Goal: Information Seeking & Learning: Learn about a topic

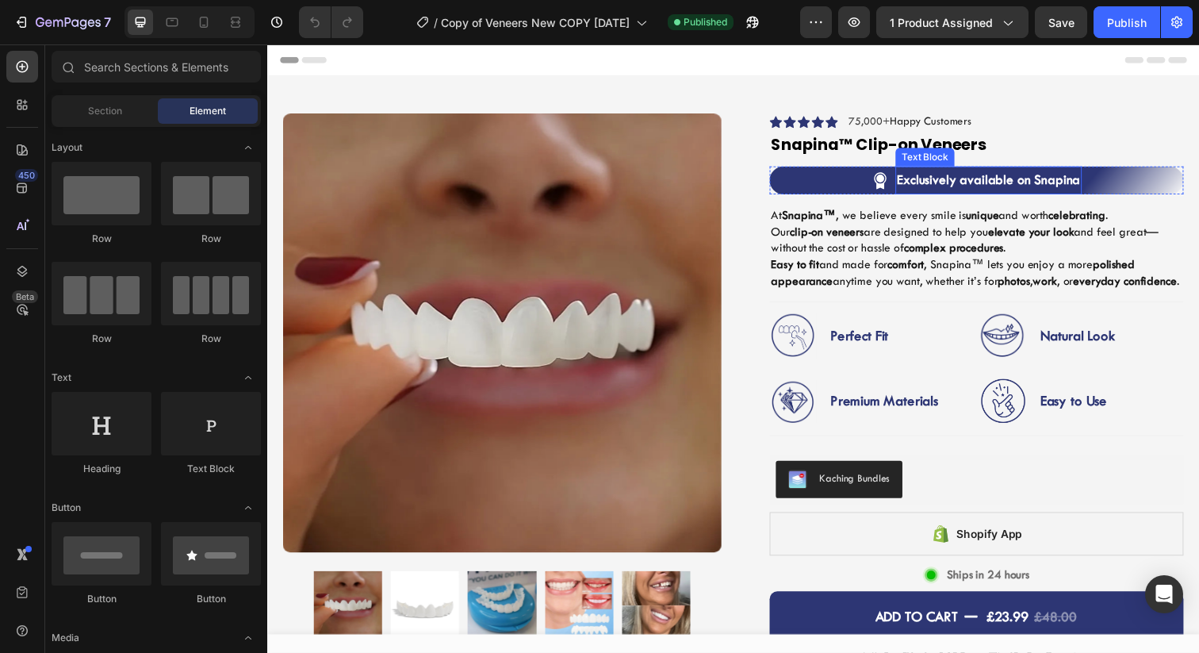
click at [1073, 185] on p "Exclusively available on Snapina" at bounding box center [1003, 182] width 187 height 25
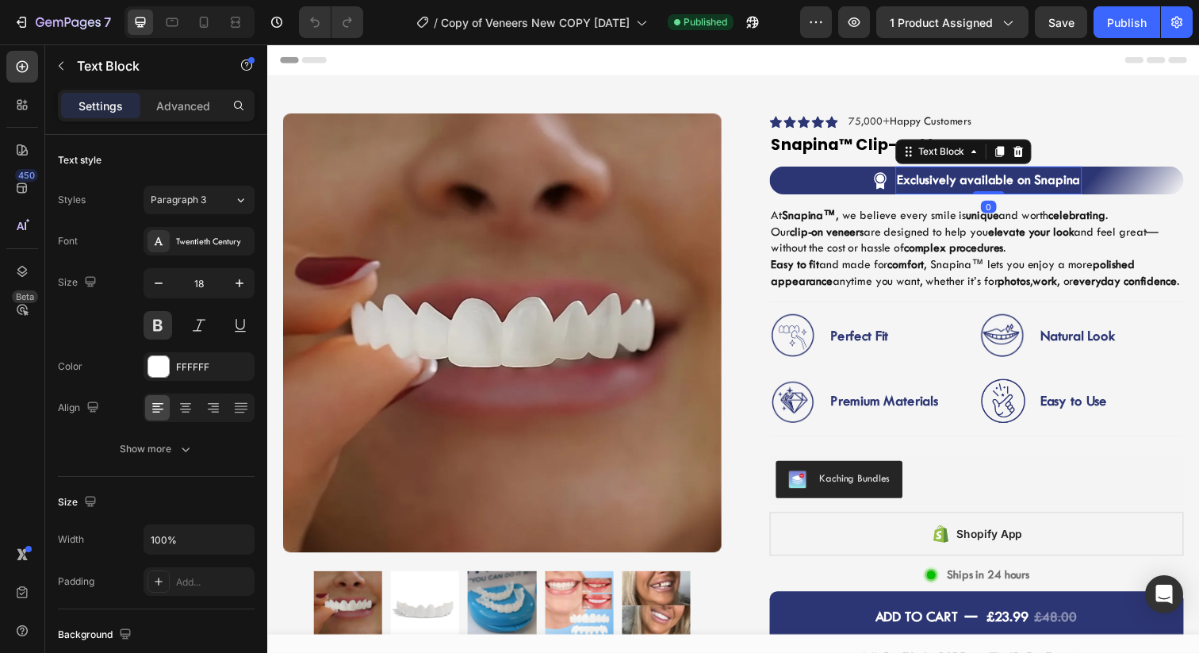
click at [1073, 184] on p "Exclusively available on Snapina" at bounding box center [1003, 182] width 187 height 25
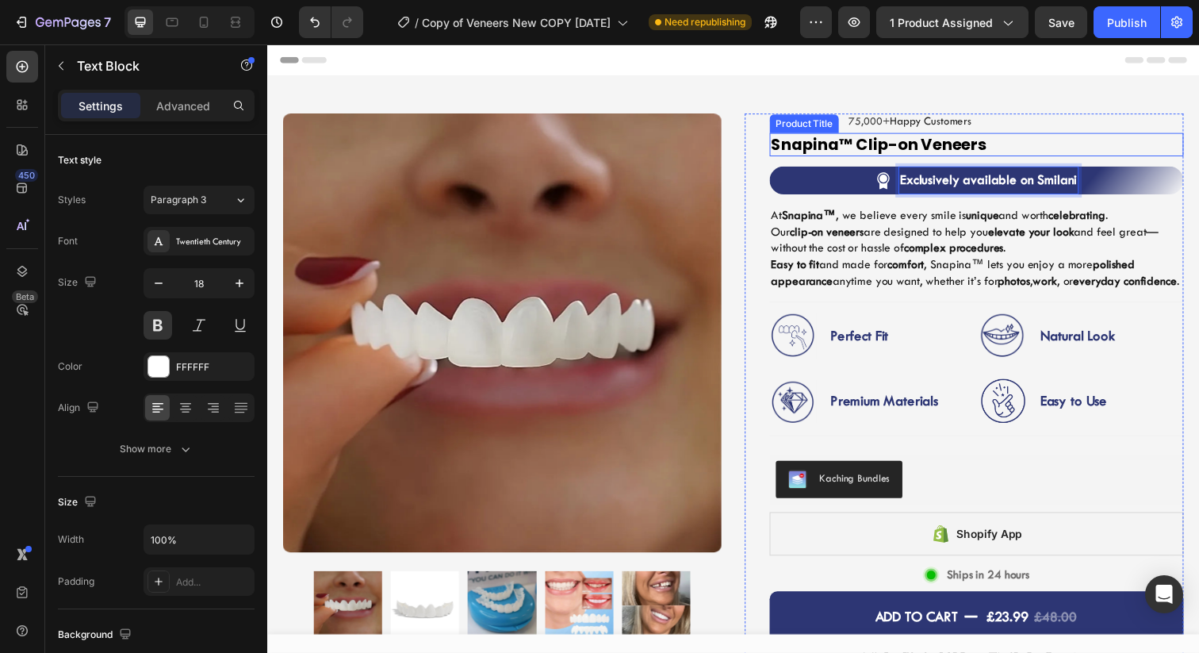
click at [823, 149] on h1 "Snapina™ Clip-on Veneers" at bounding box center [991, 147] width 423 height 24
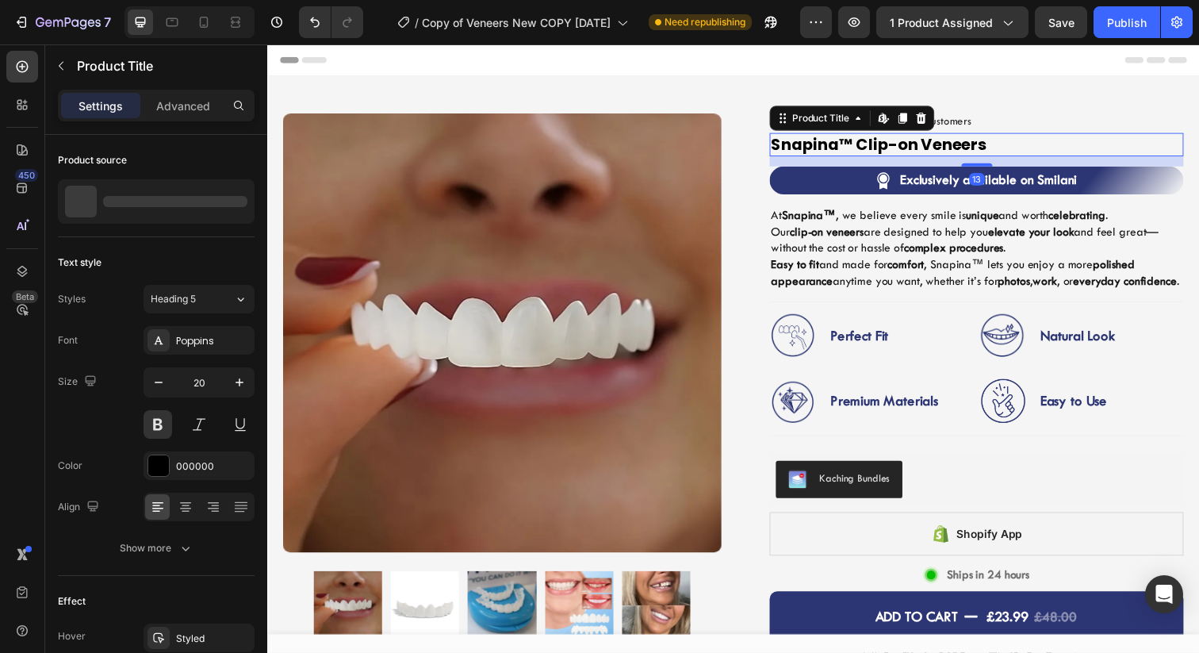
click at [823, 149] on h1 "Snapina™ Clip-on Veneers" at bounding box center [991, 147] width 423 height 24
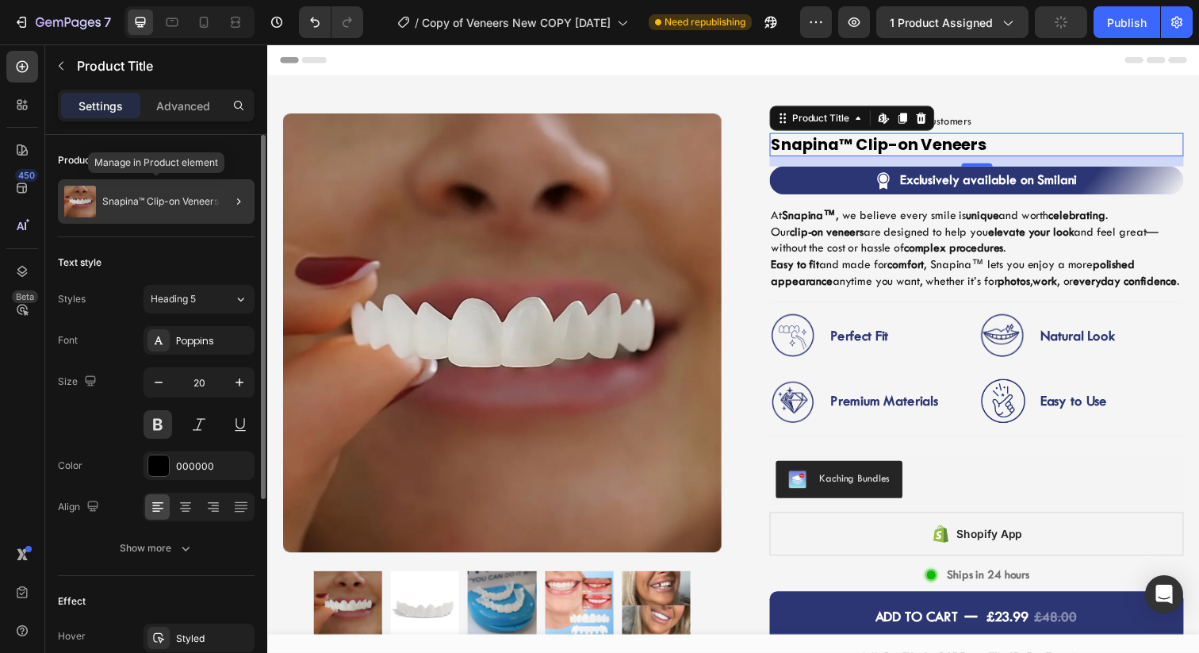
click at [135, 205] on p "Snapina™ Clip-on Veneers" at bounding box center [160, 201] width 117 height 11
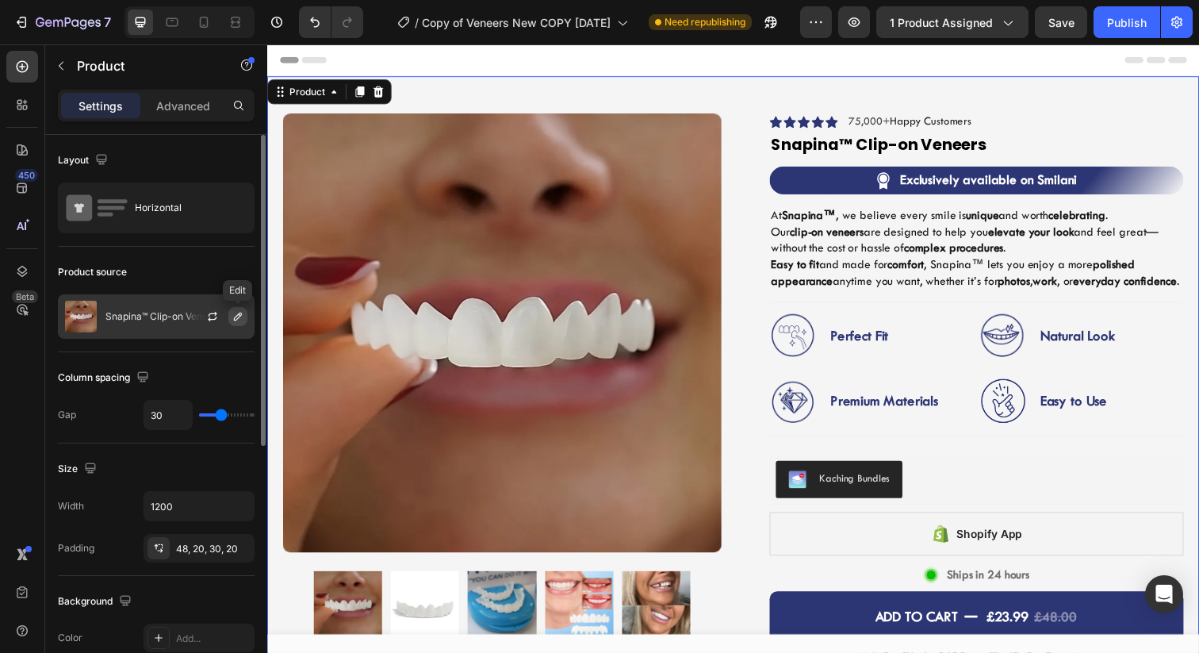
click at [232, 314] on icon "button" at bounding box center [238, 316] width 13 height 13
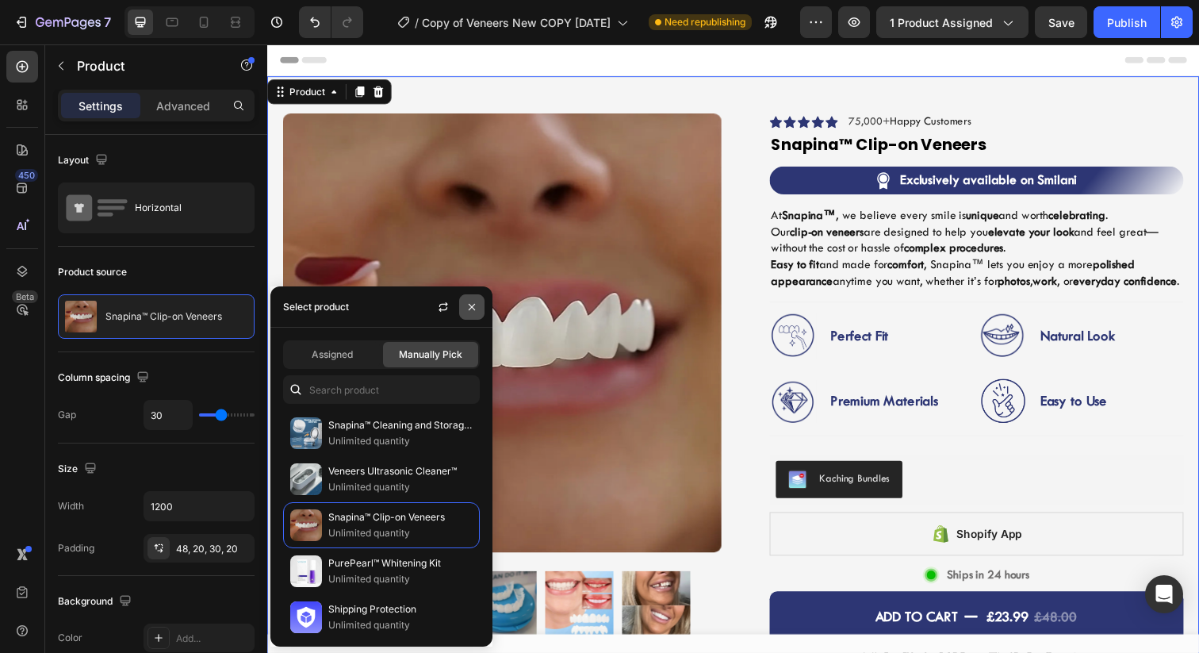
click at [473, 307] on icon "button" at bounding box center [471, 307] width 13 height 13
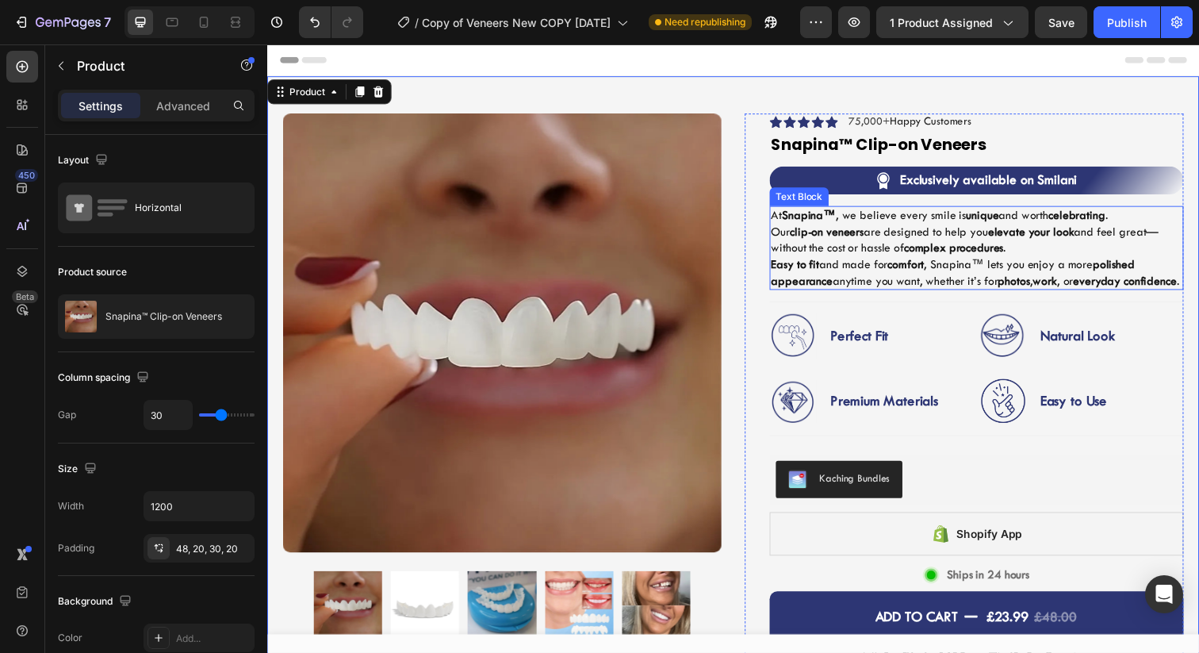
click at [1031, 258] on p "Our clip-on veneers are designed to help you elevate your look and feel great—w…" at bounding box center [991, 244] width 419 height 33
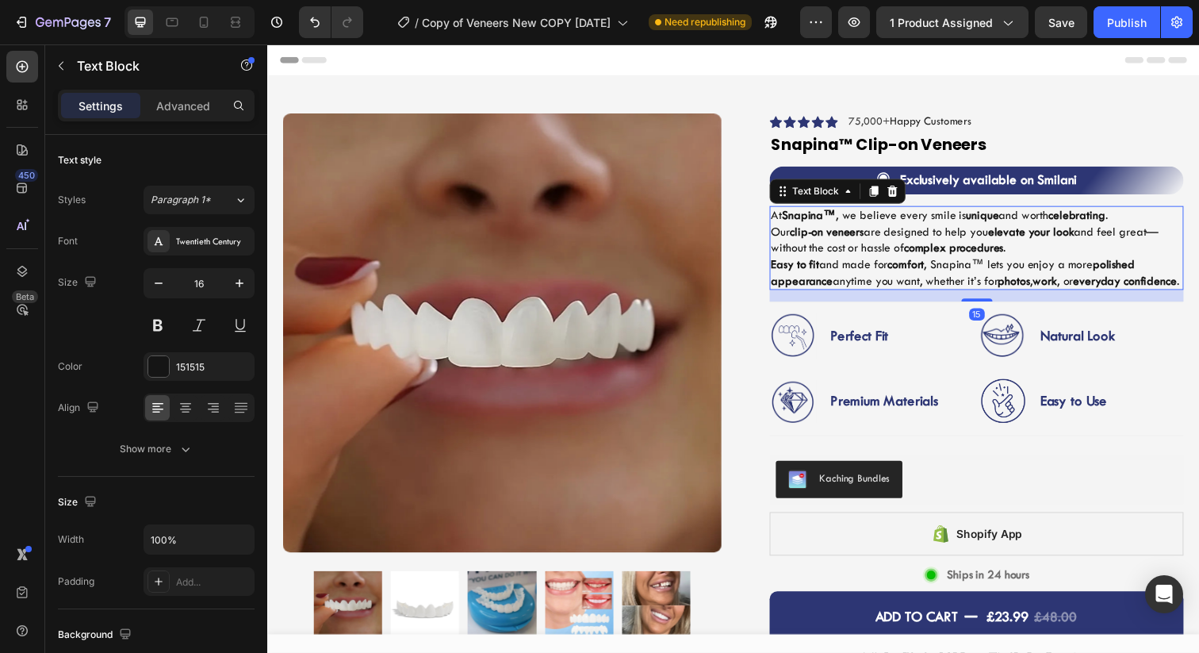
click at [816, 223] on strong "Snapina™" at bounding box center [820, 219] width 55 height 14
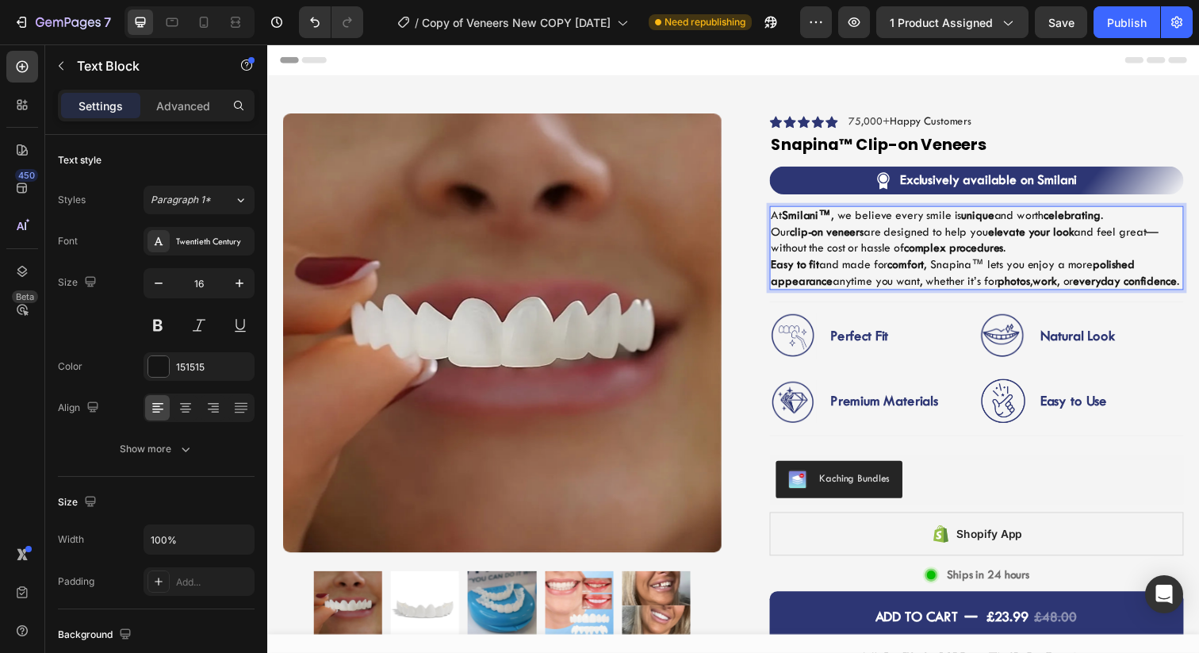
click at [971, 270] on p "Easy to fit and made for comfort , Snapina™ lets you enjoy a more polished appe…" at bounding box center [991, 277] width 419 height 33
click at [1085, 263] on p "Easy to fit and made for comfort , Smilani™ lets you enjoy a more polished appe…" at bounding box center [991, 277] width 419 height 33
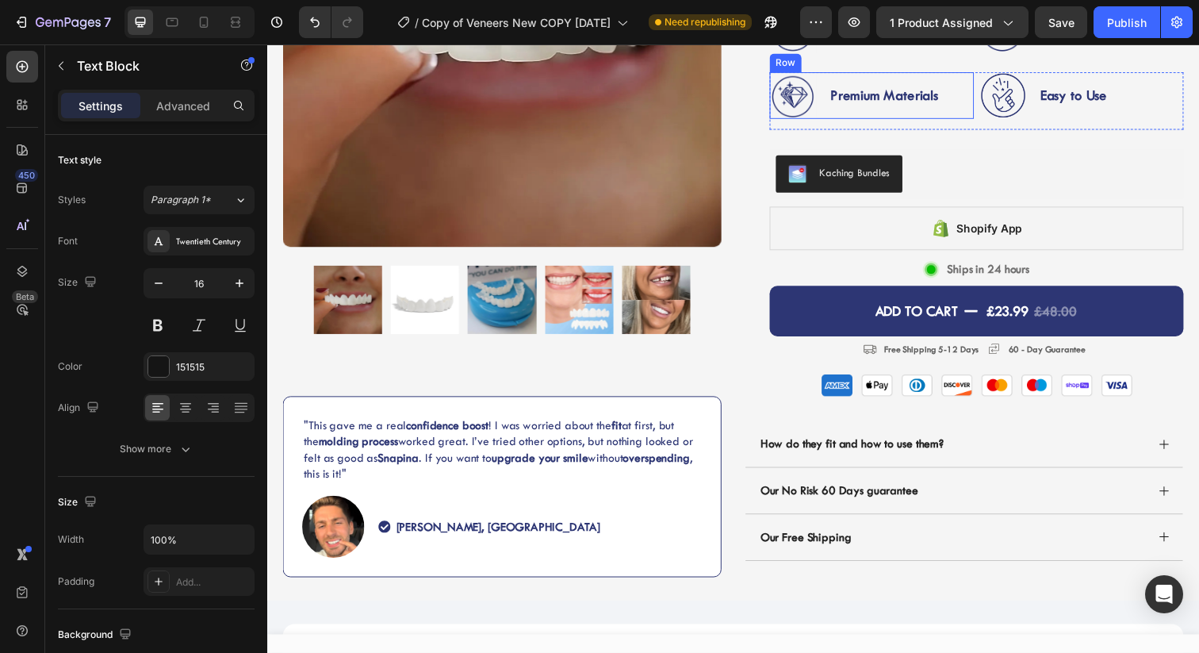
scroll to position [315, 0]
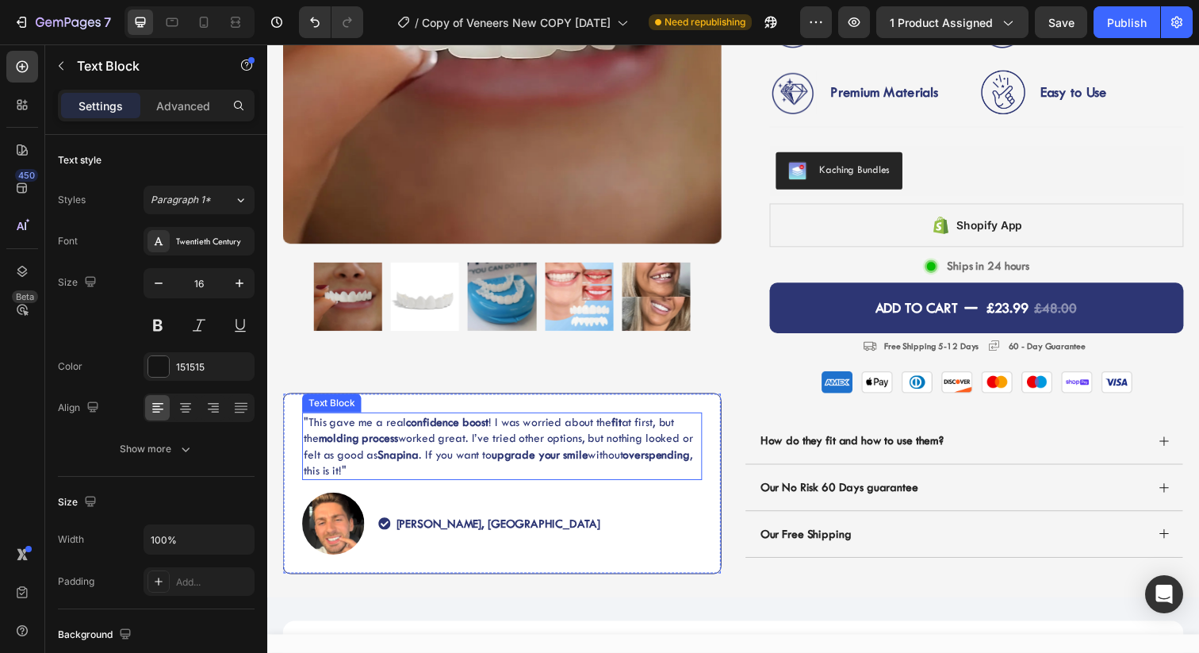
click at [396, 468] on strong "Snapina" at bounding box center [401, 463] width 42 height 14
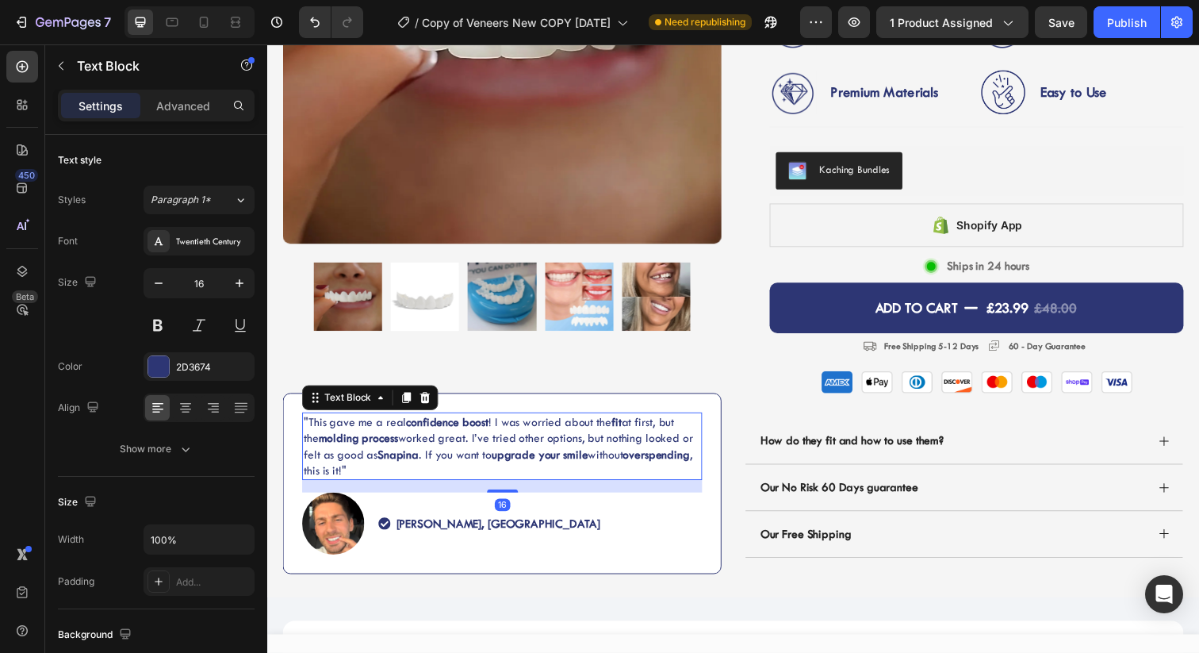
click at [396, 468] on strong "Snapina" at bounding box center [401, 463] width 42 height 14
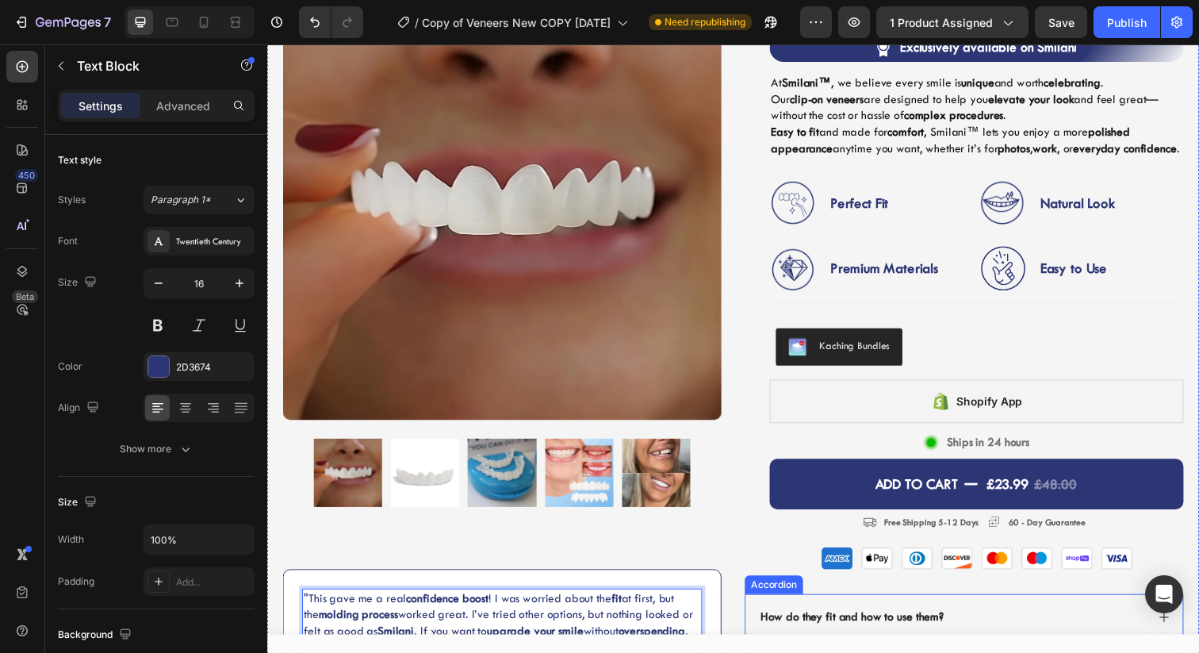
scroll to position [536, 0]
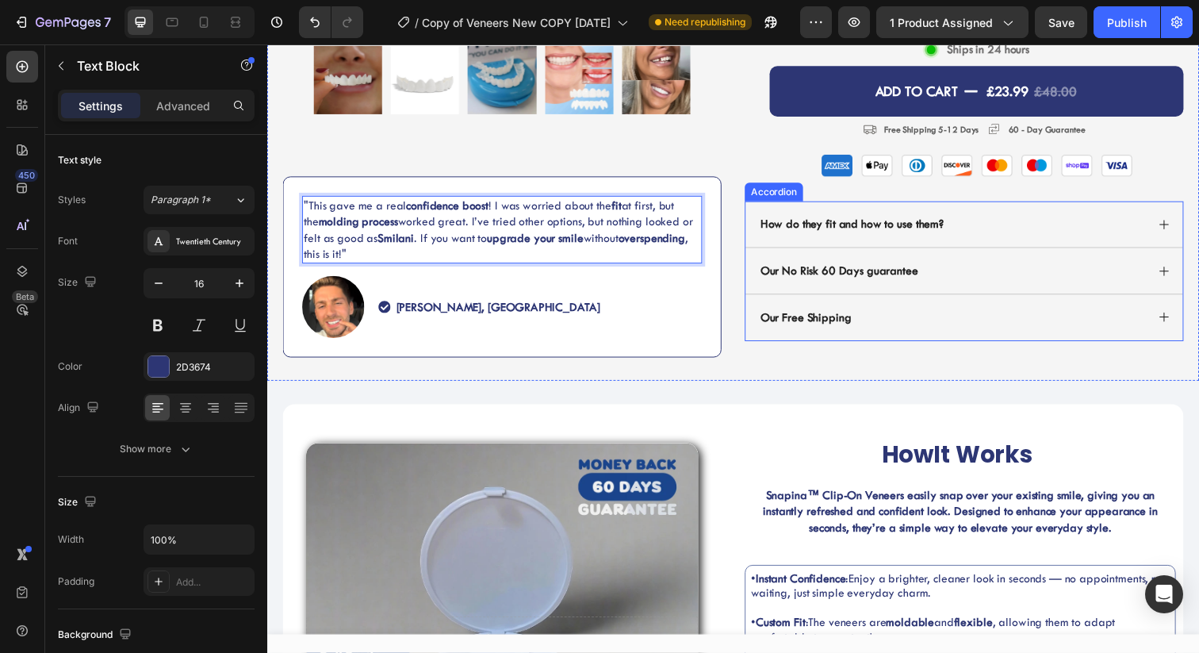
click at [987, 239] on div "How do they fit and how to use them?" at bounding box center [966, 227] width 396 height 21
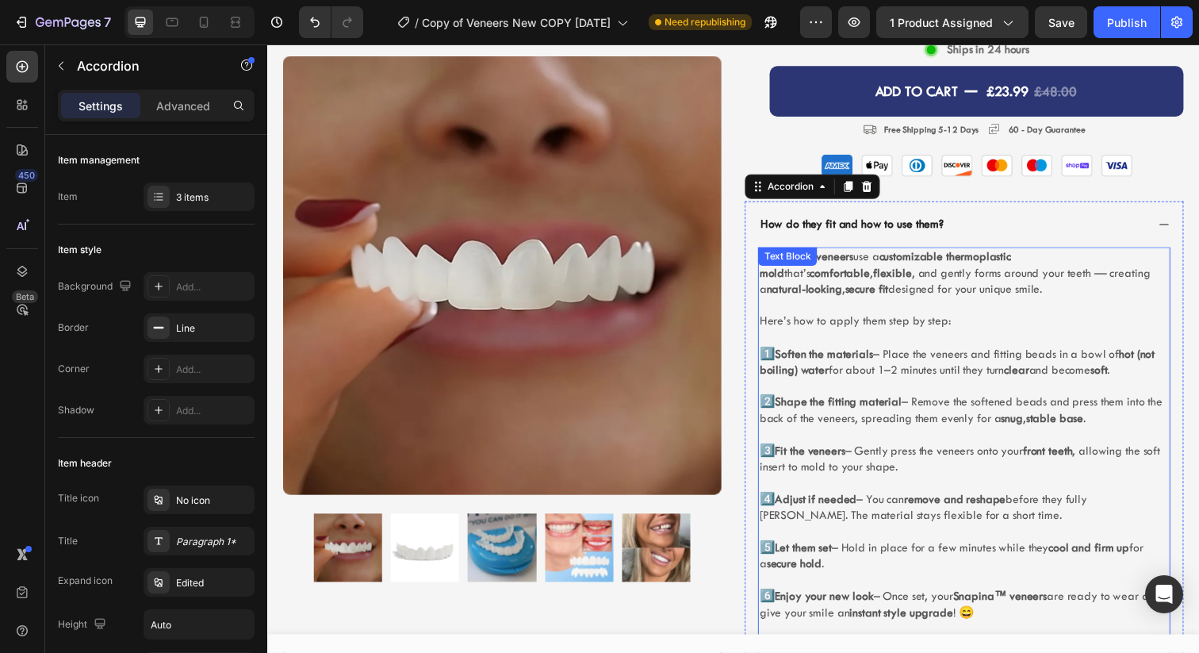
click at [787, 268] on div "Text Block" at bounding box center [799, 261] width 54 height 14
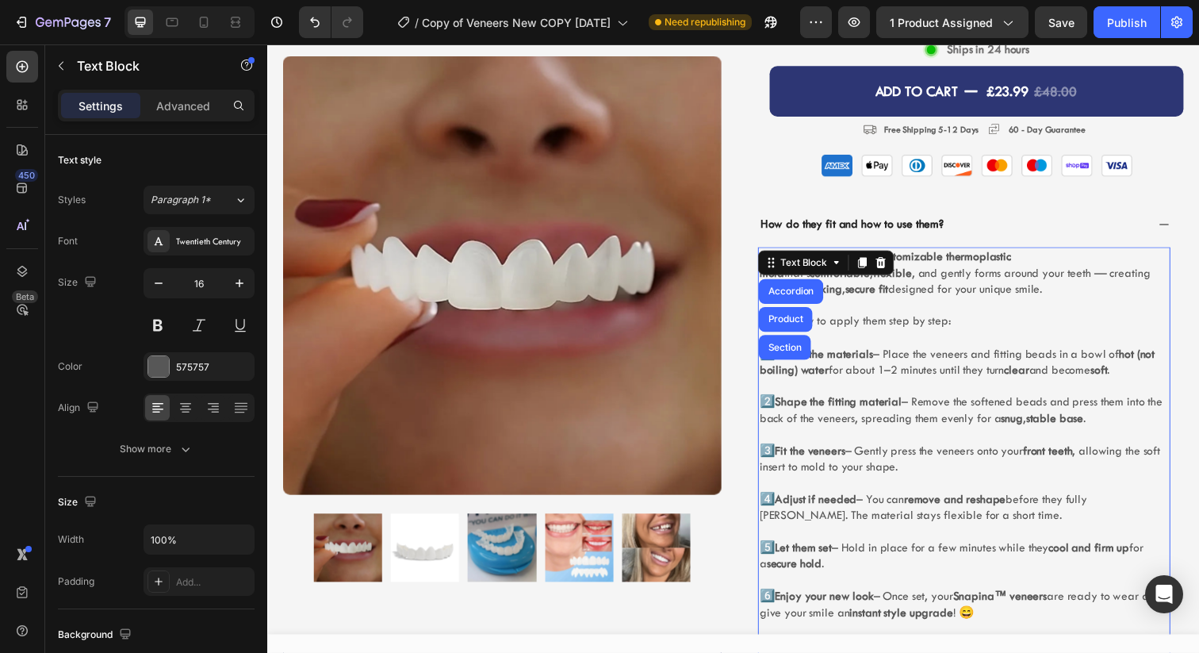
click at [906, 320] on p "Rich Text Editor. Editing area: main" at bounding box center [979, 311] width 418 height 17
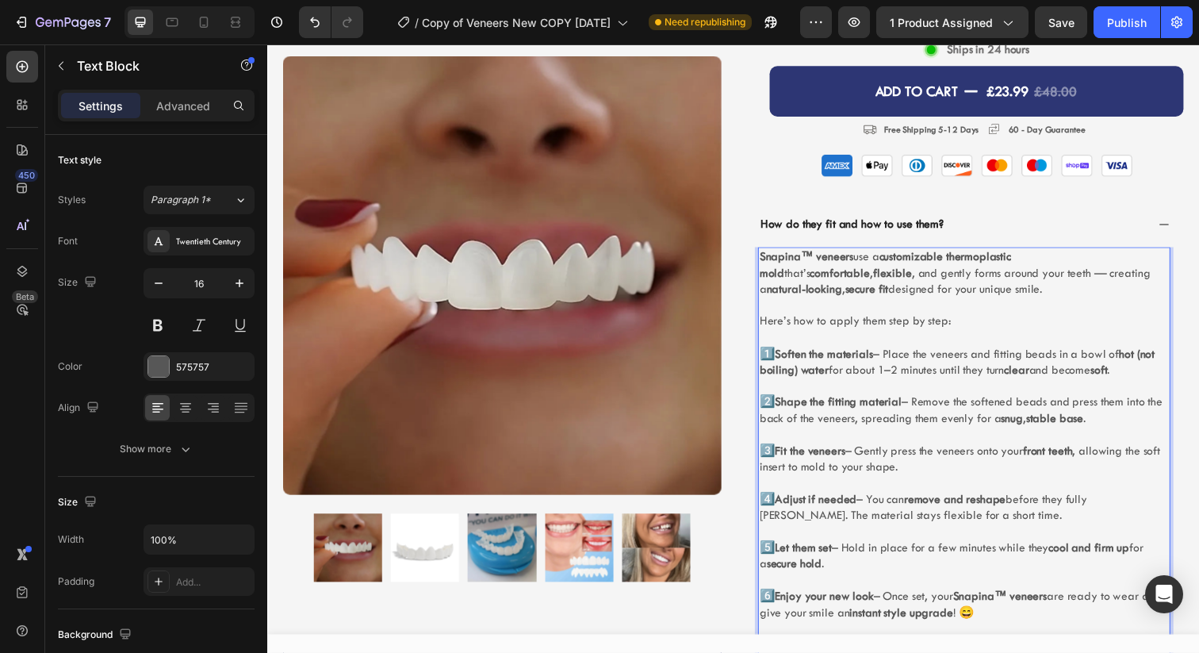
click at [784, 268] on strong "Snapina™ veneers" at bounding box center [818, 261] width 96 height 14
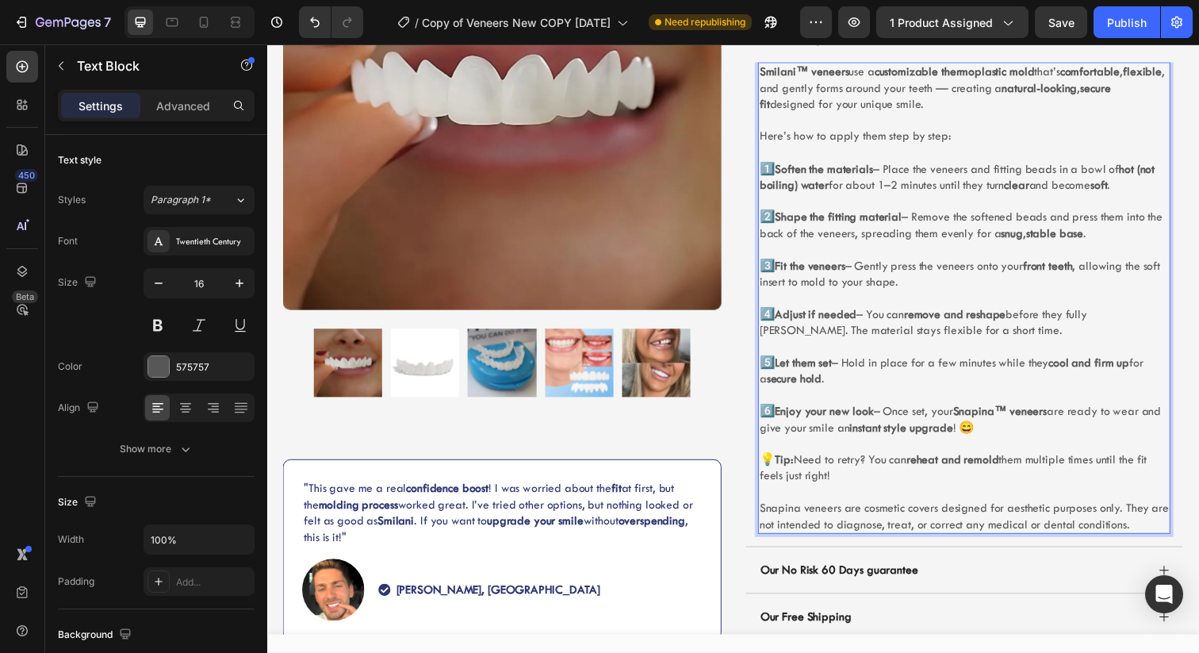
scroll to position [730, 0]
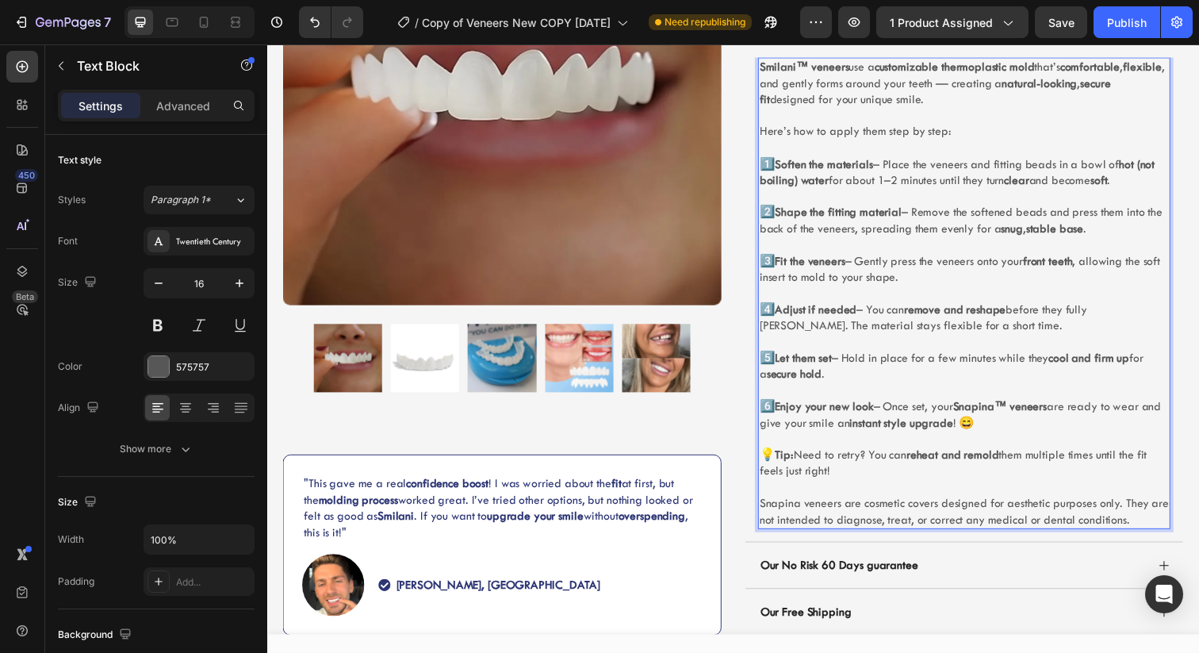
click at [997, 421] on strong "Snapina™ veneers" at bounding box center [1015, 414] width 96 height 14
click at [791, 530] on p "💡  Tip: Need to retry? You can reheat and remold them multiple times until the …" at bounding box center [979, 496] width 418 height 82
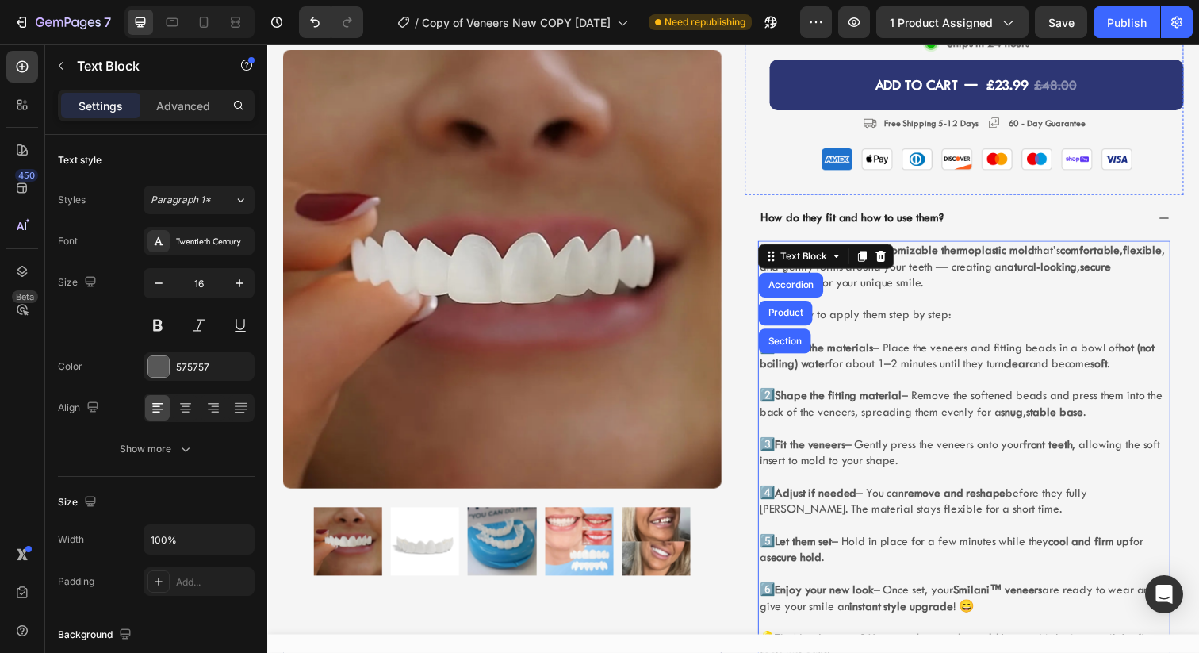
scroll to position [580, 0]
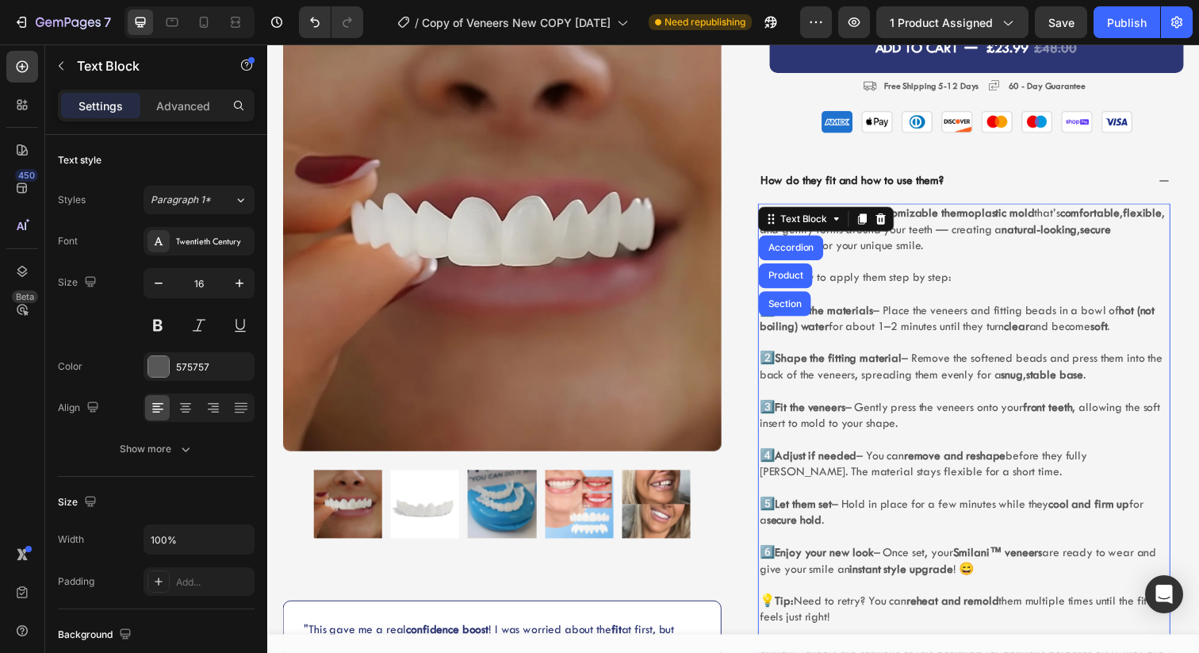
click at [972, 456] on p "Rich Text Editor. Editing area: main" at bounding box center [979, 447] width 418 height 17
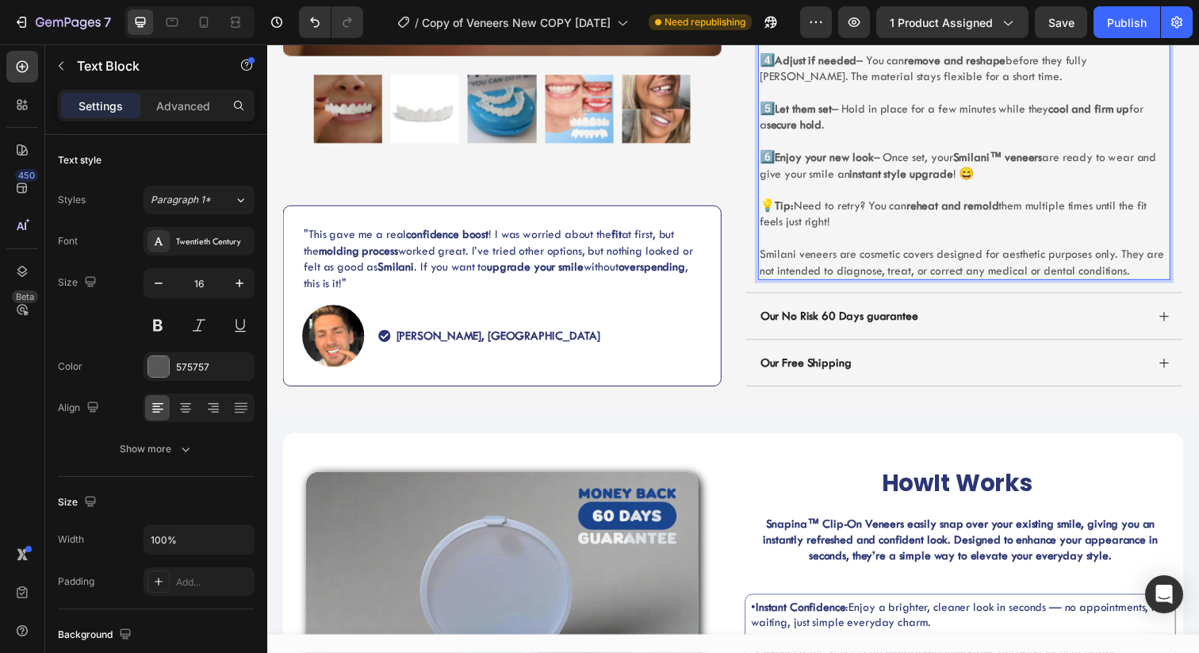
scroll to position [1012, 0]
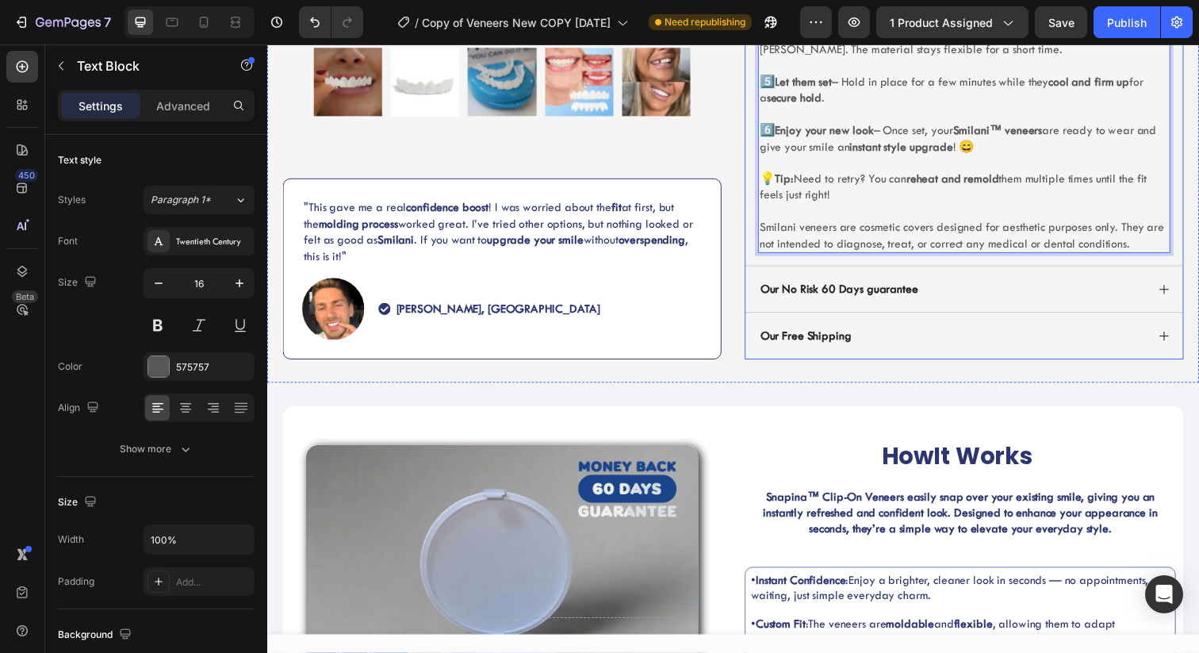
click at [967, 317] on div "Our No Risk 60 Days guarantee" at bounding box center [979, 293] width 446 height 47
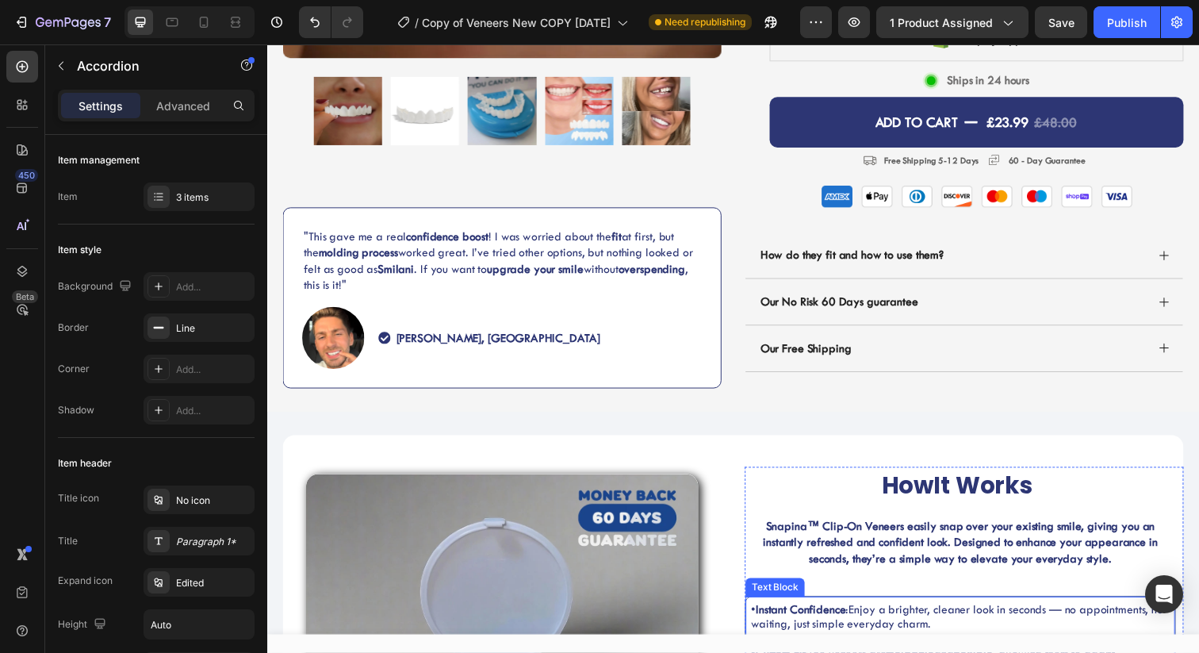
scroll to position [507, 0]
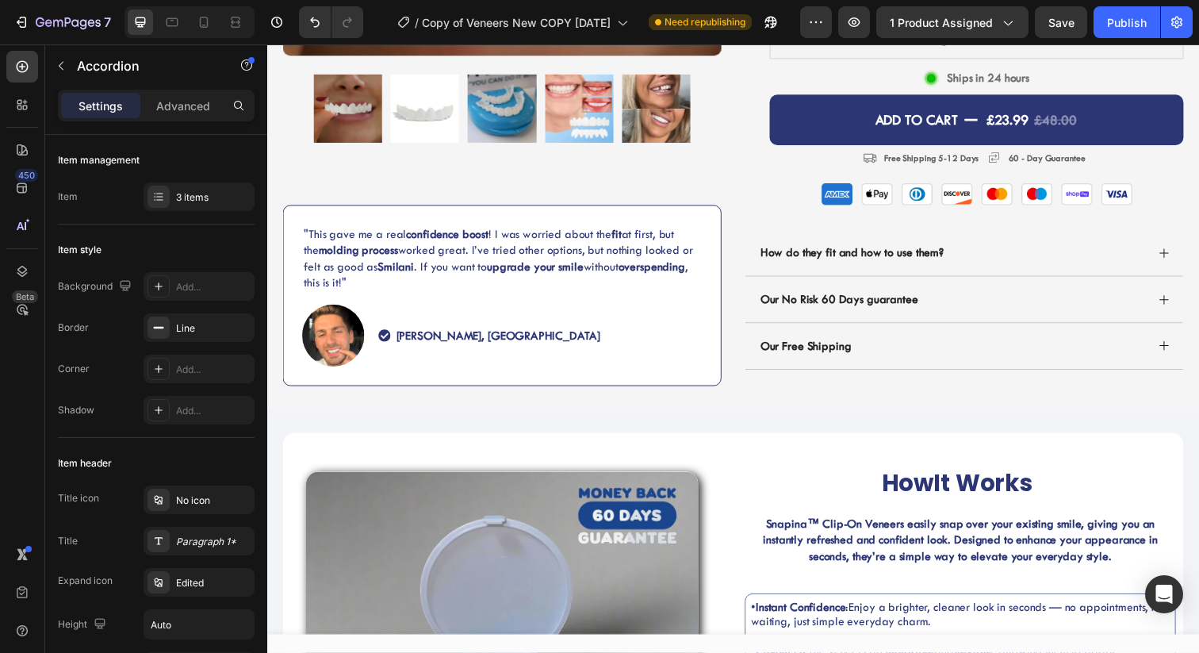
click at [946, 316] on div "Our No Risk 60 Days guarantee" at bounding box center [966, 304] width 396 height 21
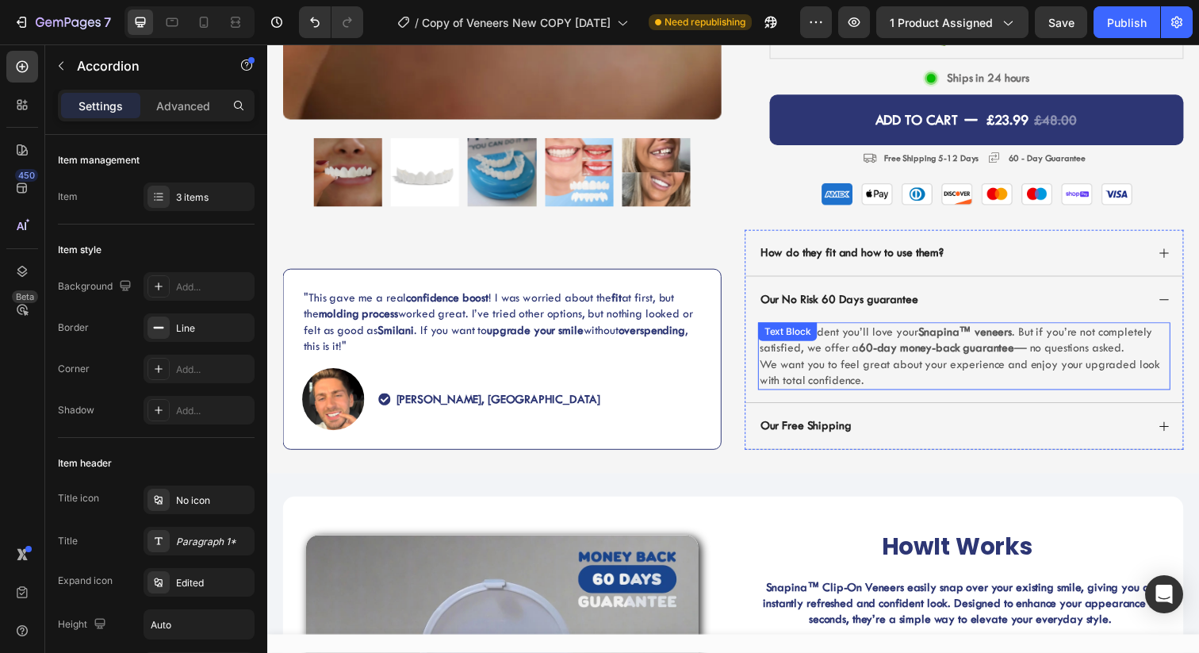
click at [957, 345] on strong "Snapina™ veneers" at bounding box center [980, 338] width 96 height 14
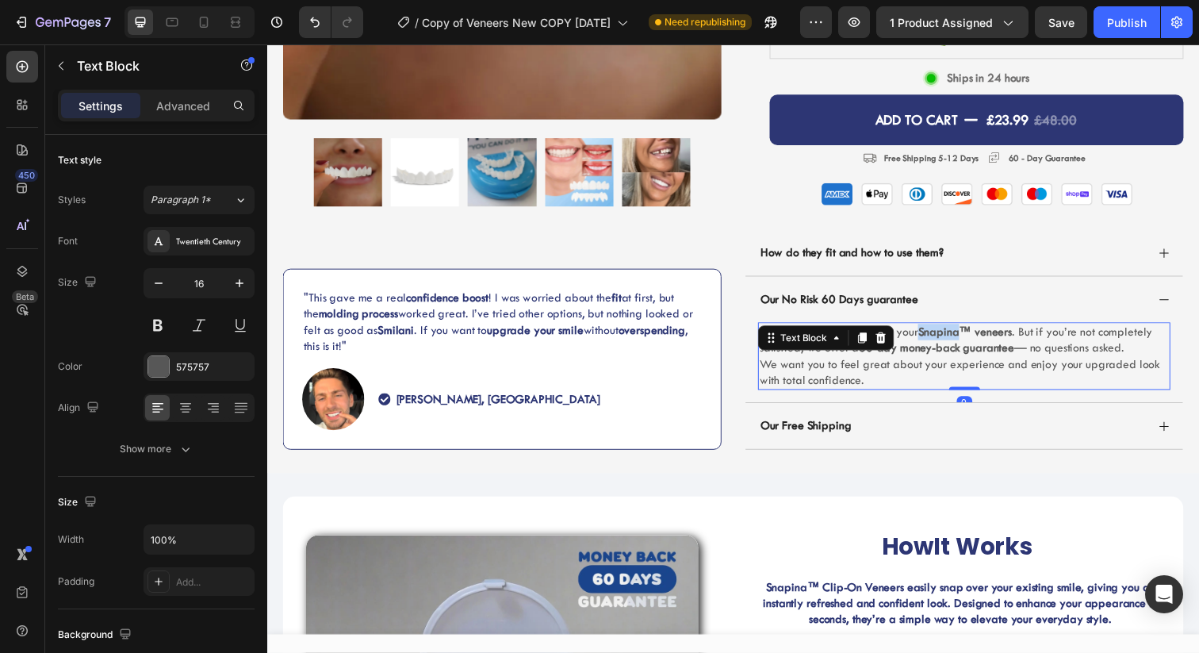
click at [957, 345] on strong "Snapina™ veneers" at bounding box center [980, 338] width 96 height 14
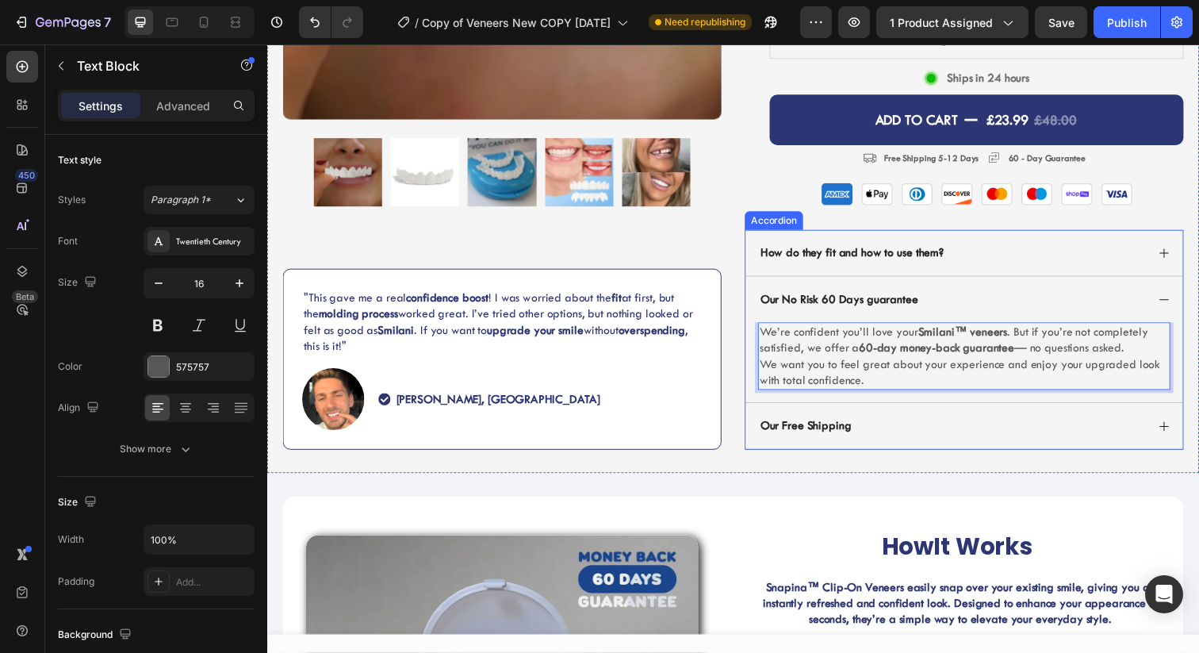
click at [933, 445] on div "Our Free Shipping" at bounding box center [966, 433] width 396 height 21
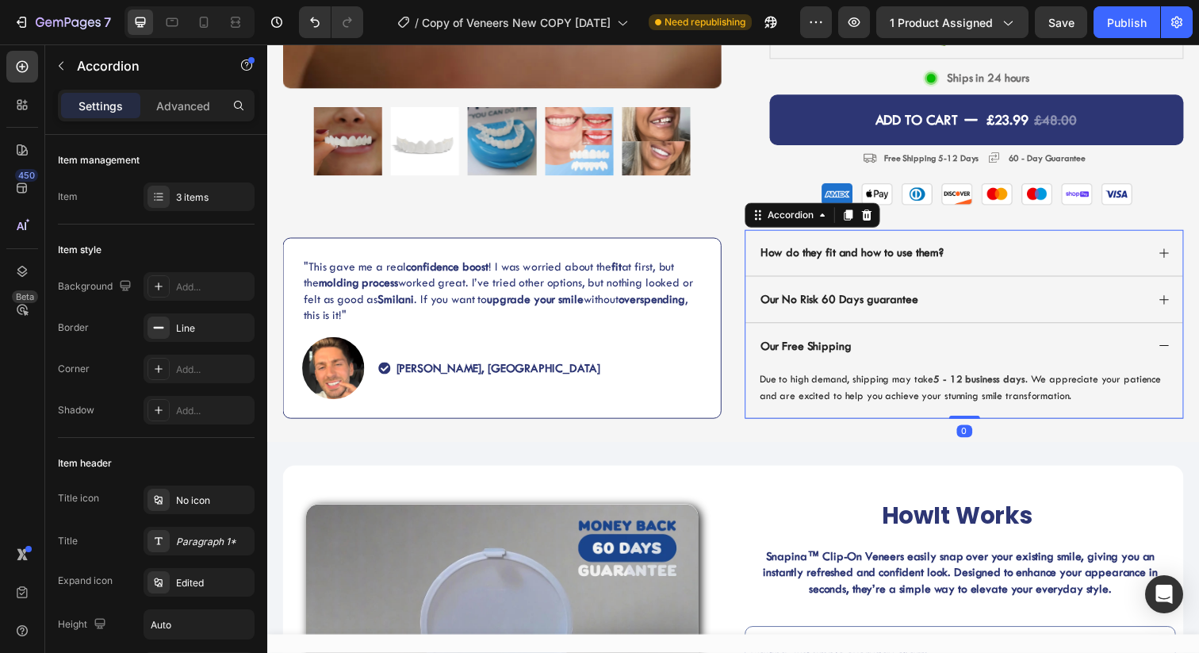
click at [990, 363] on div "Our Free Shipping" at bounding box center [966, 352] width 396 height 21
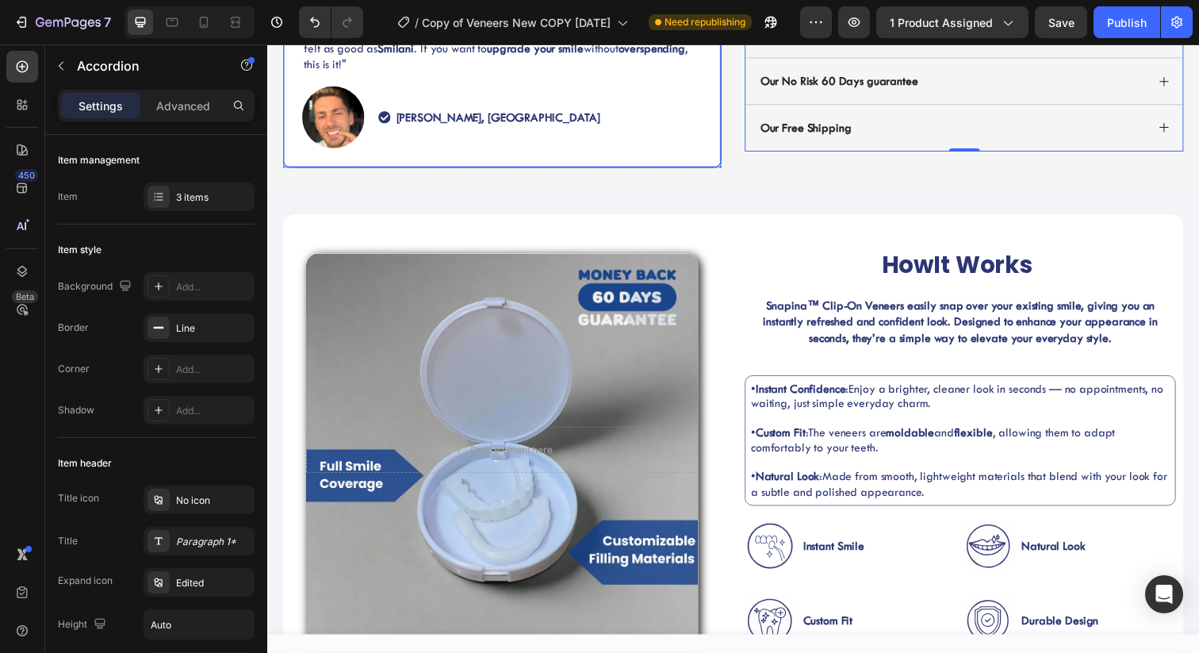
scroll to position [731, 0]
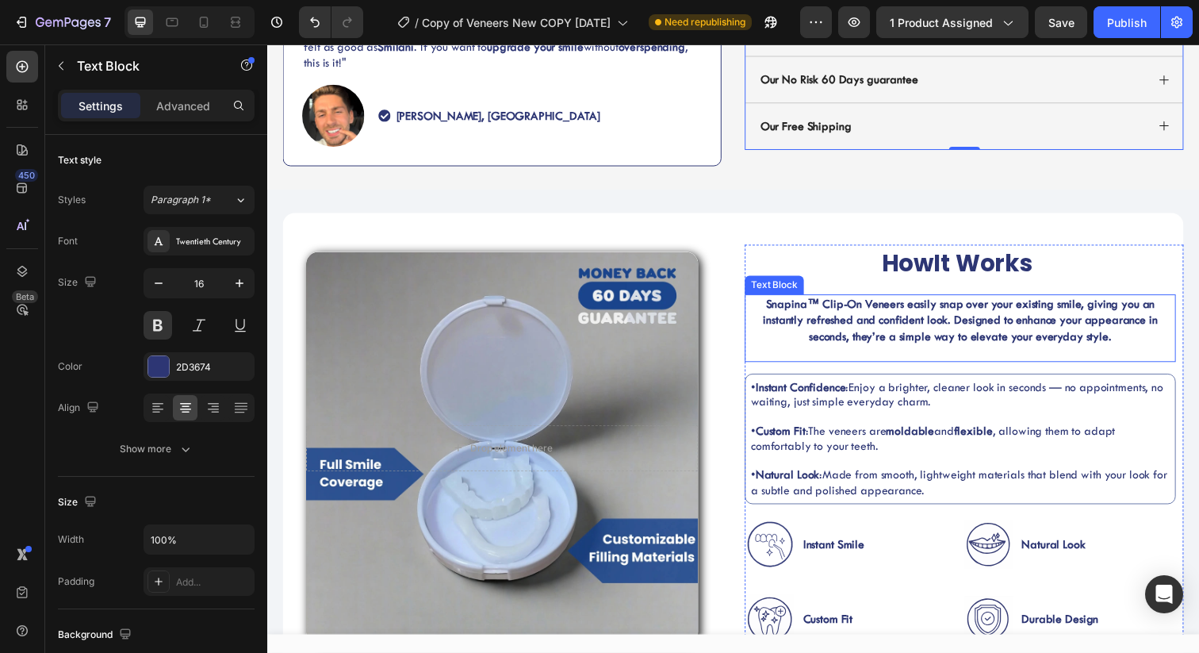
click at [792, 314] on strong "Snapina™ Clip-On Veneers easily snap over your existing smile, giving you an in…" at bounding box center [975, 326] width 403 height 48
click at [793, 312] on strong "Snapina™ Clip-On Veneers easily snap over your existing smile, giving you an in…" at bounding box center [975, 326] width 403 height 48
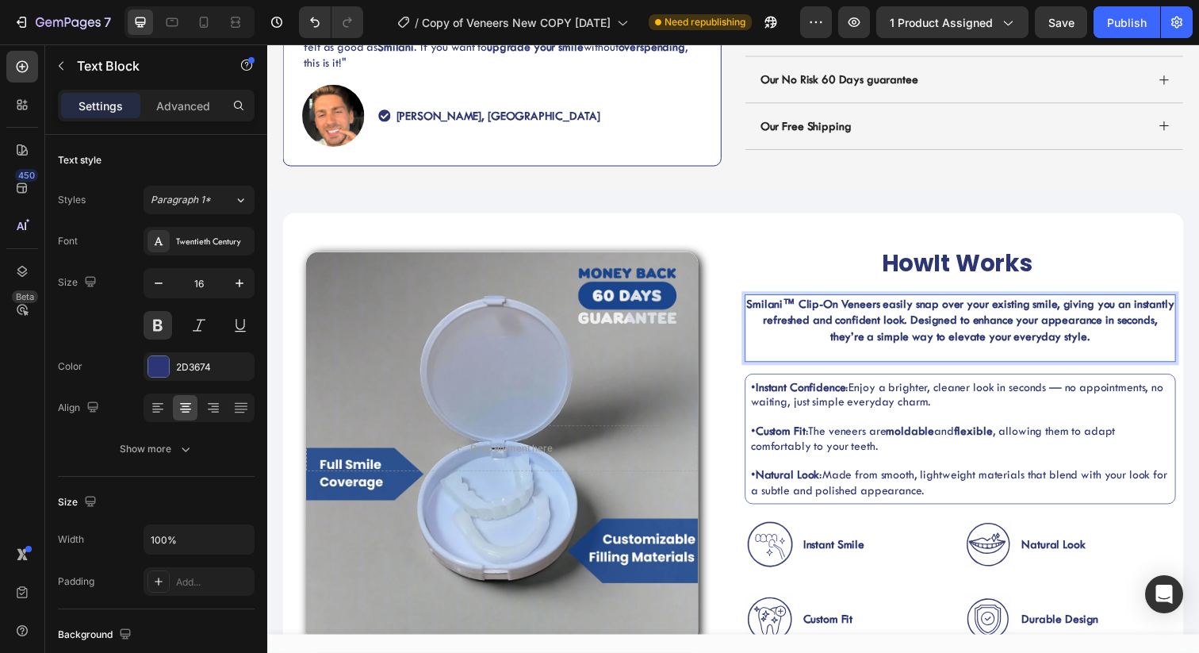
click at [825, 332] on p "Smilani™ Clip-On Veneers easily snap over your existing smile, giving you an in…" at bounding box center [974, 334] width 437 height 66
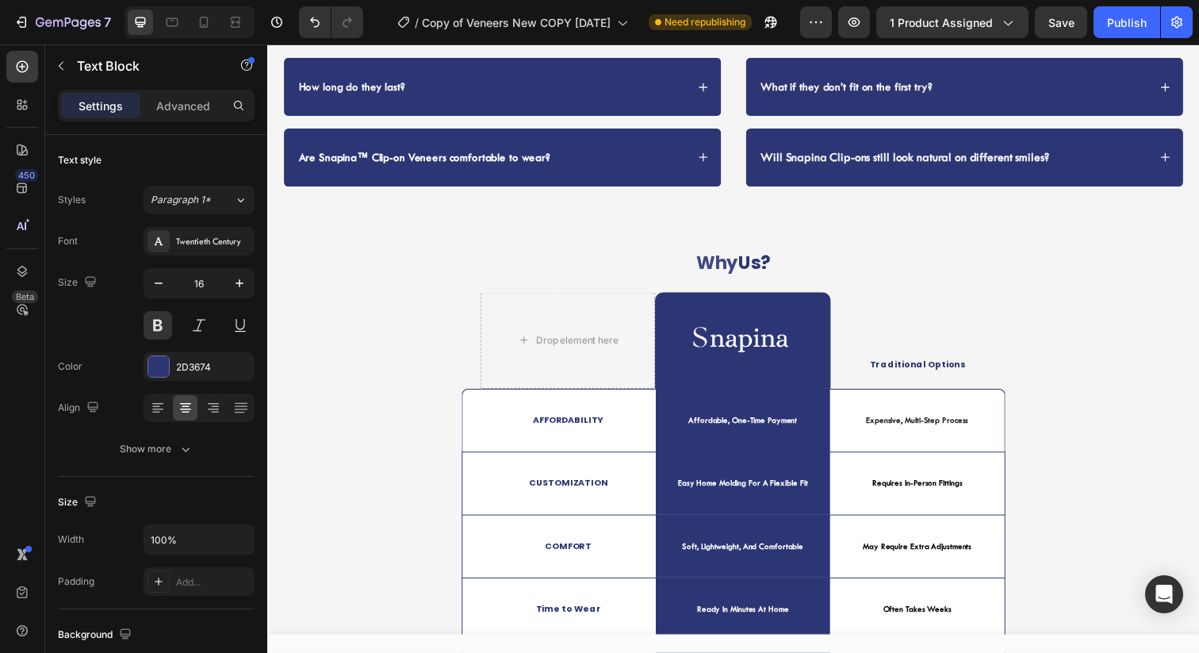
scroll to position [3999, 0]
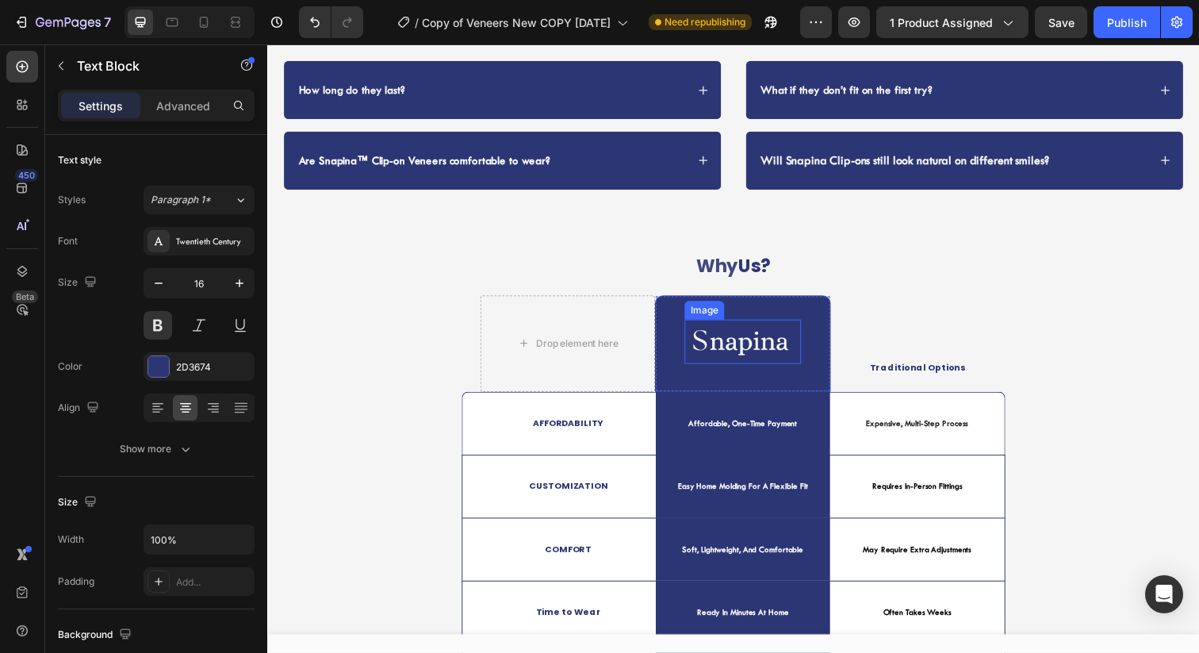
click at [777, 345] on img at bounding box center [752, 347] width 119 height 45
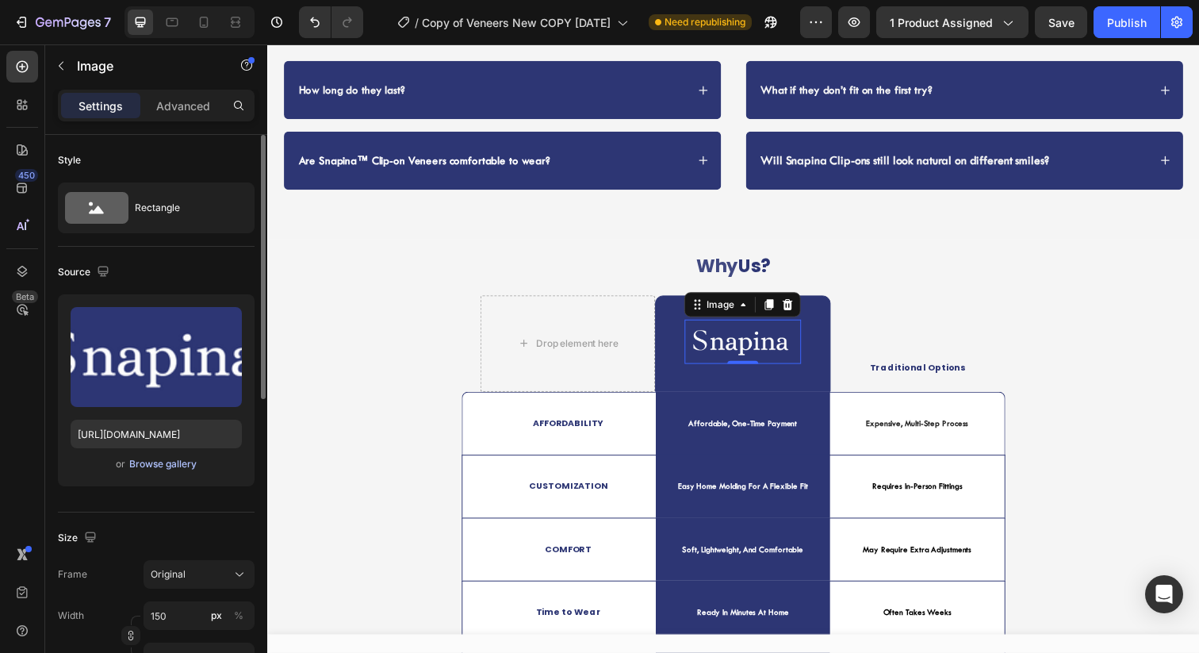
click at [174, 465] on div "Browse gallery" at bounding box center [162, 464] width 67 height 14
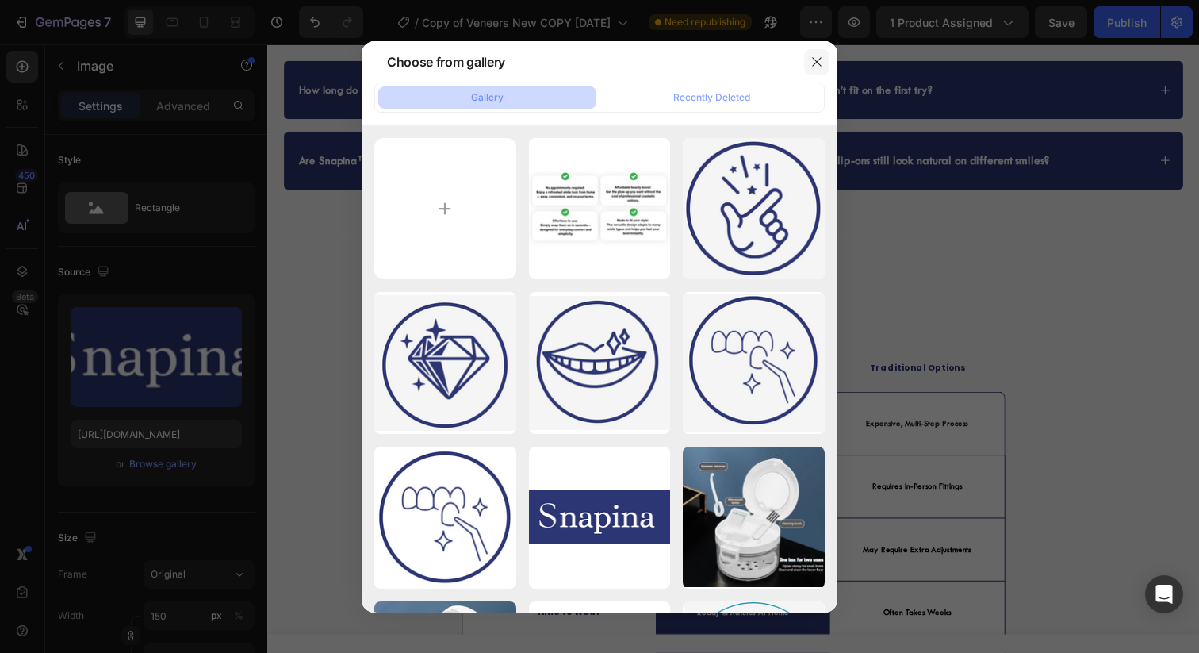
click at [818, 56] on icon "button" at bounding box center [816, 62] width 13 height 13
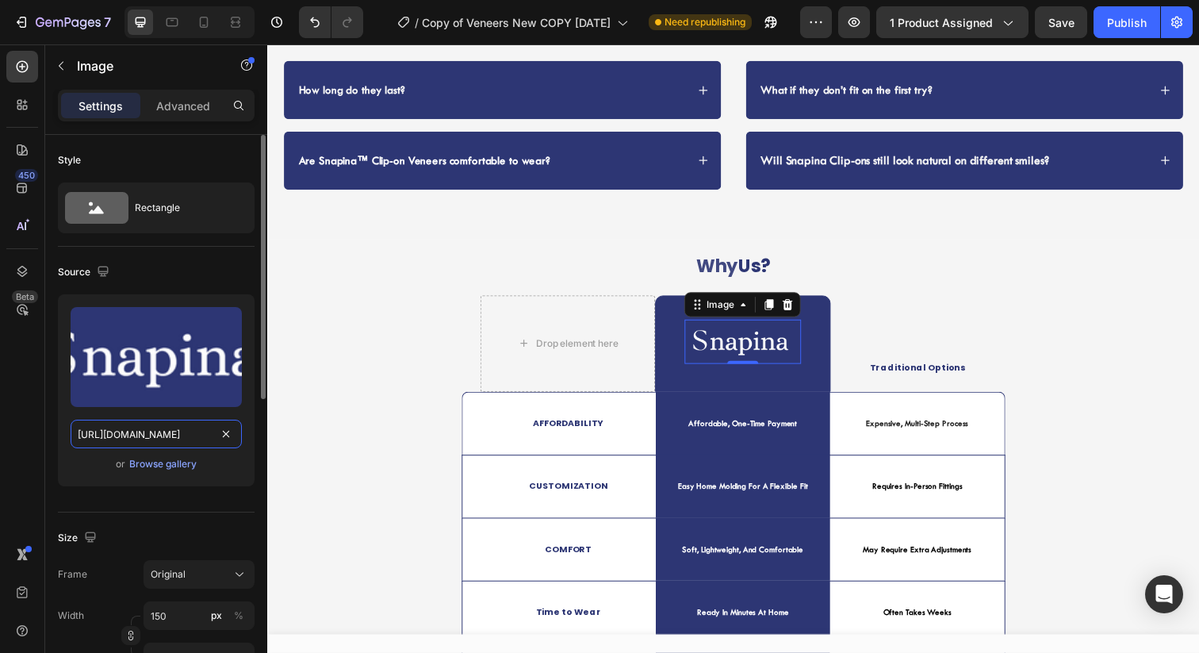
click at [151, 438] on input "[URL][DOMAIN_NAME]" at bounding box center [156, 433] width 171 height 29
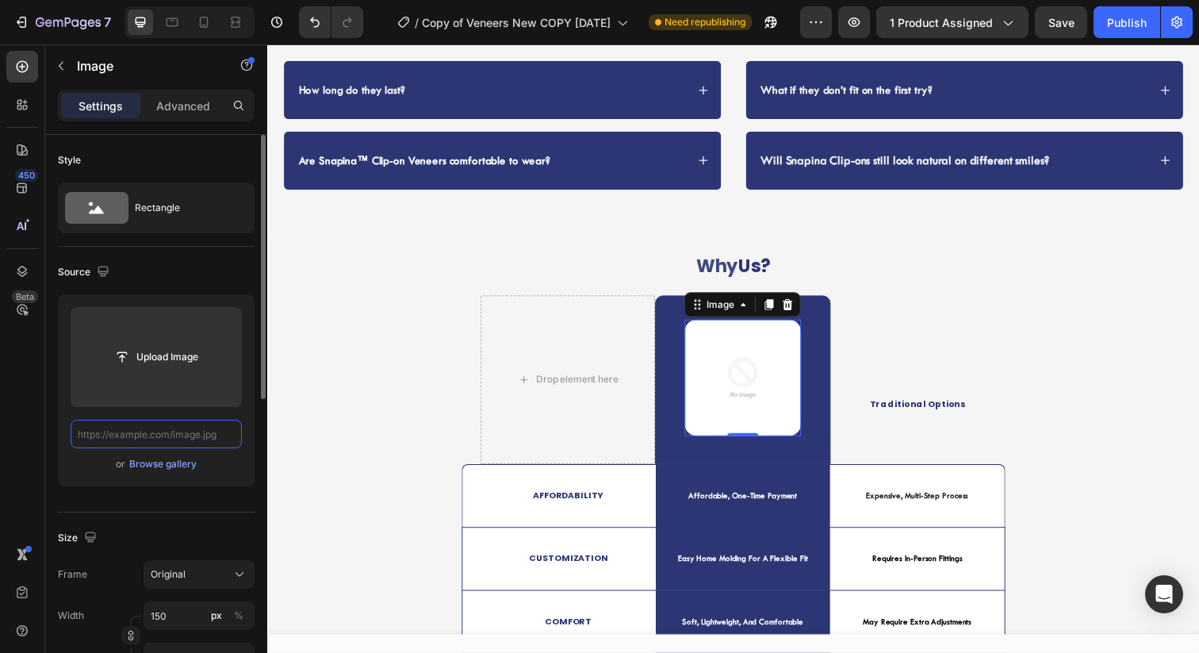
paste input "[URL][DOMAIN_NAME][DATE]"
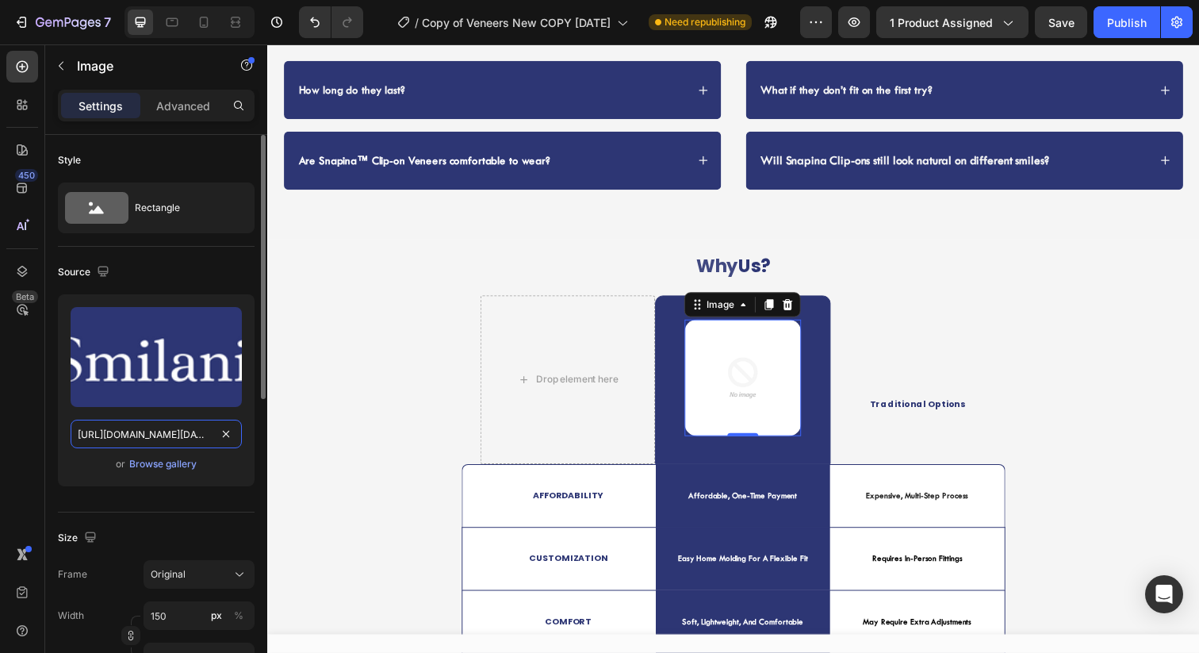
scroll to position [0, 393]
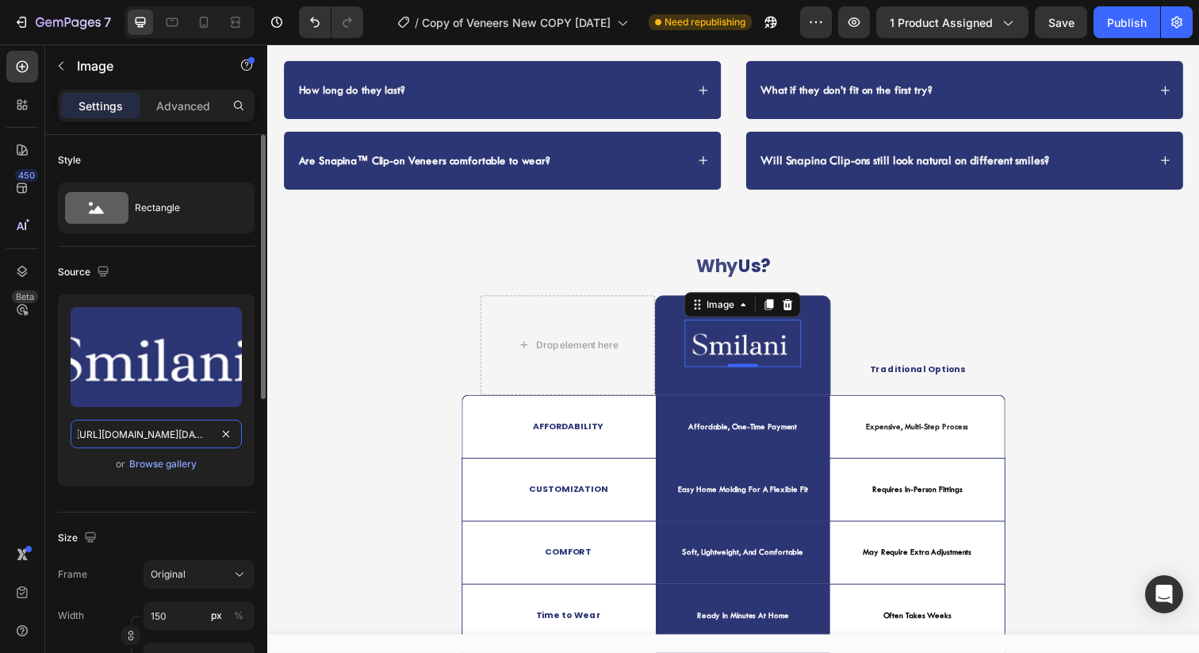
type input "[URL][DOMAIN_NAME][DATE]"
click at [236, 478] on div "Upload Image [URL][DOMAIN_NAME][DATE] or Browse gallery" at bounding box center [156, 390] width 197 height 192
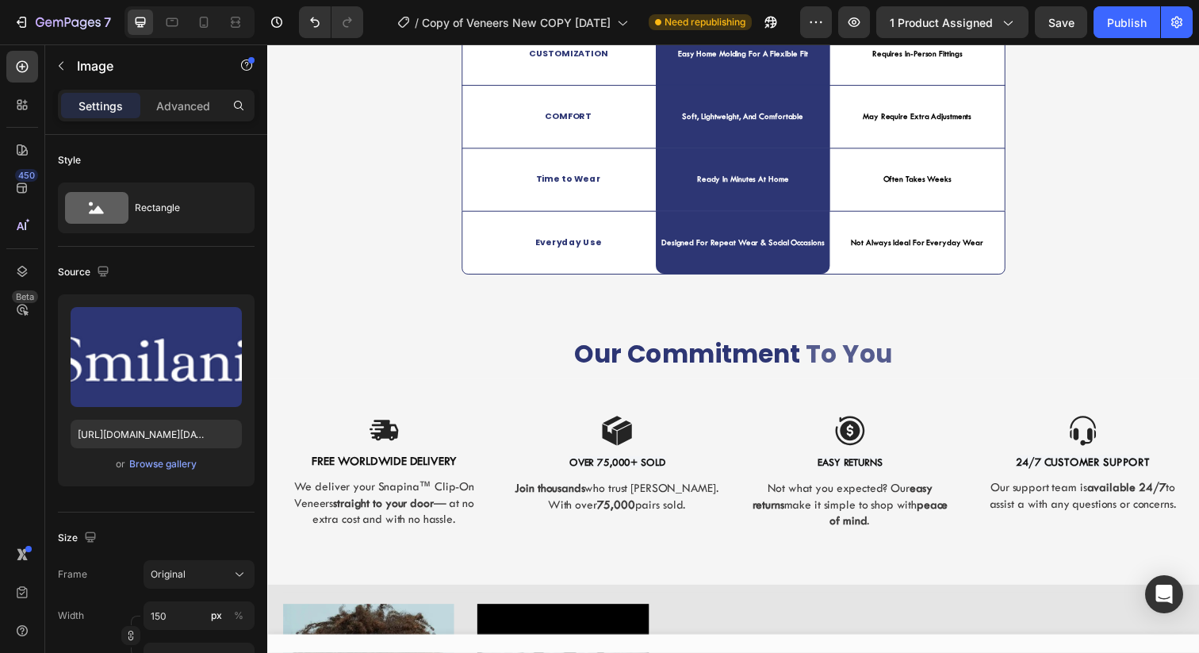
scroll to position [4462, 0]
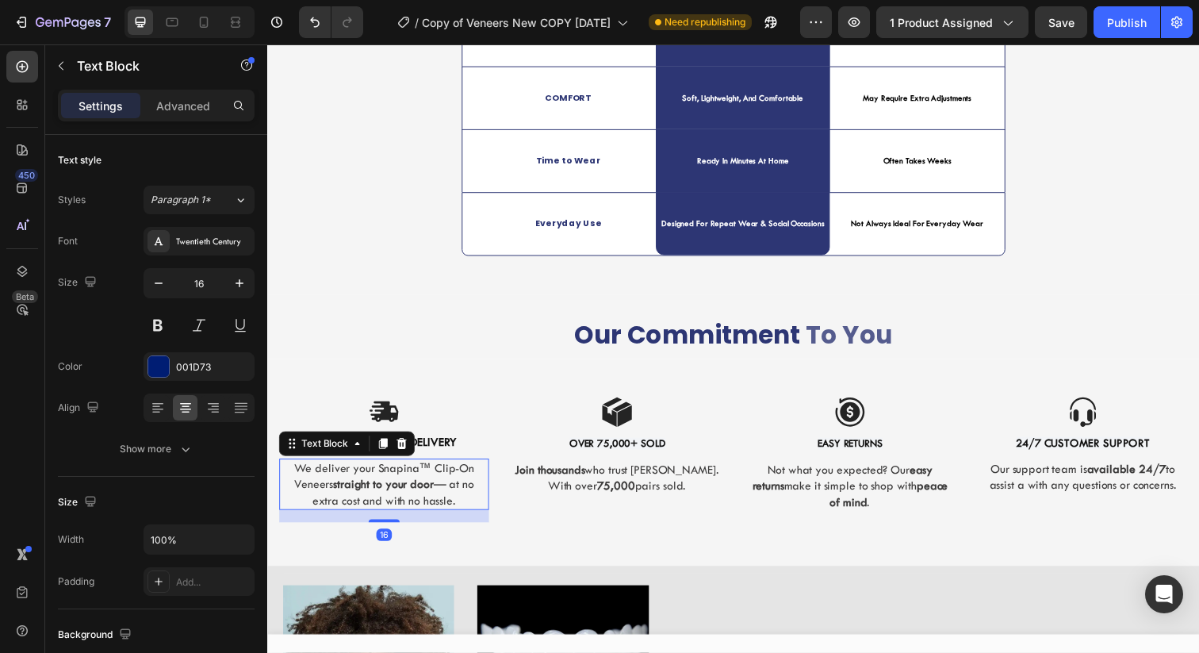
click at [396, 473] on span "We deliver your Snapina™ Clip-On Veneers straight to your door — at no extra co…" at bounding box center [386, 493] width 184 height 48
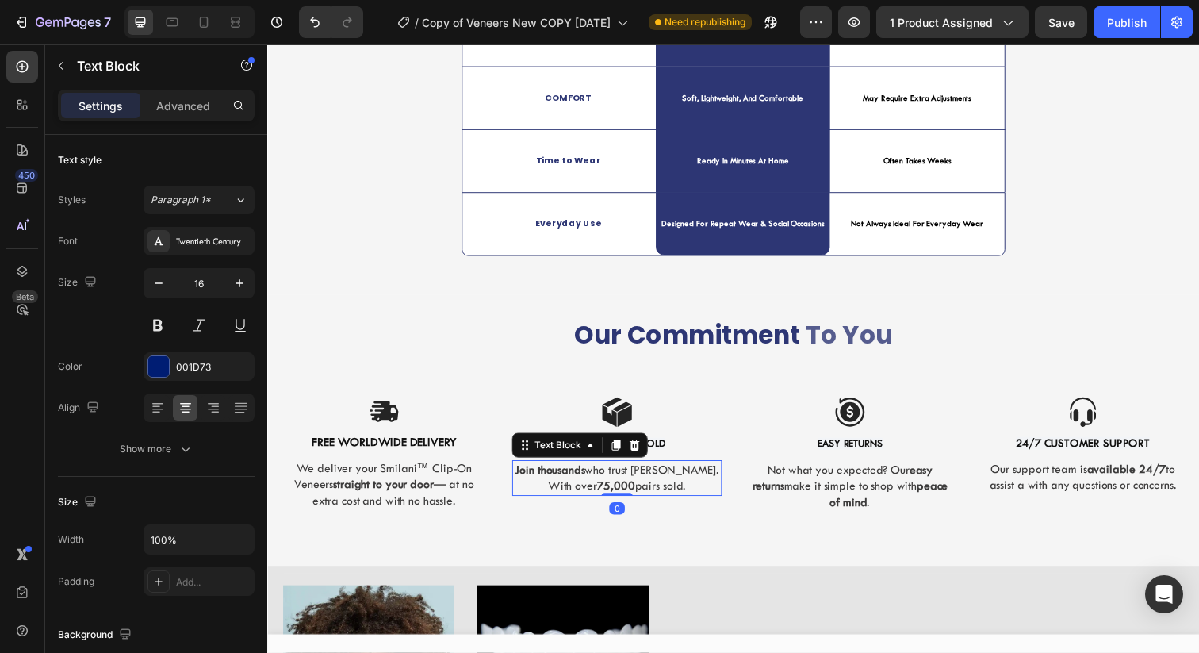
click at [671, 479] on span "Join thousands who trust [PERSON_NAME]. With over 75,000 pairs sold." at bounding box center [624, 486] width 209 height 31
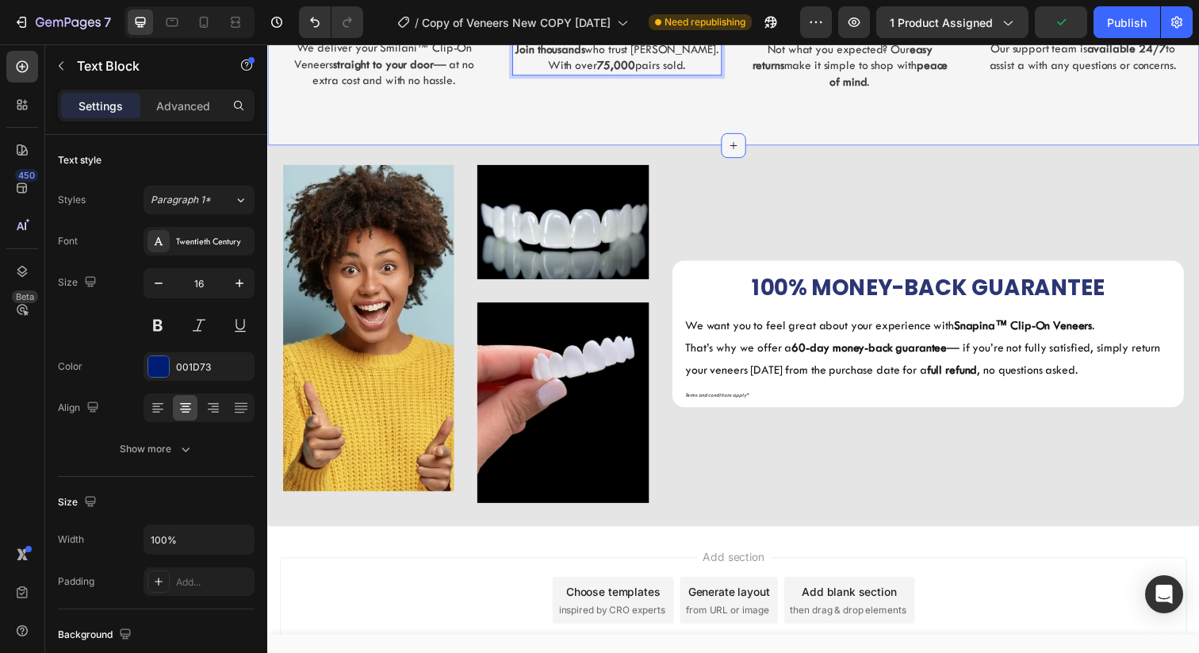
scroll to position [4900, 0]
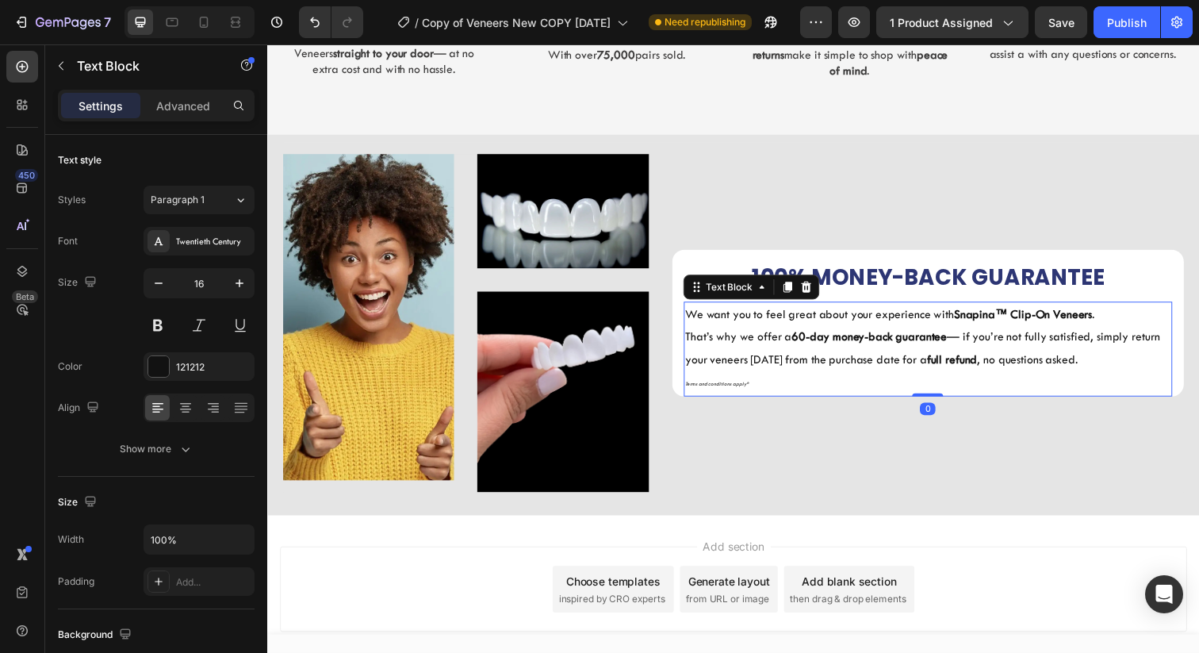
click at [993, 324] on strong "Snapina™ Clip-On Veneers" at bounding box center [1038, 319] width 141 height 14
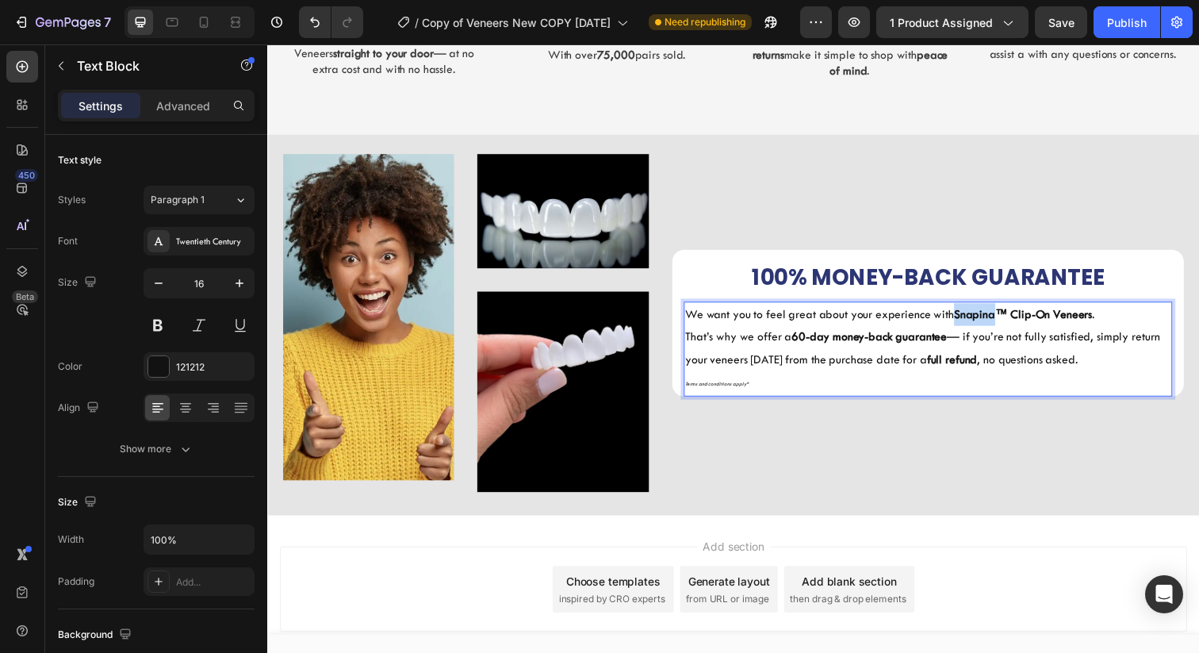
click at [993, 324] on strong "Snapina™ Clip-On Veneers" at bounding box center [1038, 319] width 141 height 14
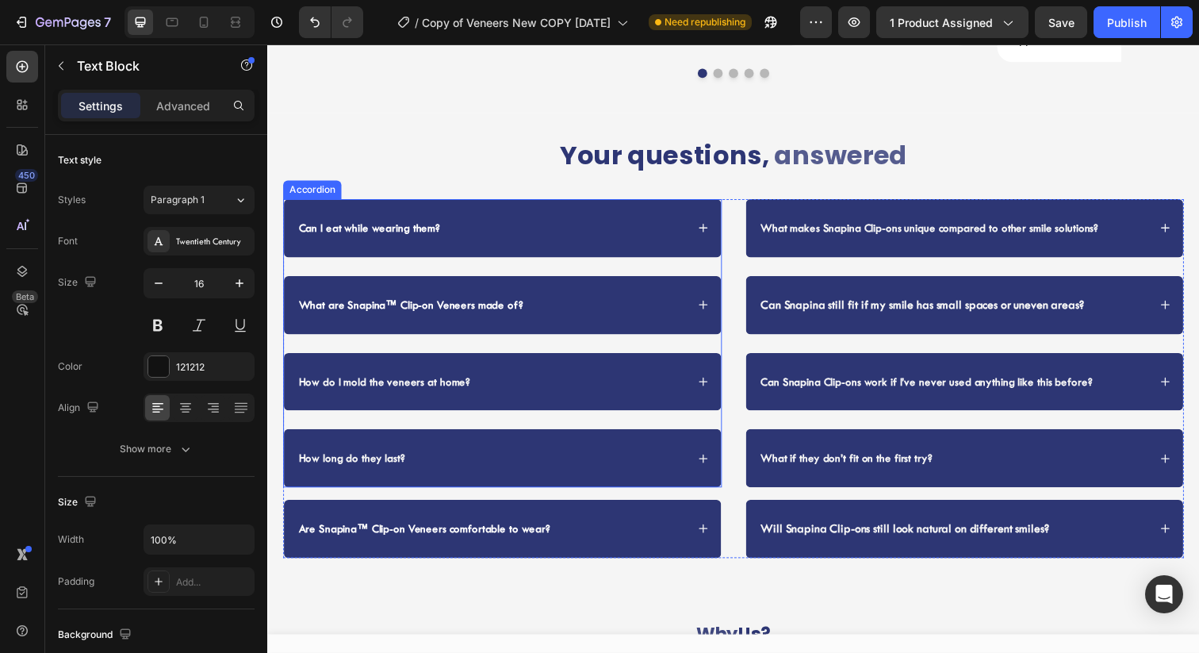
scroll to position [3648, 0]
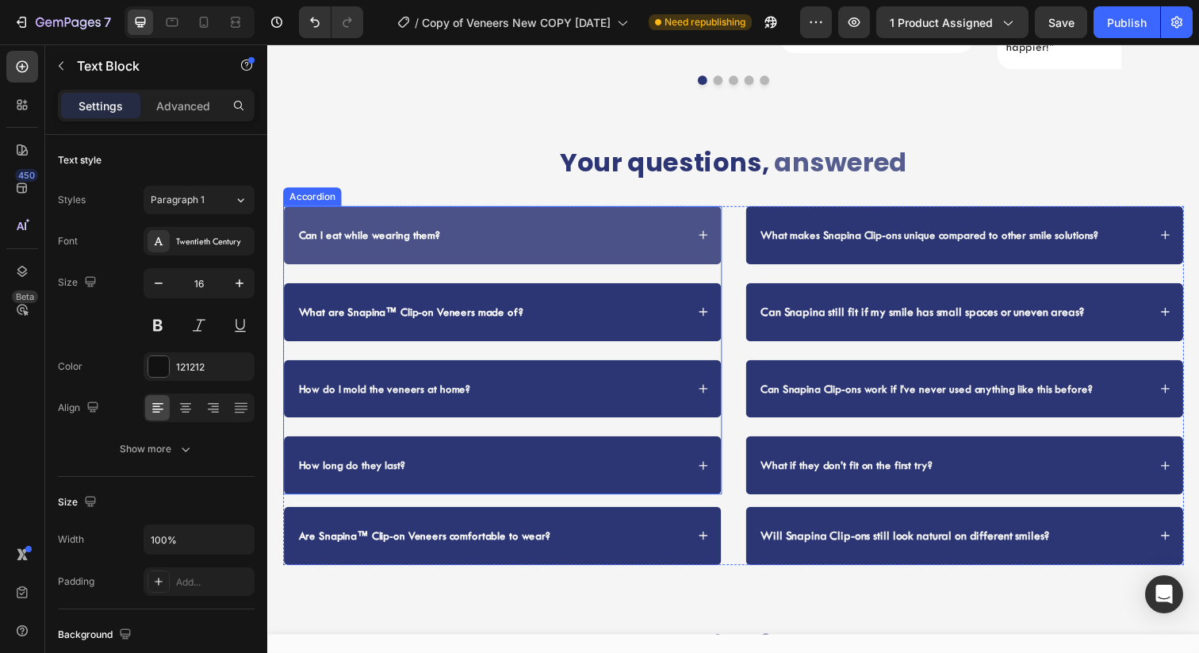
click at [540, 228] on div "Can I eat while wearing them?" at bounding box center [495, 238] width 397 height 21
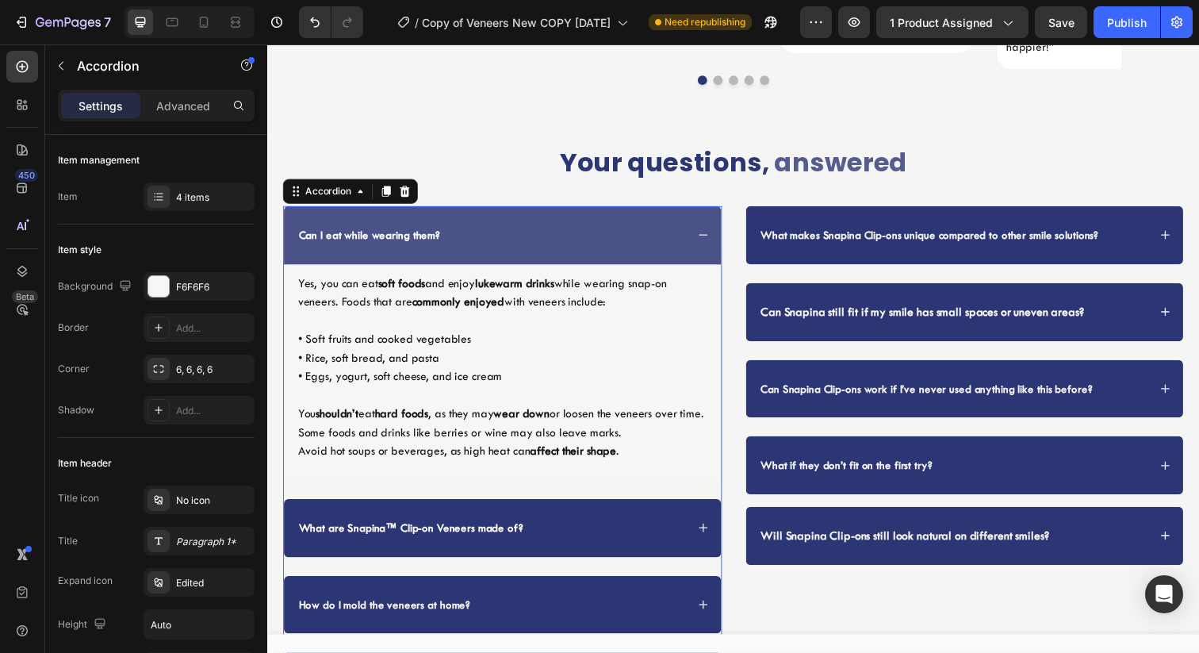
click at [653, 228] on div "Can I eat while wearing them?" at bounding box center [495, 238] width 397 height 21
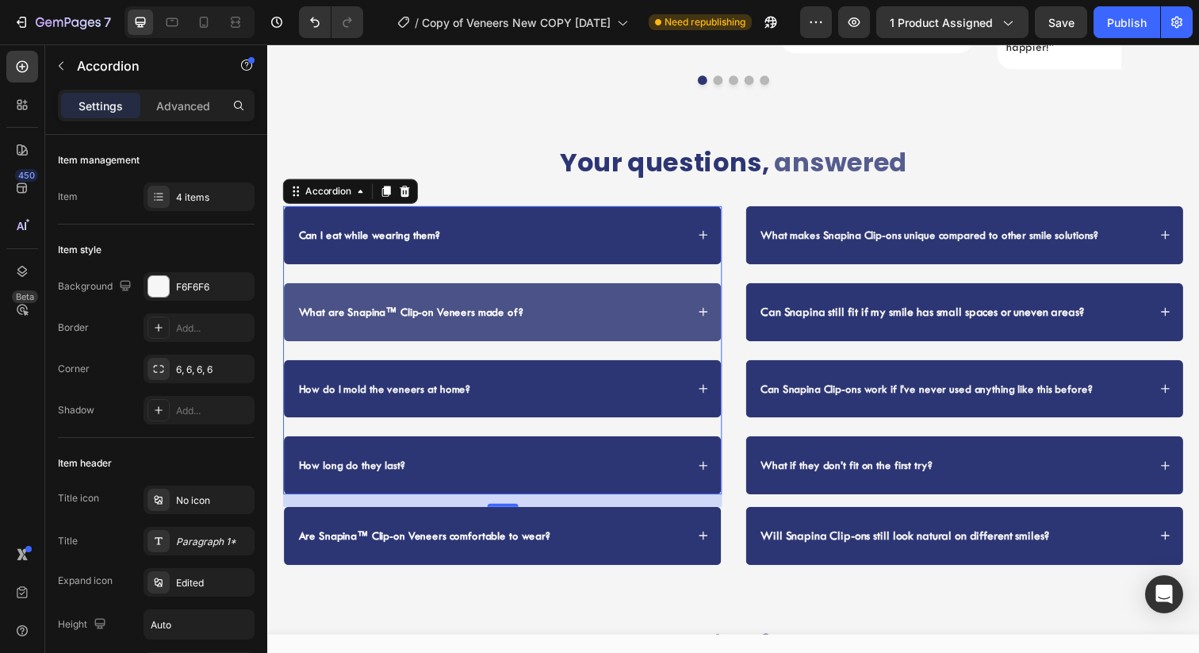
click at [628, 307] on div "What are Snapina™ Clip-on Veneers made of?" at bounding box center [495, 317] width 397 height 21
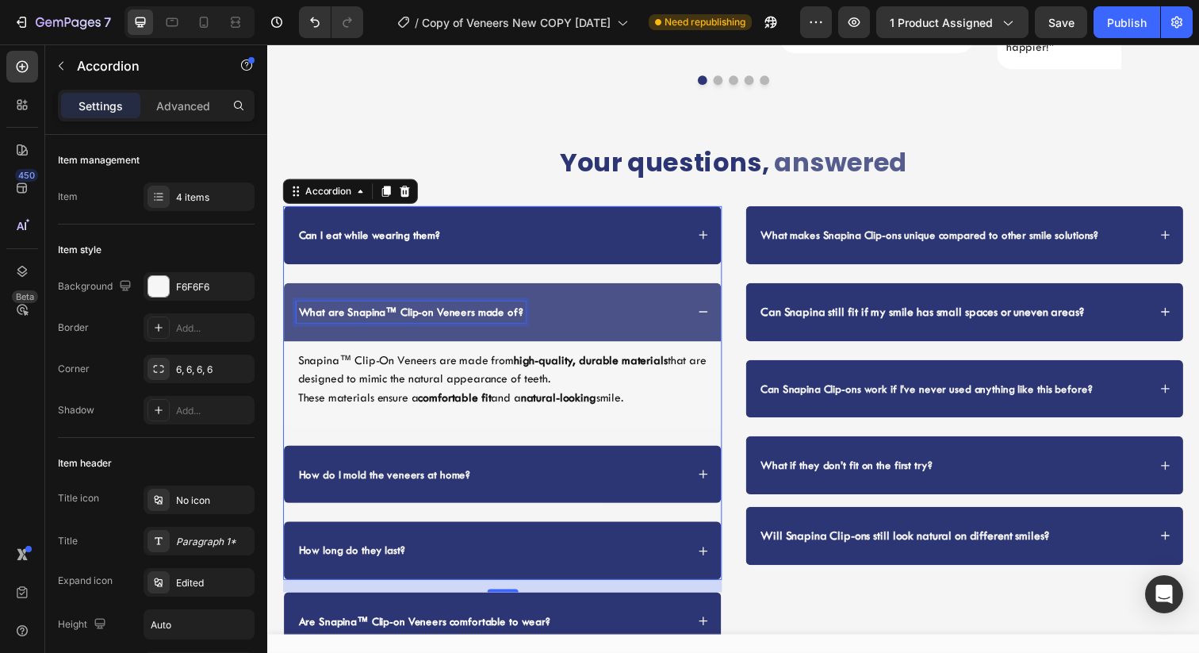
click at [363, 311] on strong "What are Snapina™ Clip-on Veneers made of?" at bounding box center [413, 317] width 229 height 13
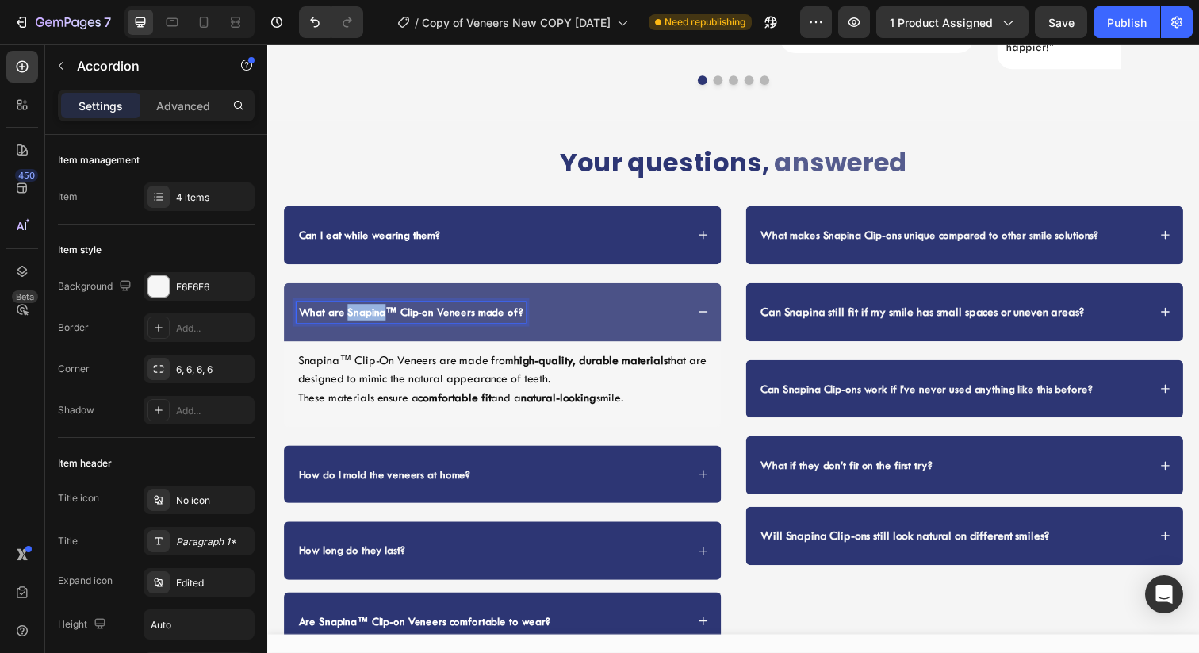
click at [363, 311] on strong "What are Snapina™ Clip-on Veneers made of?" at bounding box center [413, 317] width 229 height 13
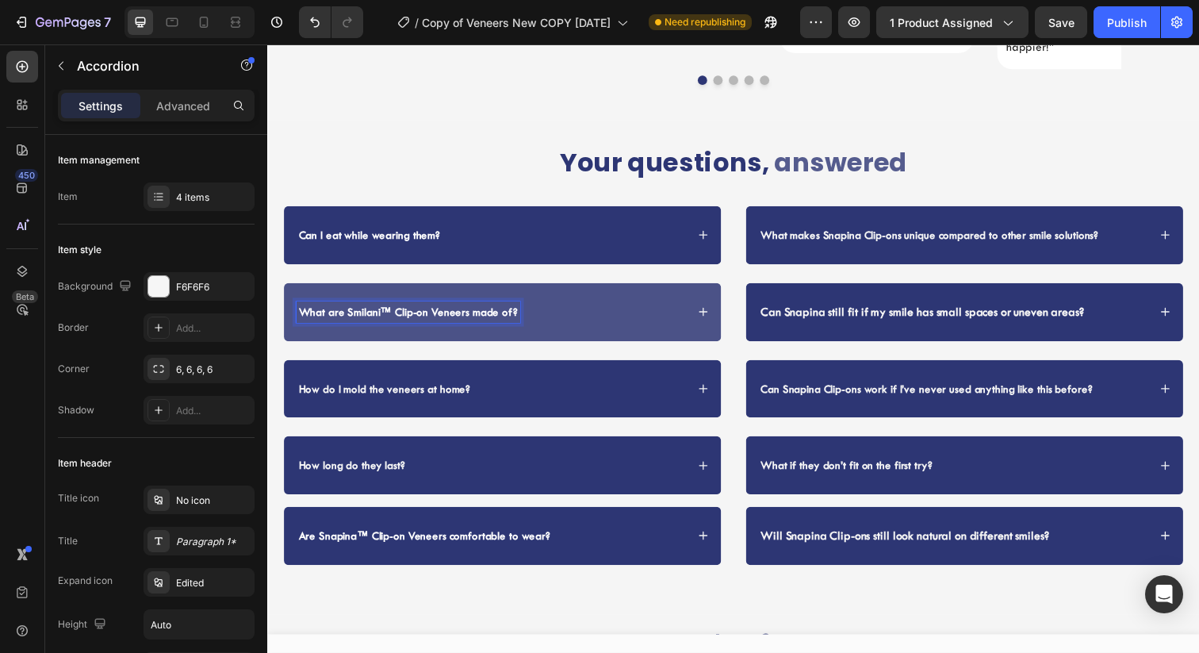
click at [543, 307] on div "What are Smilani™ Clip-on Veneers made of?" at bounding box center [495, 317] width 397 height 21
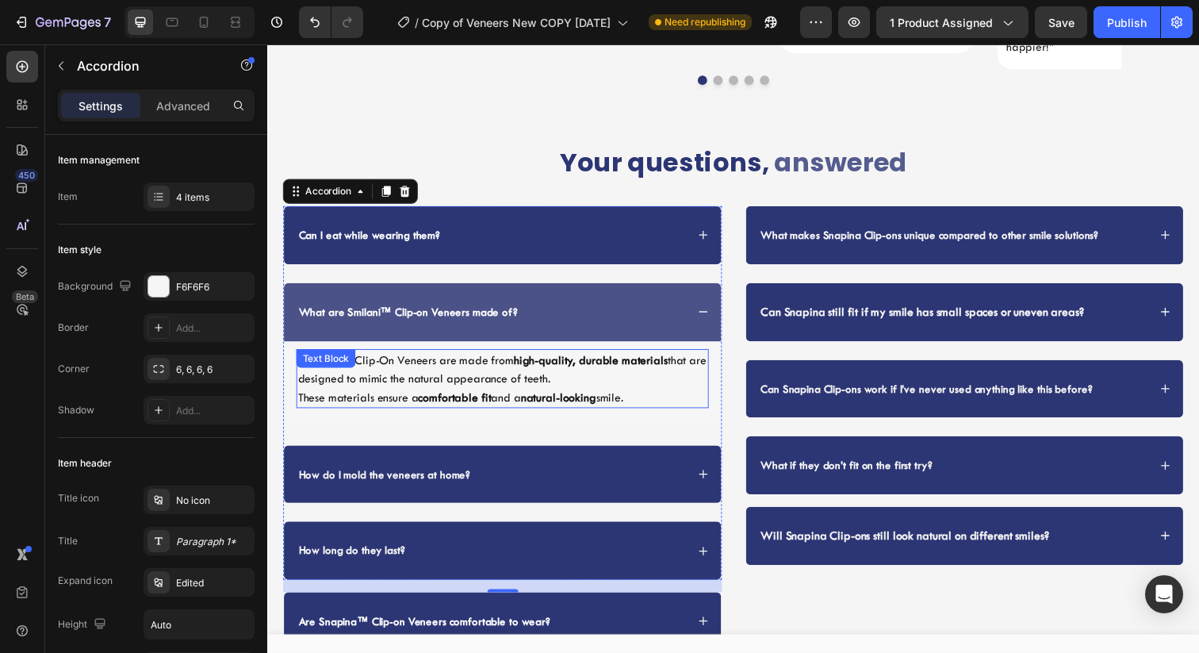
click at [312, 358] on div "Text Block" at bounding box center [327, 365] width 54 height 14
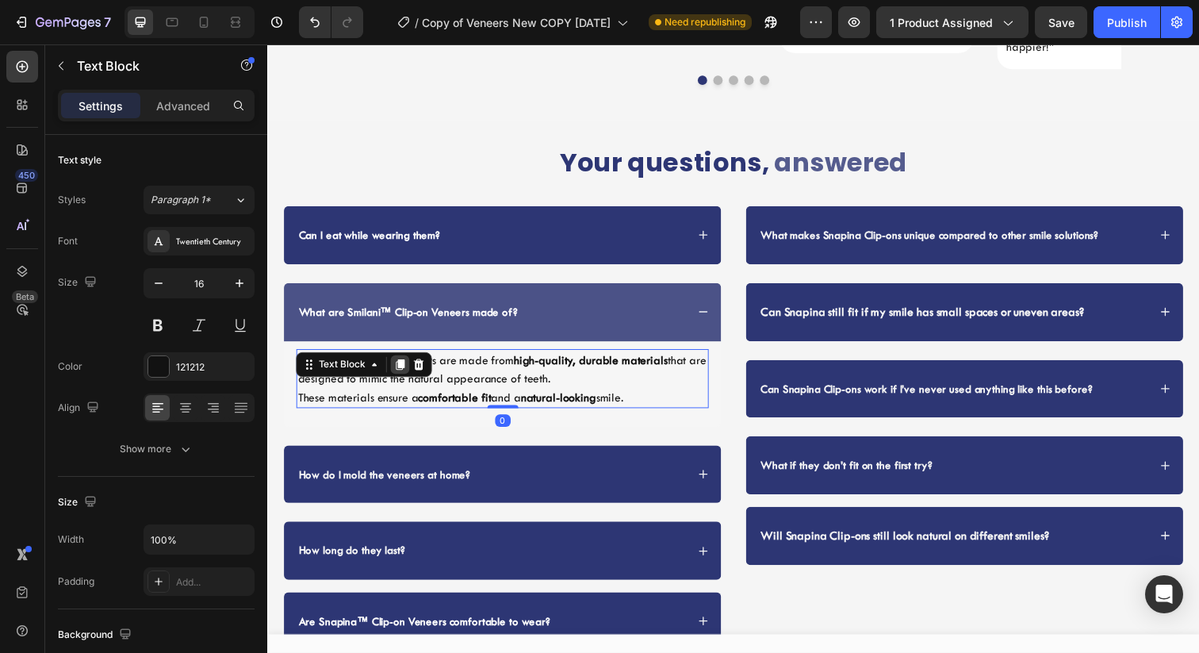
click at [406, 362] on div at bounding box center [402, 371] width 19 height 19
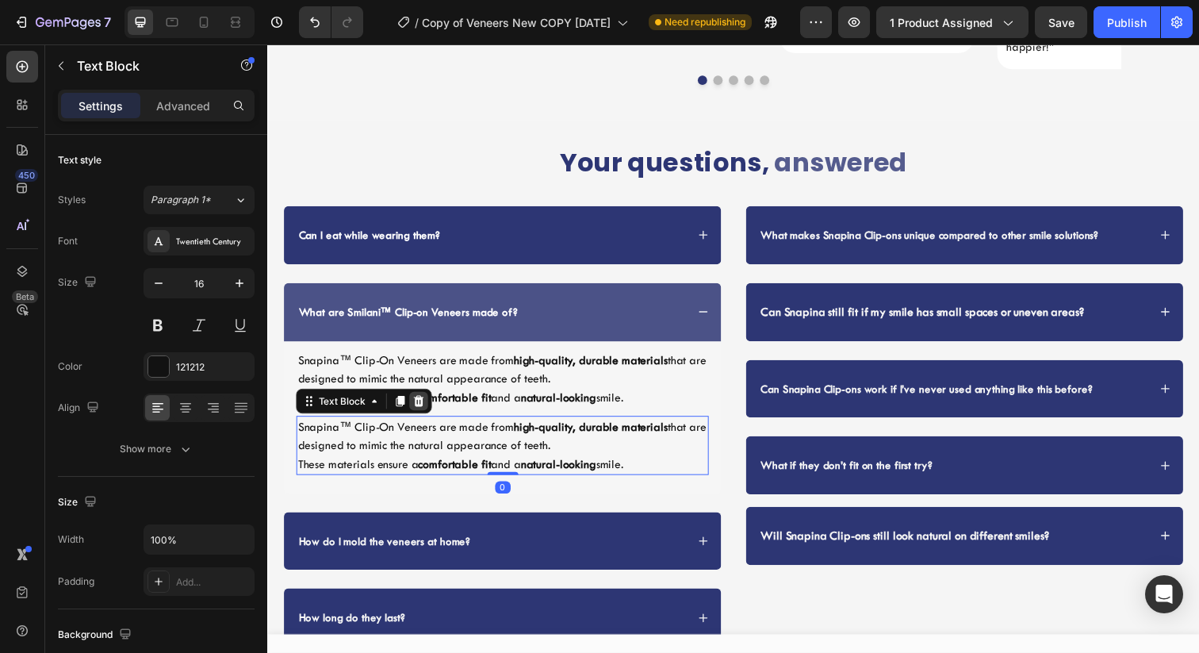
click at [426, 402] on icon at bounding box center [422, 408] width 13 height 13
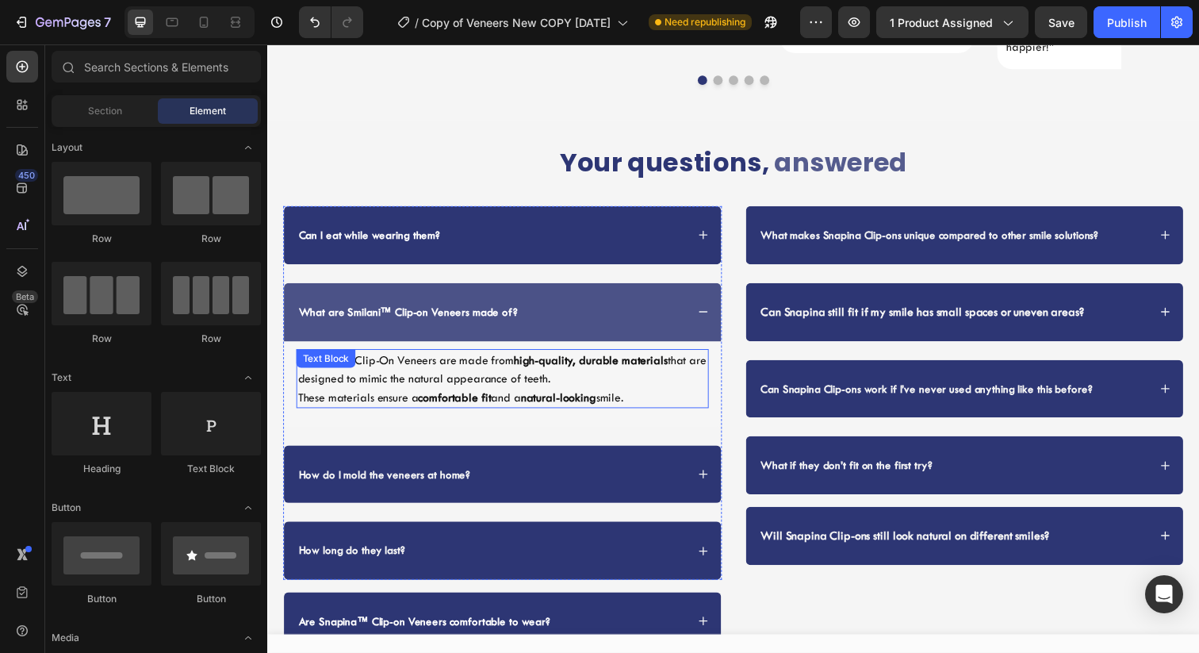
click at [335, 355] on div "Snapina™ Clip-On Veneers are made from high-quality, durable materials that are…" at bounding box center [507, 385] width 421 height 60
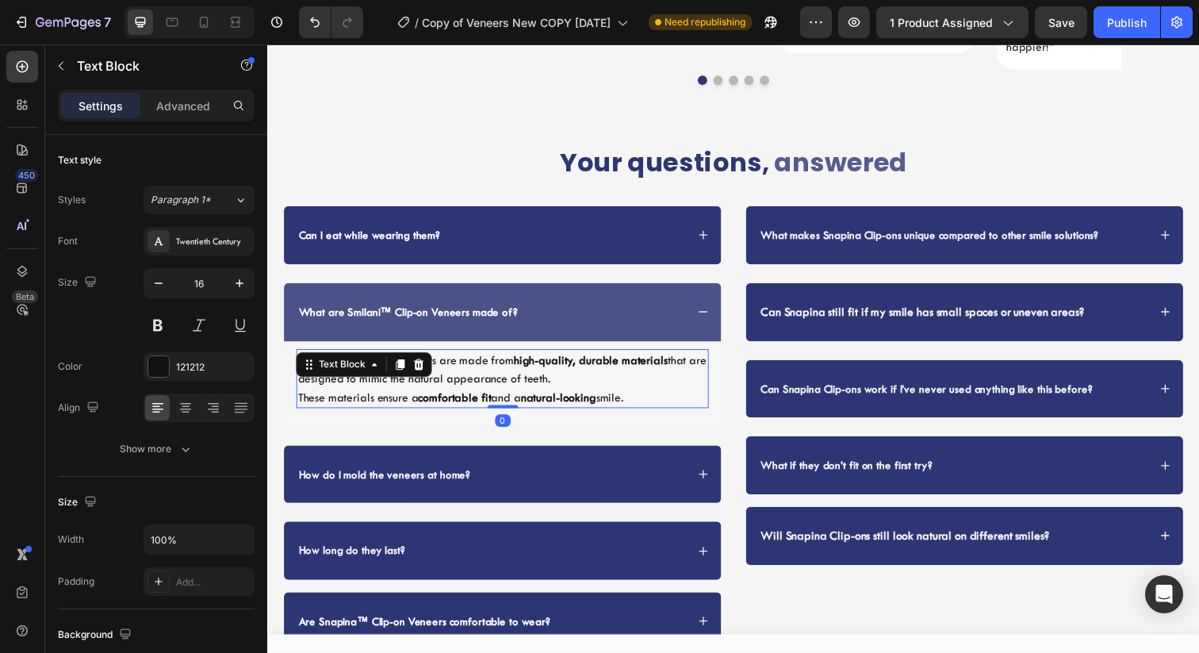
click at [320, 358] on p "Snapina™ Clip-On Veneers are made from high-quality, durable materials that are…" at bounding box center [507, 376] width 418 height 38
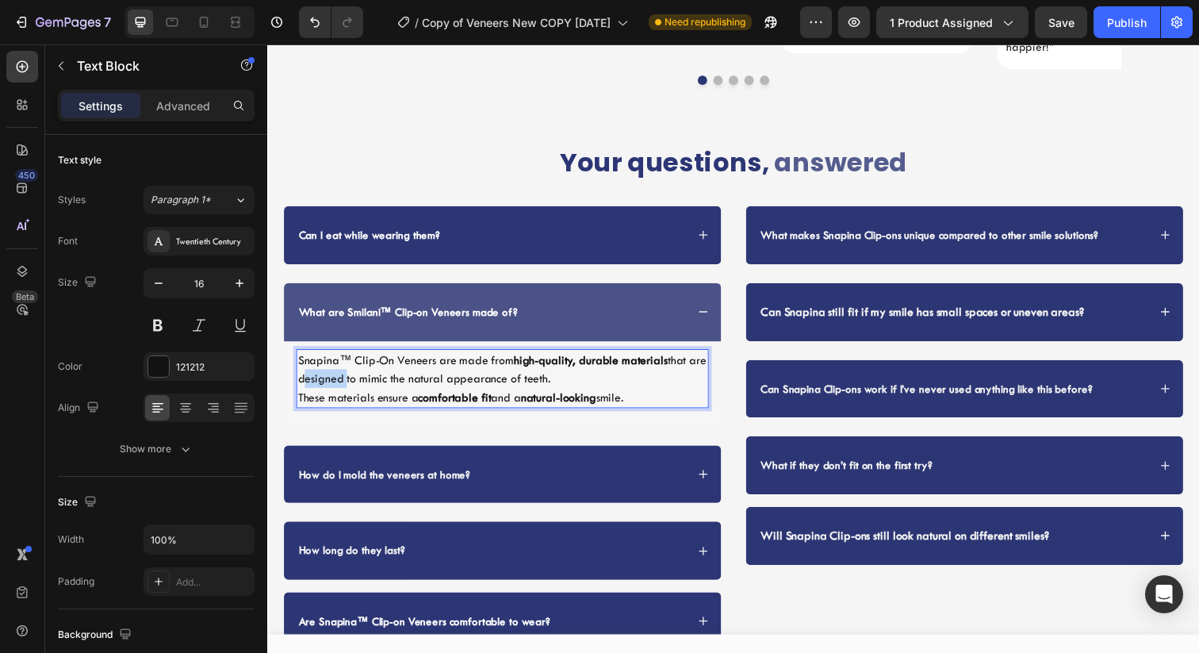
click at [320, 358] on p "Snapina™ Clip-On Veneers are made from high-quality, durable materials that are…" at bounding box center [507, 376] width 418 height 38
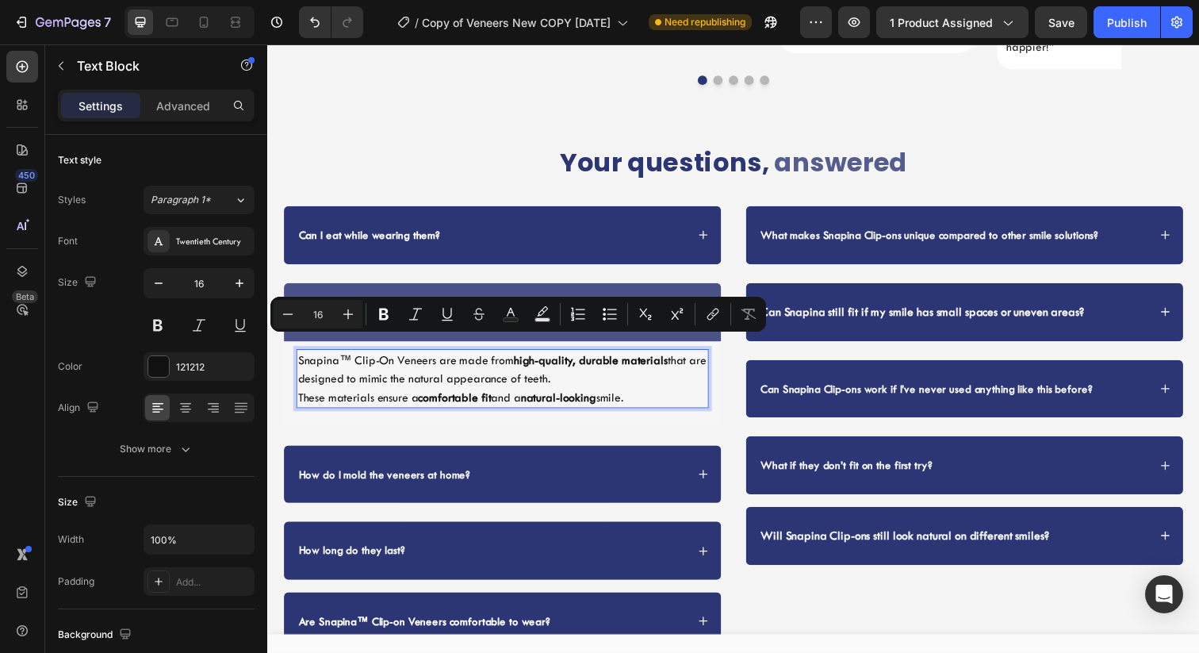
click at [316, 357] on p "Snapina™ Clip-On Veneers are made from high-quality, durable materials that are…" at bounding box center [507, 376] width 418 height 38
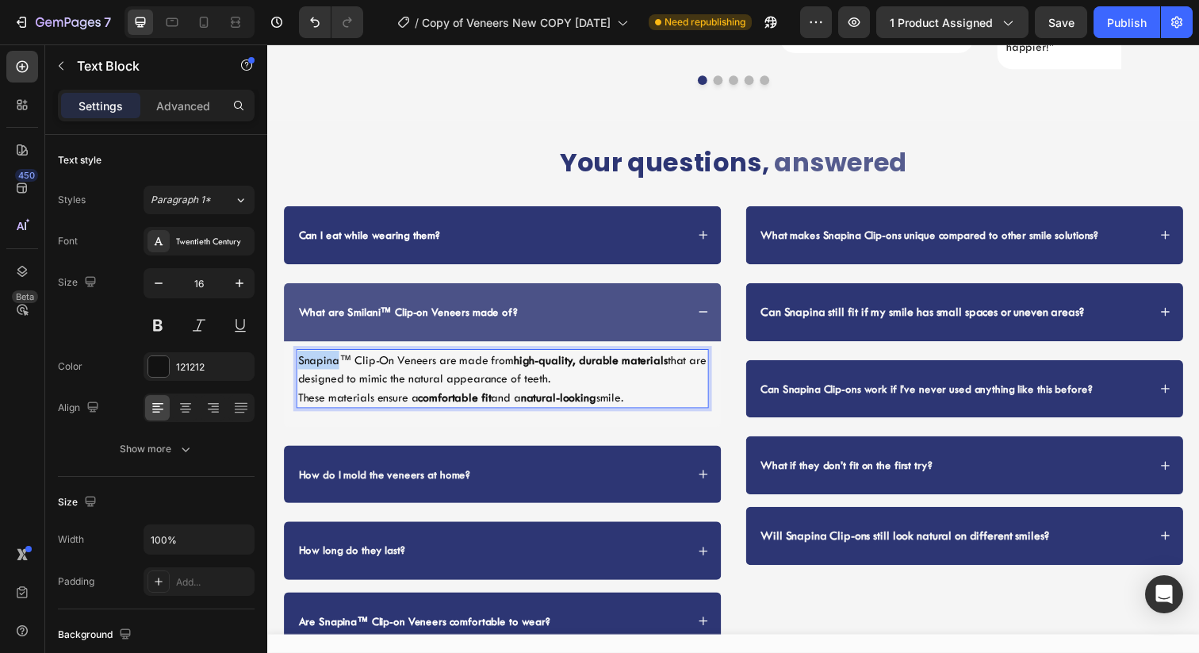
click at [316, 357] on p "Snapina™ Clip-On Veneers are made from high-quality, durable materials that are…" at bounding box center [507, 376] width 418 height 38
click at [585, 357] on p "Smilani™ Clip-On Veneers are made from high-quality, durable materials that are…" at bounding box center [507, 376] width 418 height 38
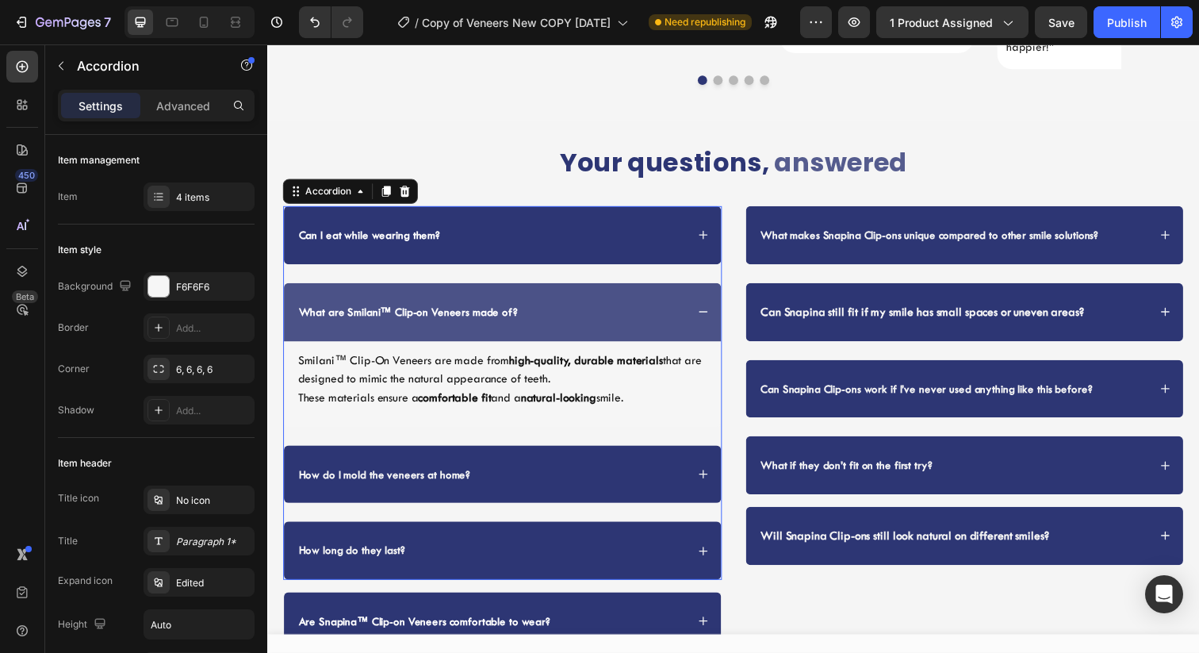
click at [641, 307] on div "What are Smilani™ Clip-on Veneers made of?" at bounding box center [495, 317] width 397 height 21
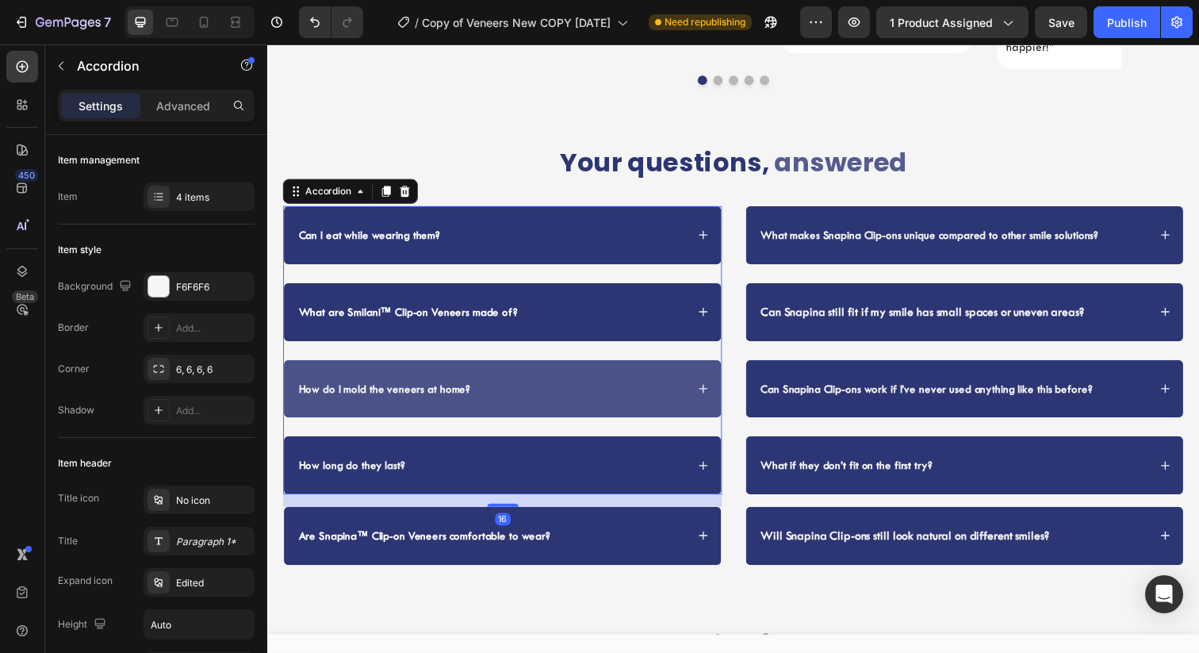
click at [592, 373] on div "How do I mold the veneers at home?" at bounding box center [507, 395] width 446 height 59
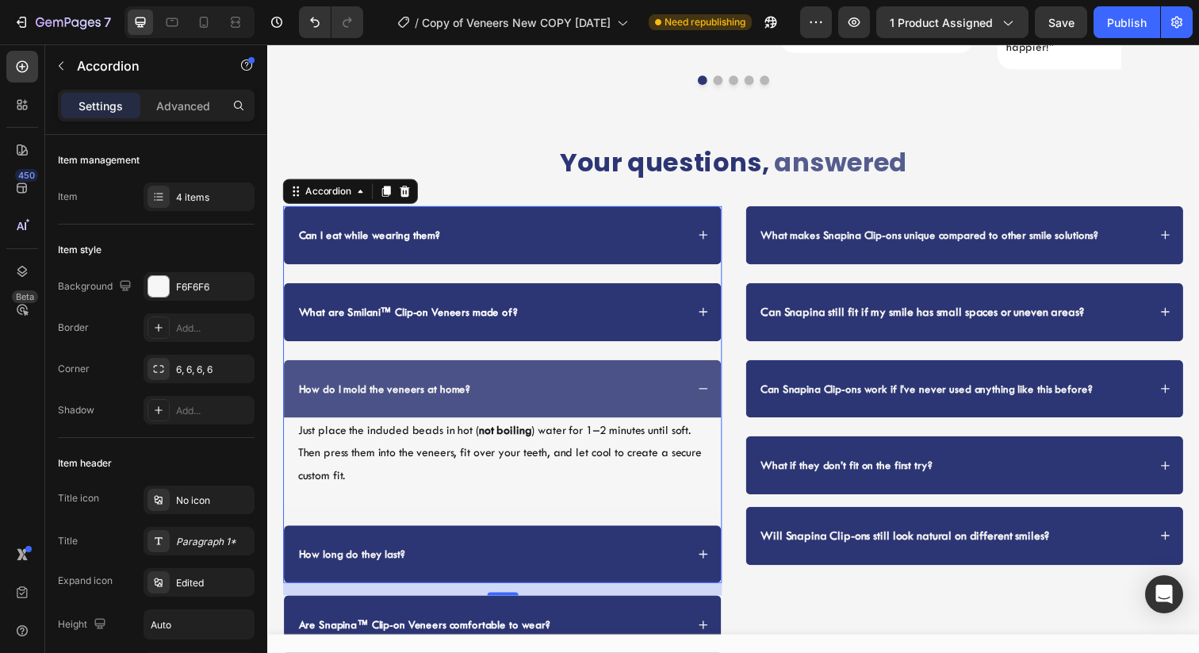
click at [592, 373] on div "How do I mold the veneers at home?" at bounding box center [507, 395] width 446 height 59
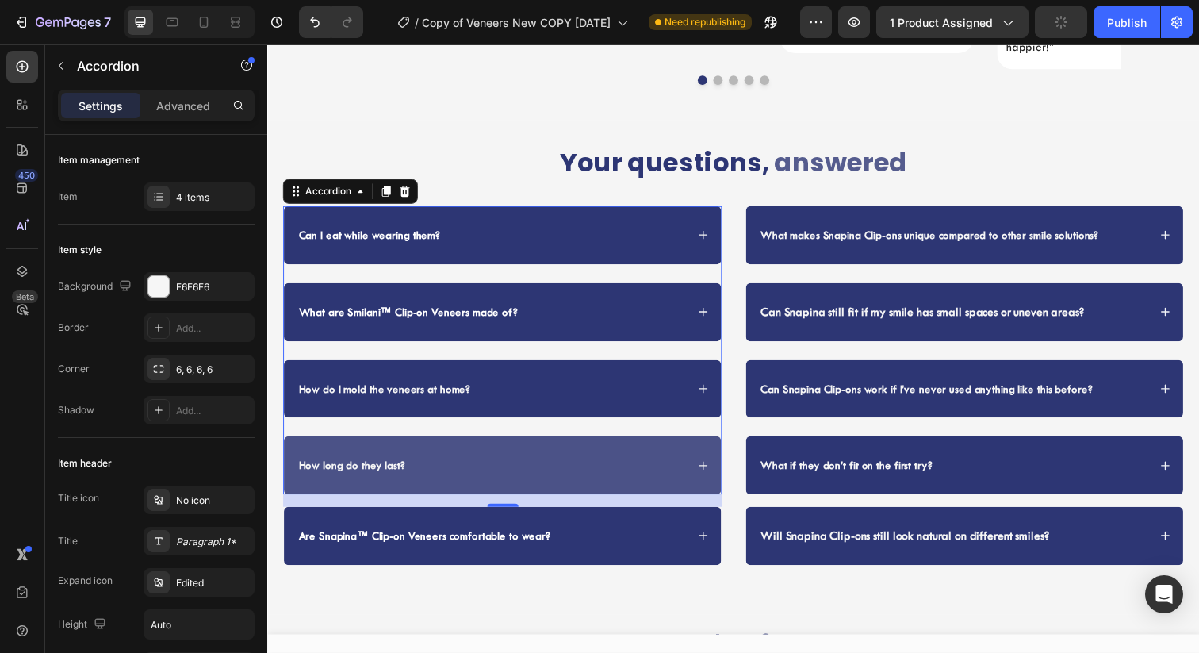
click at [559, 457] on div "How long do they last?" at bounding box center [507, 473] width 446 height 59
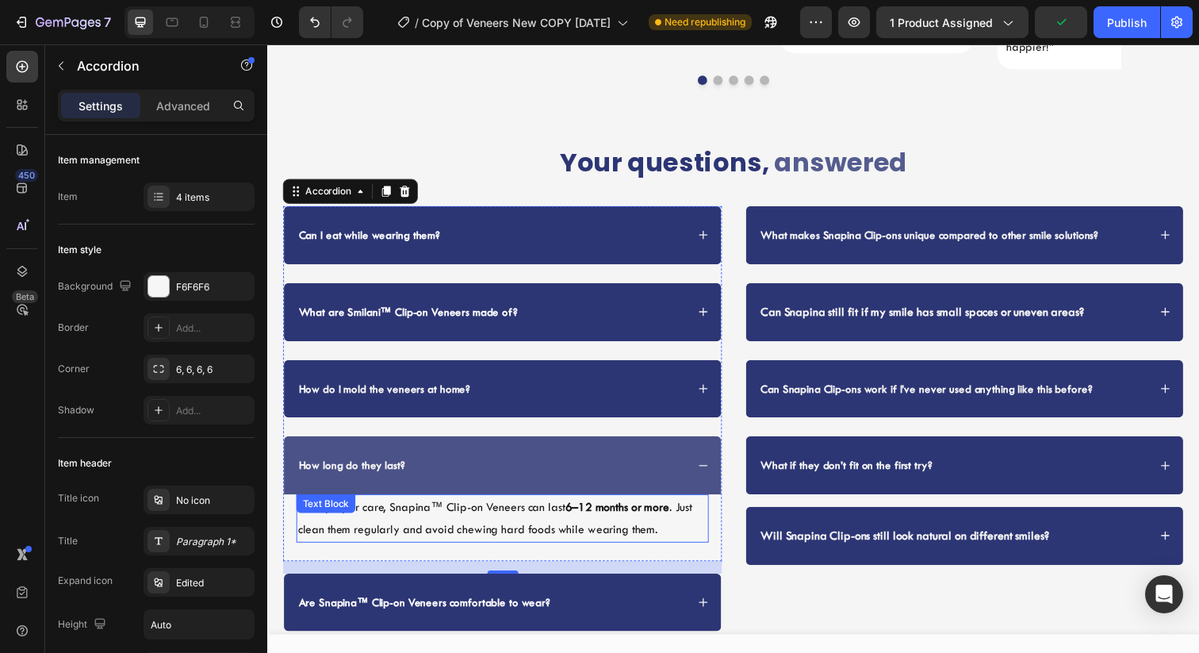
click at [412, 504] on div "With proper care, Snapina™ Clip-on Veneers can last 6–12 months or more . Just …" at bounding box center [507, 528] width 421 height 49
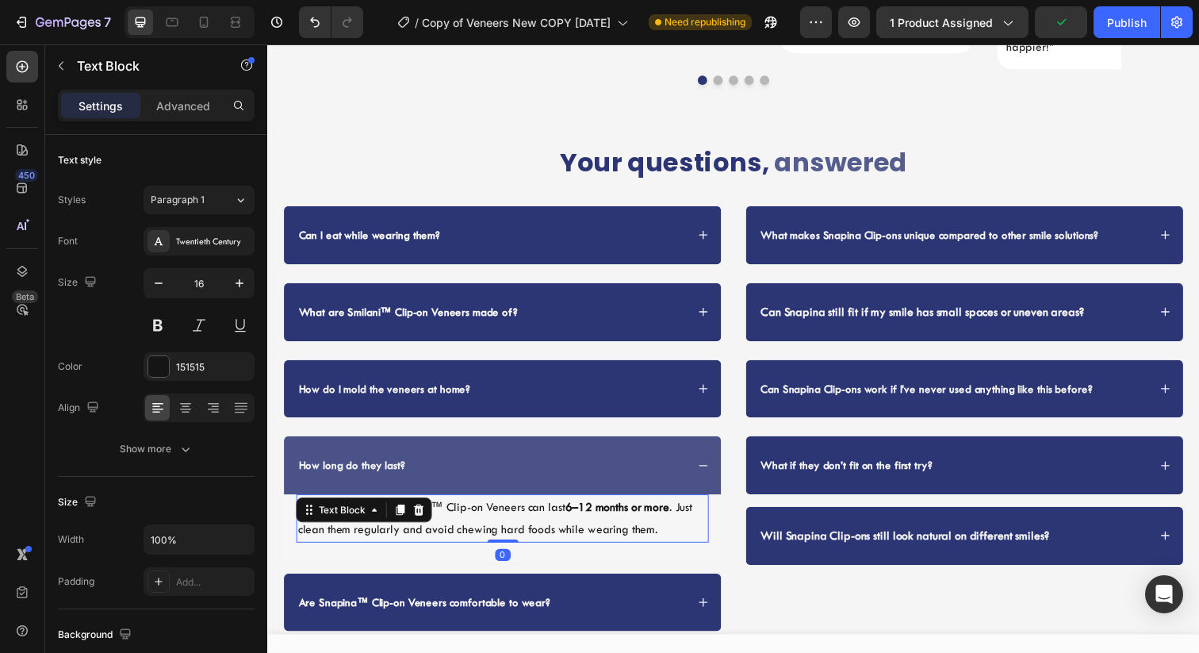
click at [412, 510] on div at bounding box center [421, 519] width 19 height 19
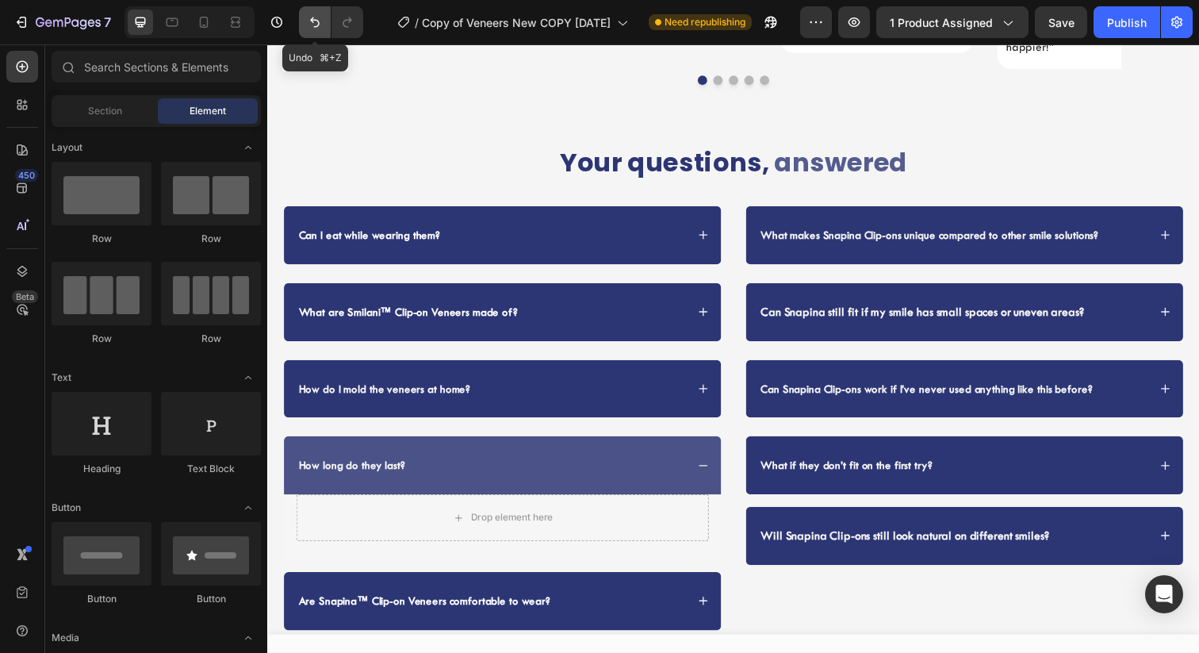
click at [316, 21] on icon "Undo/Redo" at bounding box center [315, 22] width 16 height 16
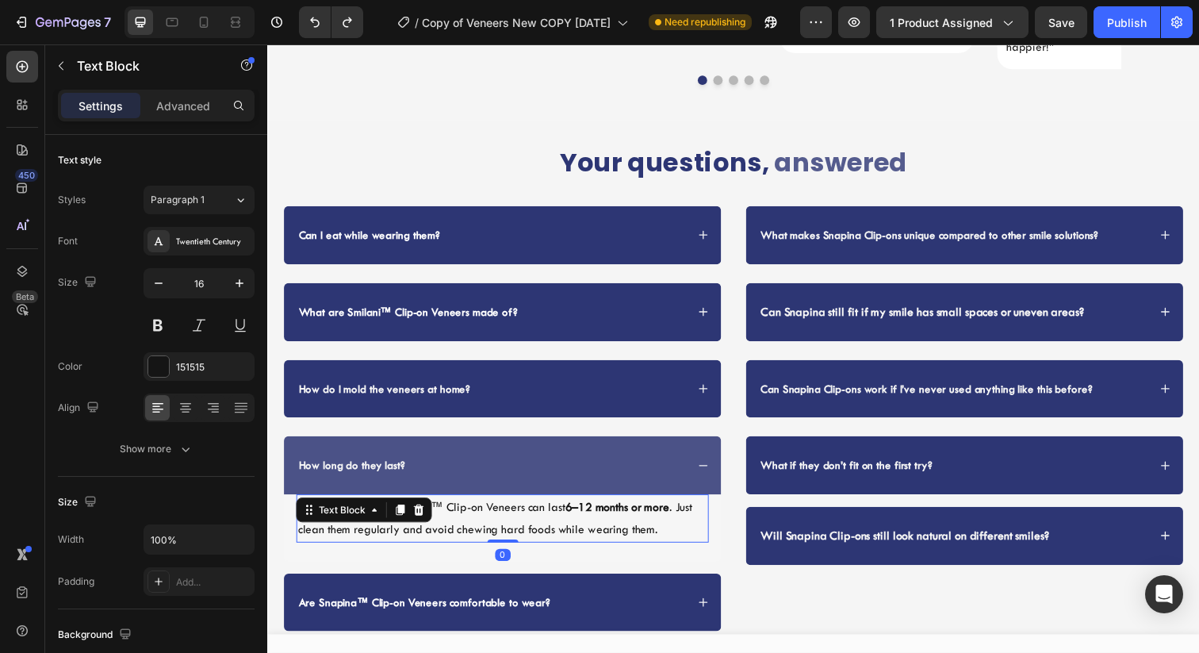
click at [418, 504] on div "With proper care, Snapina™ Clip-on Veneers can last 6–12 months or more . Just …" at bounding box center [507, 528] width 421 height 49
click at [457, 505] on p "With proper care, Snapina™ Clip-on Veneers can last 6–12 months or more . Just …" at bounding box center [507, 528] width 418 height 46
click at [407, 505] on p "With proper care, Snapina™ Clip-on Veneers can last 6–12 months or more . Just …" at bounding box center [507, 528] width 418 height 46
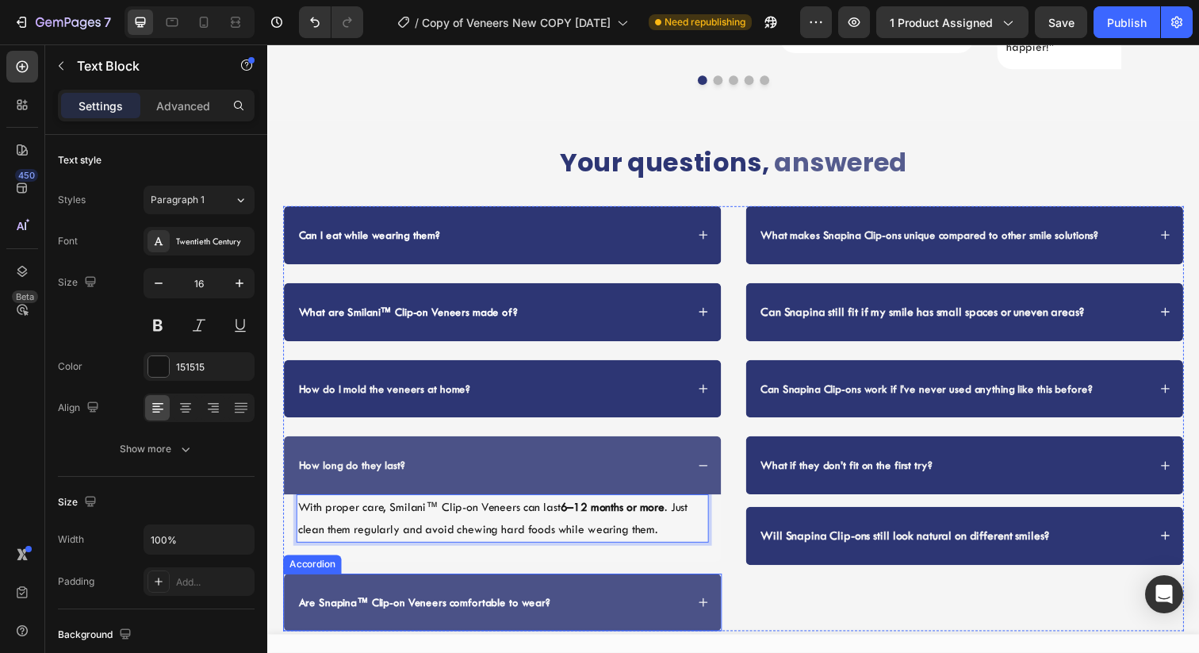
click at [327, 607] on strong "Are Snapina™ Clip-on Veneers comfortable to wear?" at bounding box center [427, 613] width 257 height 13
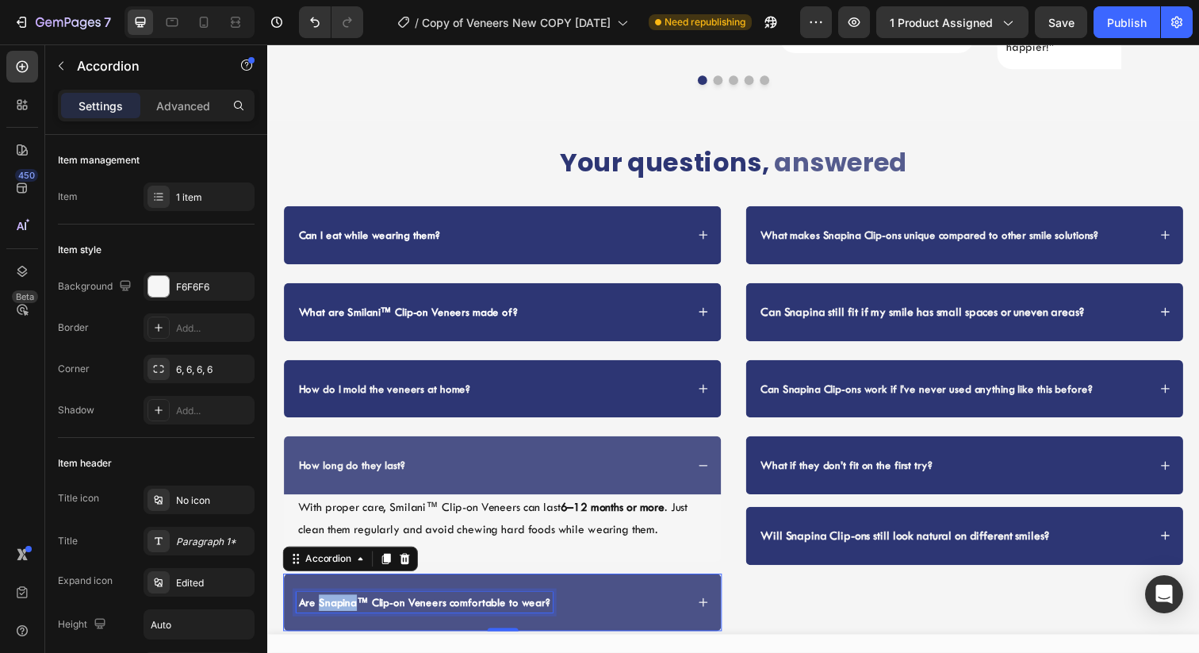
click at [327, 607] on strong "Are Snapina™ Clip-on Veneers comfortable to wear?" at bounding box center [427, 613] width 257 height 13
click at [616, 603] on div "Are Smilani™ Clip-on Veneers comfortable to wear?" at bounding box center [495, 613] width 397 height 21
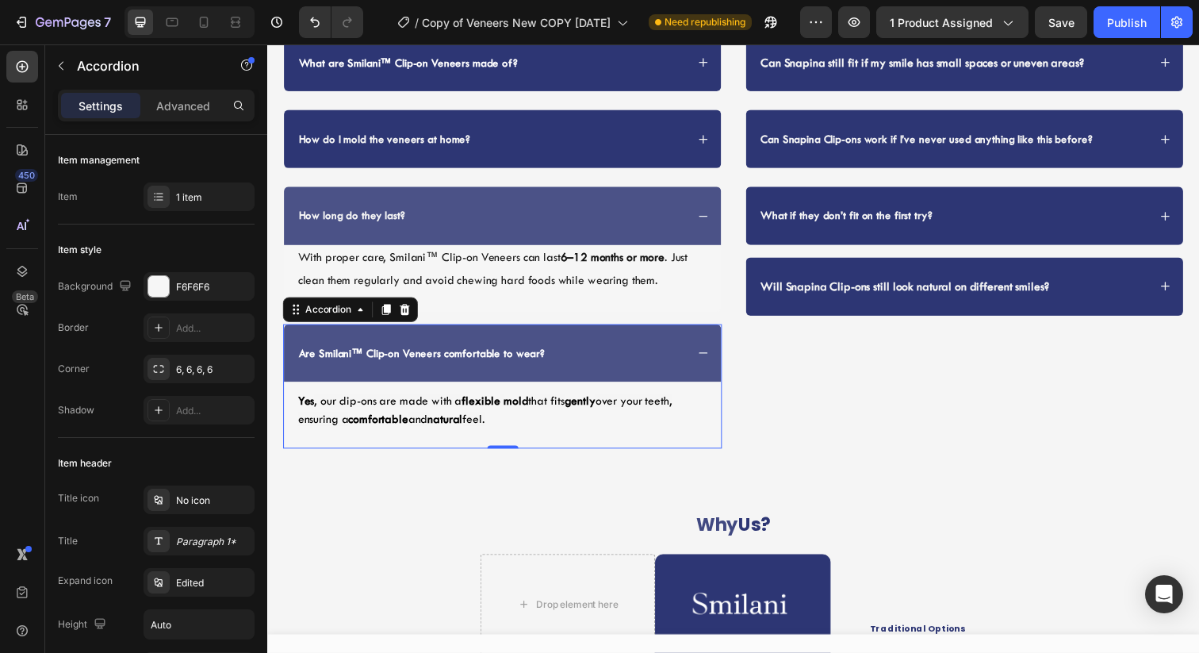
scroll to position [3893, 0]
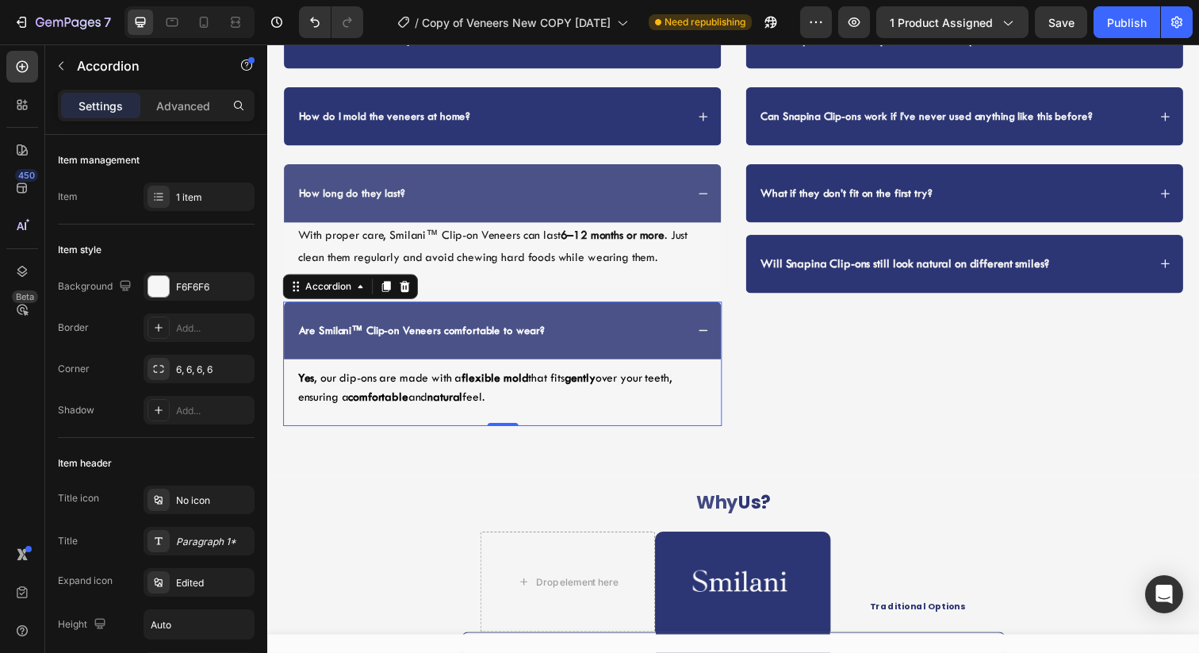
click at [652, 335] on div "Are Smilani™ Clip-on Veneers comfortable to wear?" at bounding box center [495, 336] width 397 height 21
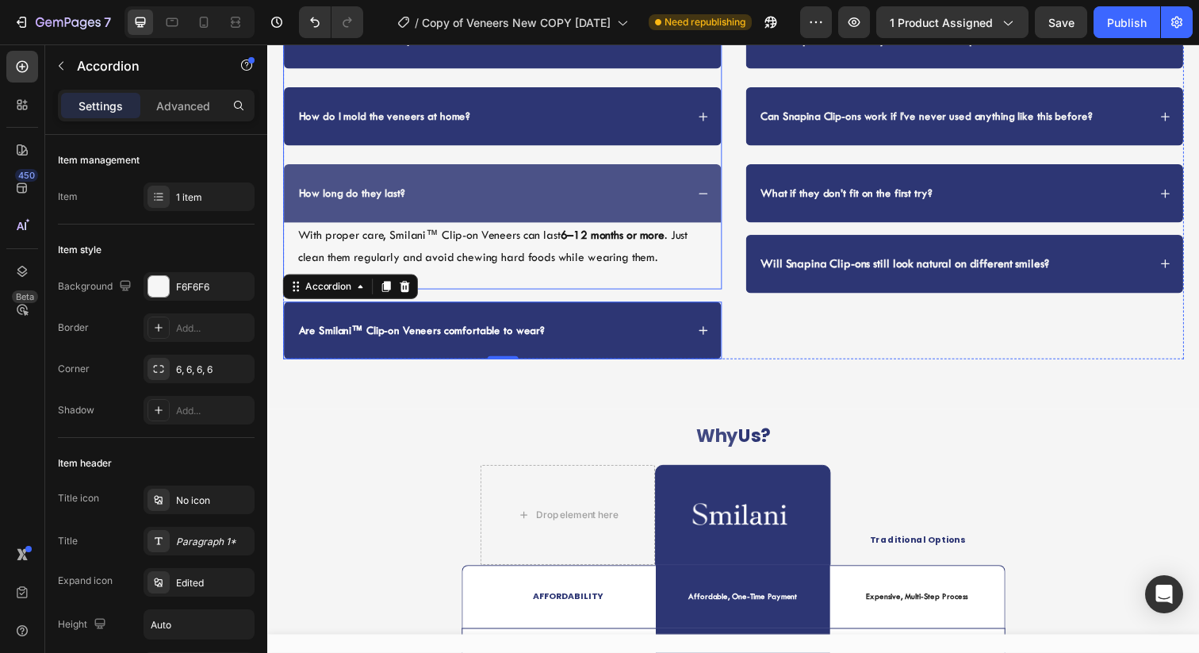
click at [670, 195] on div "How long do they last?" at bounding box center [495, 196] width 397 height 21
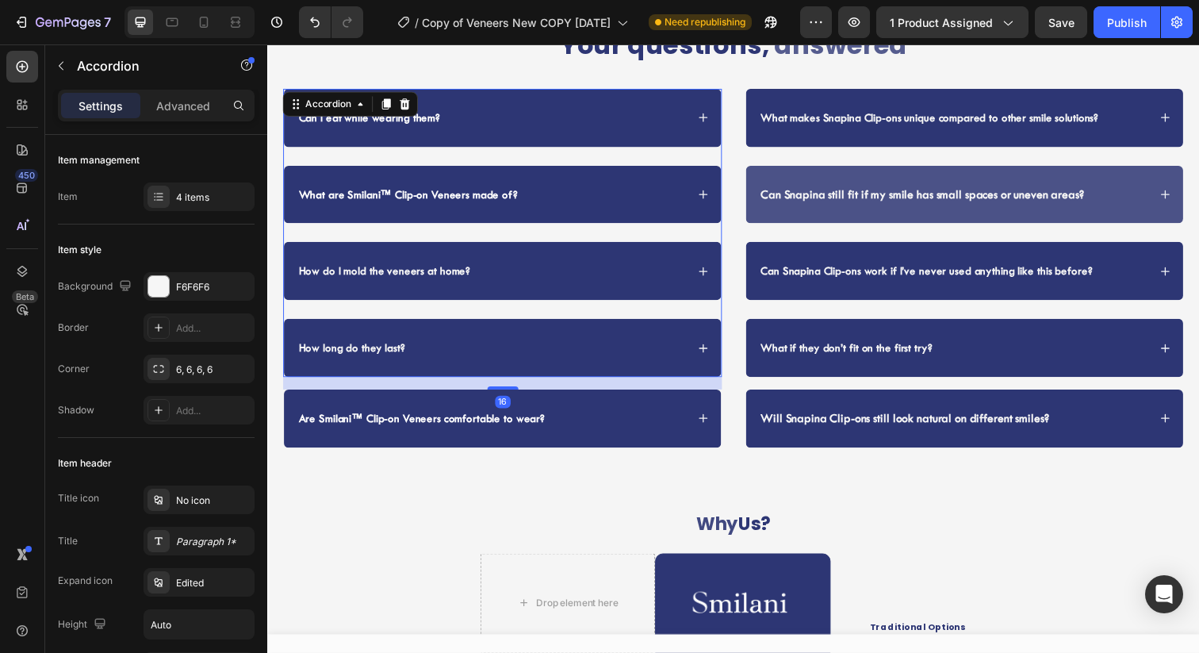
scroll to position [3682, 0]
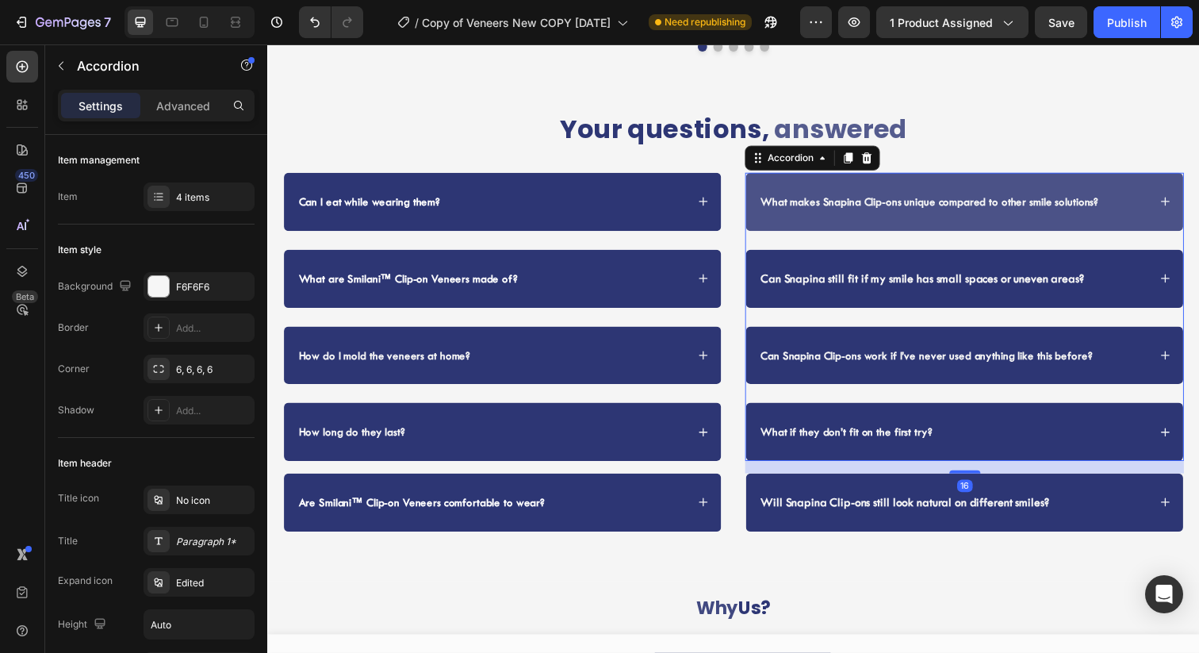
click at [856, 198] on strong "What makes Snapina Clip-ons unique compared to other smile solutions?" at bounding box center [943, 204] width 345 height 13
click at [860, 198] on strong "What makes Snapina Clip-ons unique compared to other smile solutions?" at bounding box center [943, 204] width 345 height 13
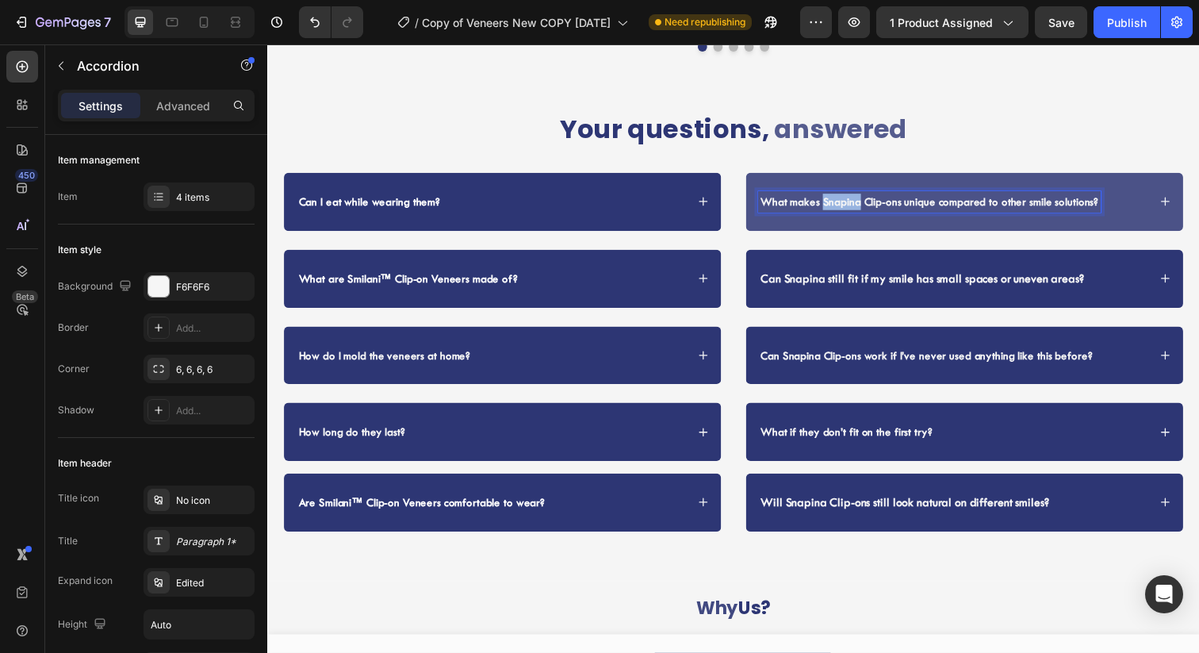
click at [860, 198] on strong "What makes Snapina Clip-ons unique compared to other smile solutions?" at bounding box center [943, 204] width 345 height 13
click at [1051, 189] on div "What makes Smilani Clip-ons unique compared to other smile solutions?" at bounding box center [979, 204] width 446 height 59
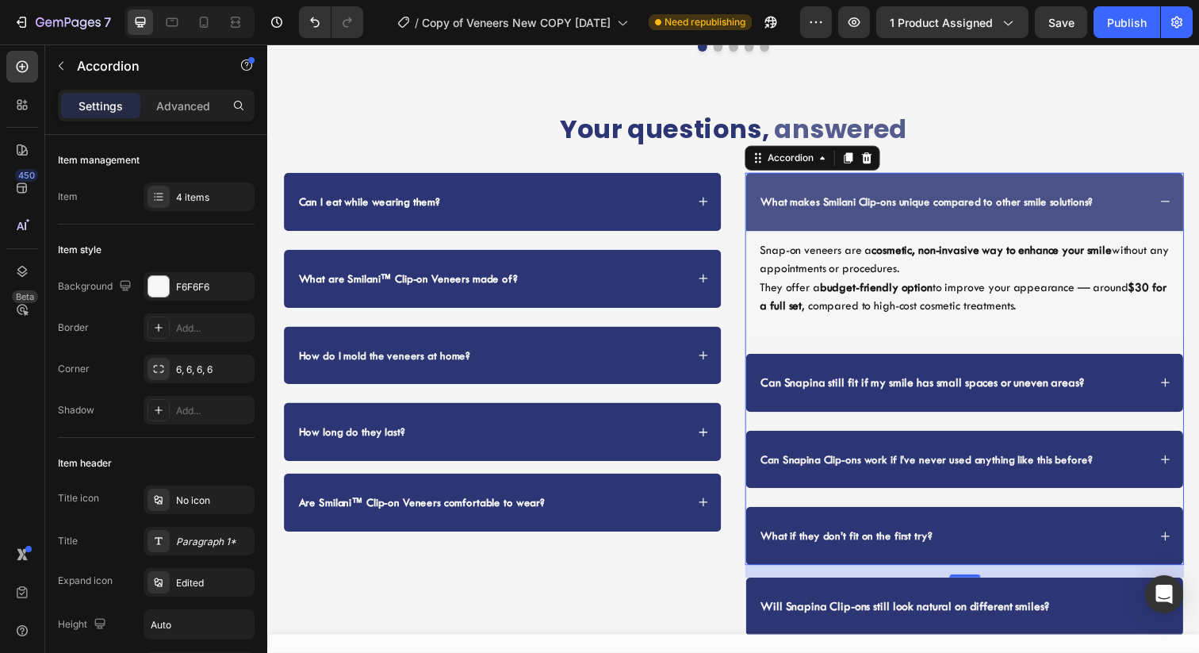
click at [1129, 185] on div "What makes Smilani Clip-ons unique compared to other smile solutions?" at bounding box center [979, 204] width 446 height 59
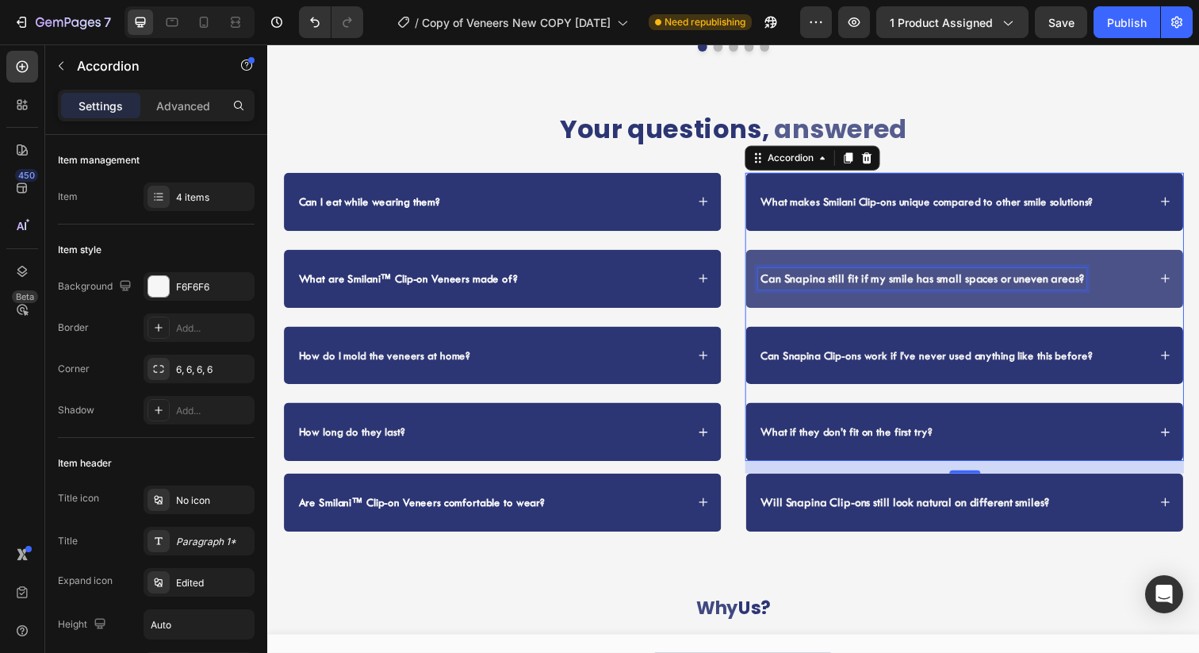
click at [816, 276] on strong "Can Snapina still fit if my smile has small spaces or uneven areas?" at bounding box center [936, 283] width 330 height 14
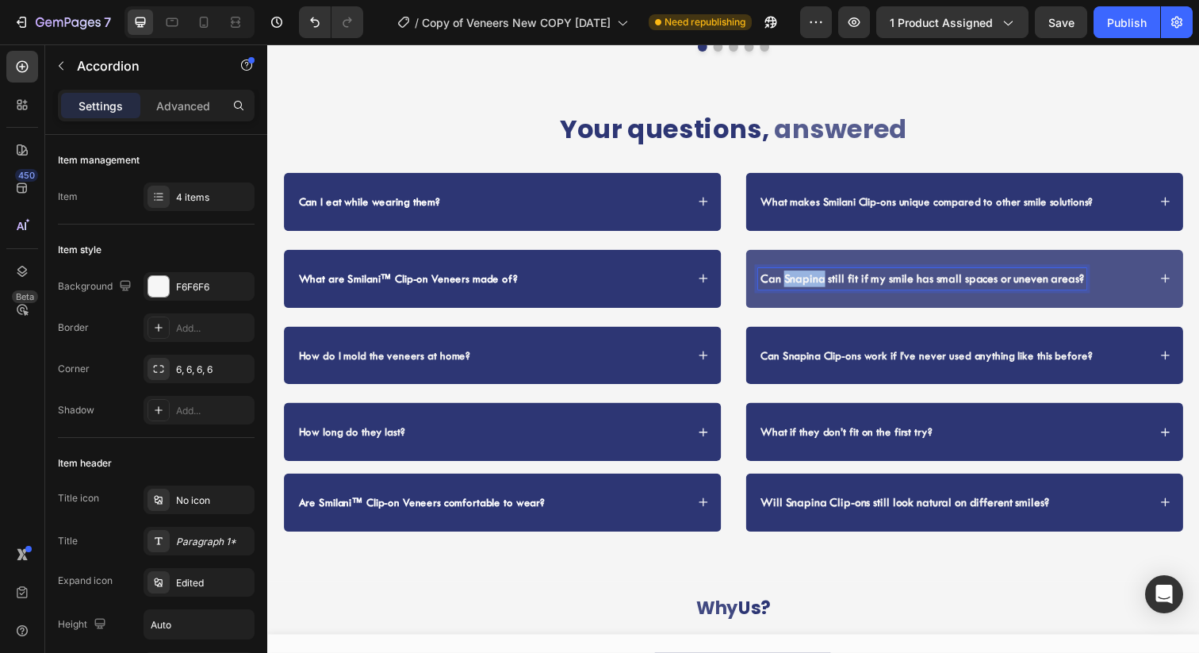
click at [816, 276] on strong "Can Snapina still fit if my smile has small spaces or uneven areas?" at bounding box center [936, 283] width 330 height 14
click at [1112, 269] on div "Can Smilani still fit if my smile has small spaces or uneven areas?" at bounding box center [979, 283] width 446 height 59
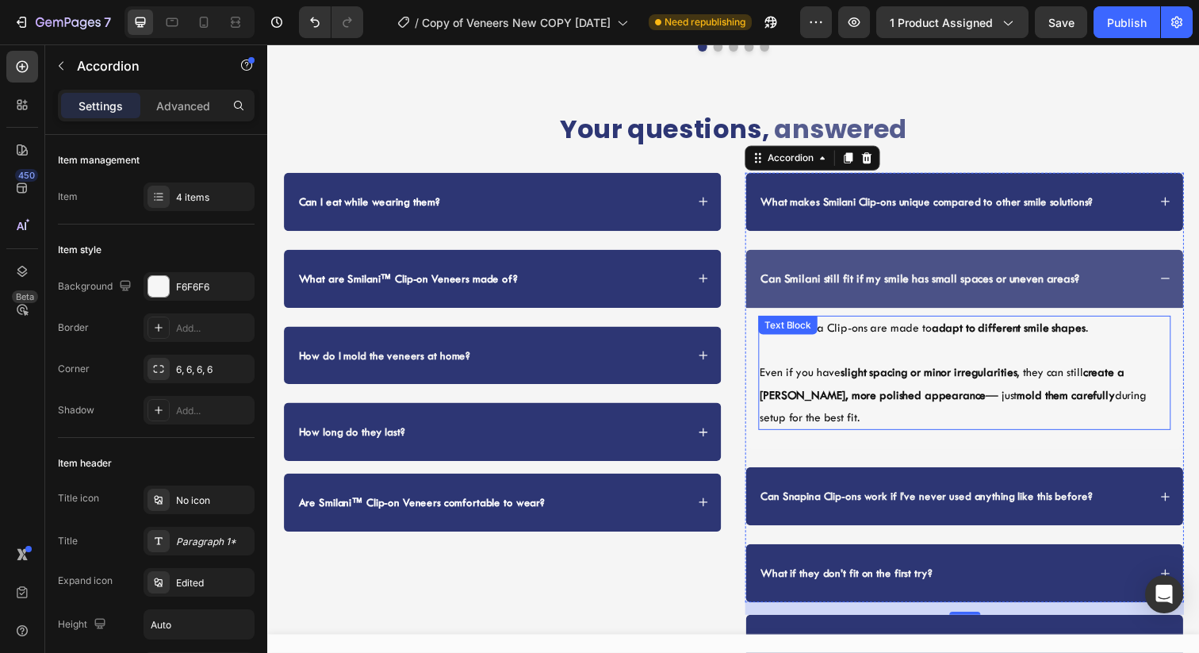
click at [852, 345] on p at bounding box center [979, 356] width 418 height 23
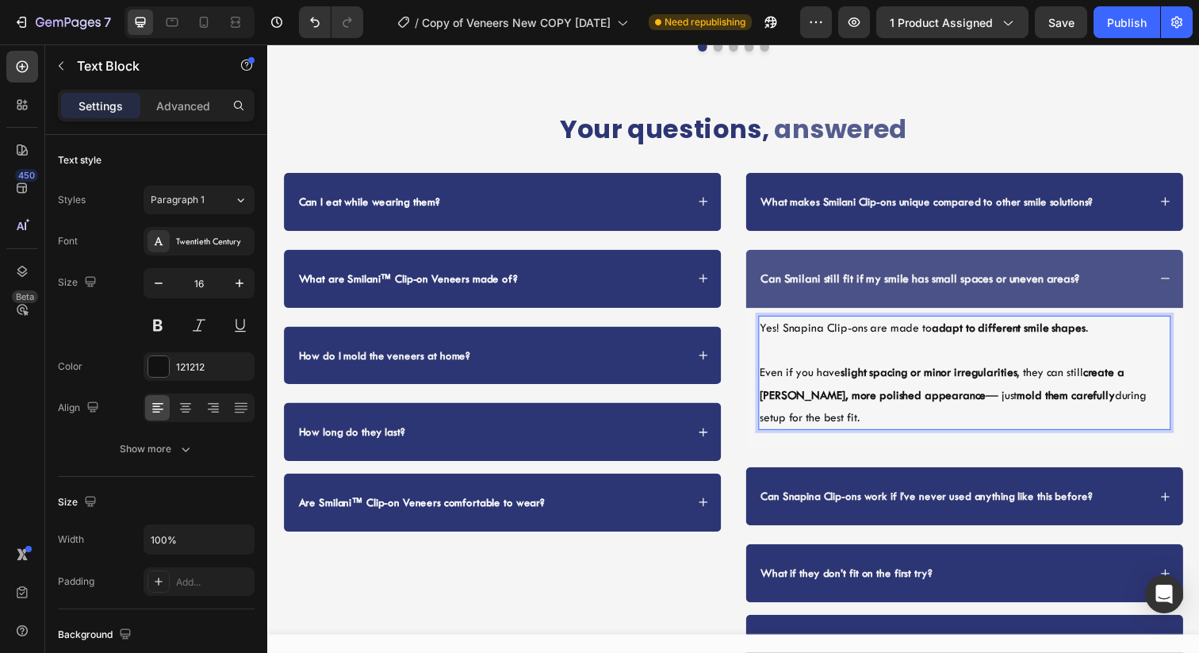
click at [861, 368] on p "Even if you have slight spacing or minor irregularities , they can still create…" at bounding box center [979, 402] width 418 height 68
click at [813, 323] on p "Yes! Snapina Clip-ons are made to adapt to different smile shapes ." at bounding box center [979, 334] width 418 height 23
click at [1141, 273] on div "Can Smilani still fit if my smile has small spaces or uneven areas?" at bounding box center [966, 283] width 397 height 21
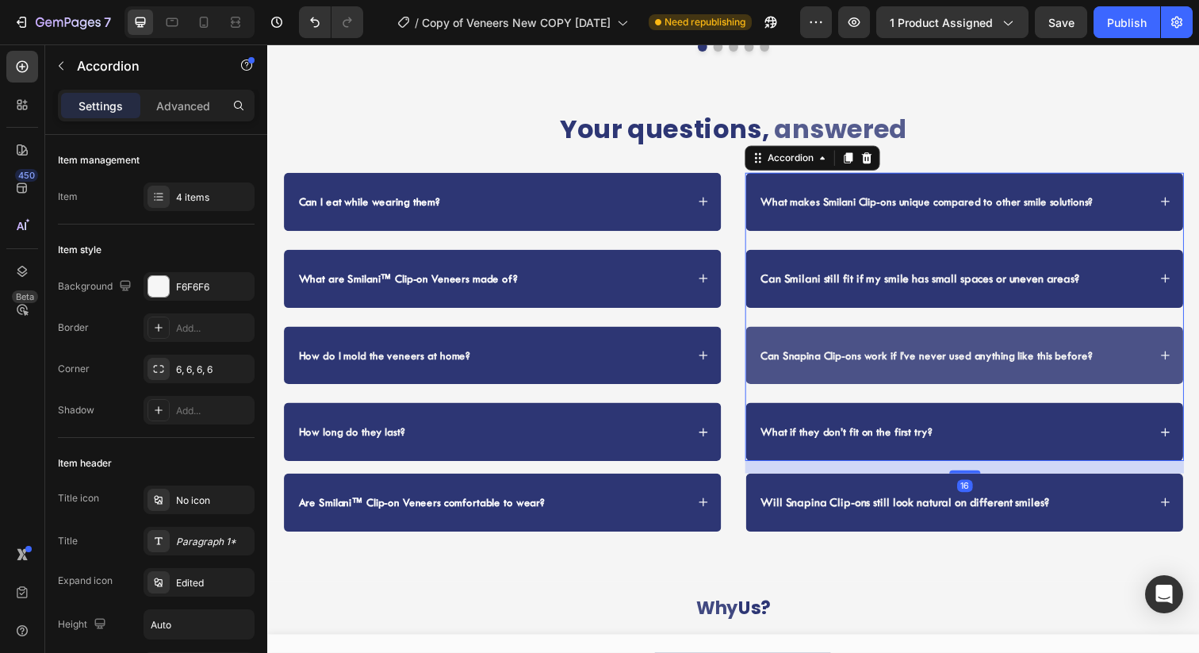
click at [1166, 332] on div "Can Snapina Clip-ons work if I’ve never used anything like this before?" at bounding box center [979, 361] width 446 height 59
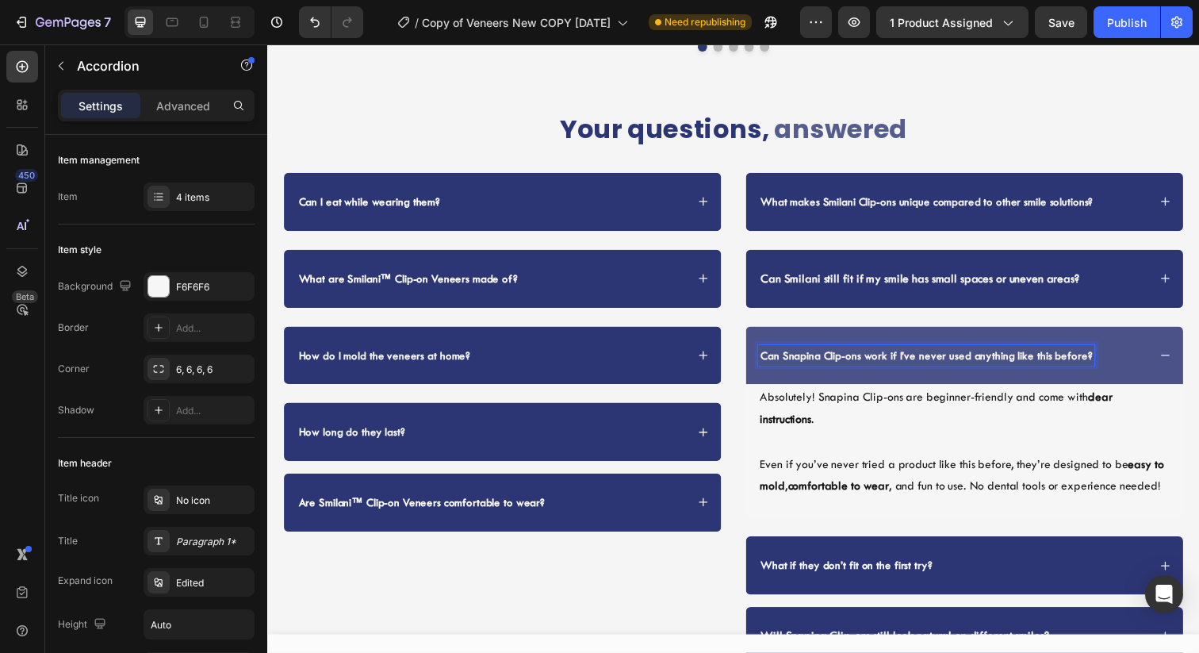
click at [810, 355] on strong "Can Snapina Clip-ons work if I’ve never used anything like this before?" at bounding box center [940, 361] width 339 height 13
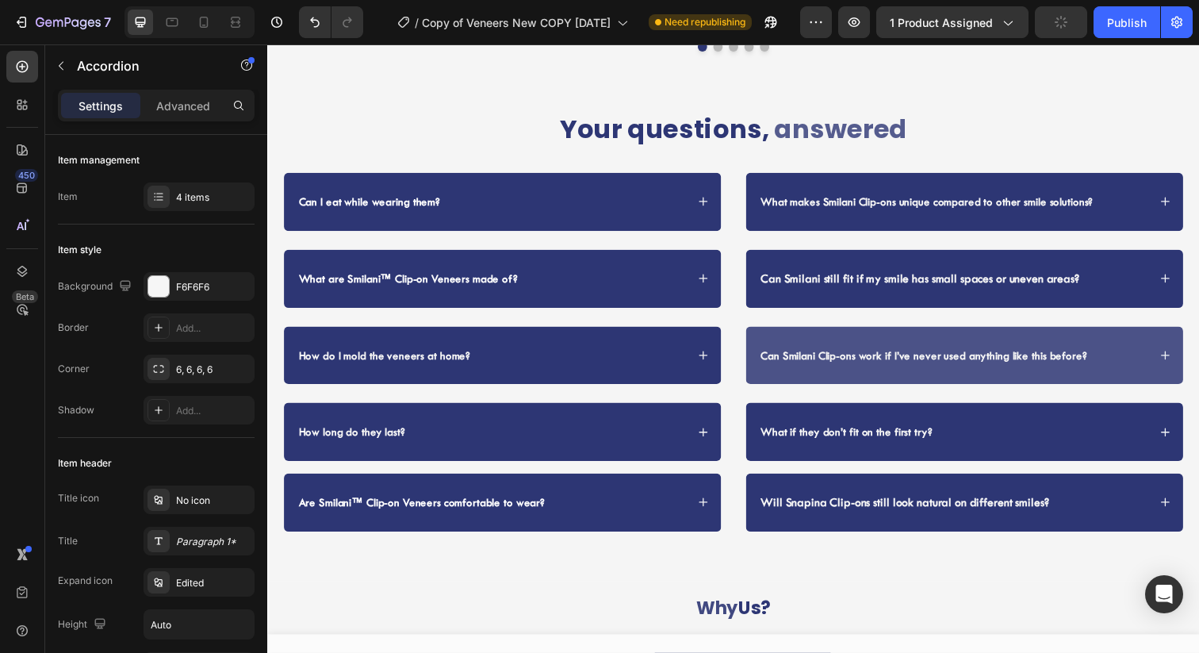
click at [1131, 351] on div "Can Smilani Clip-ons work if I’ve never used anything like this before?" at bounding box center [966, 361] width 397 height 21
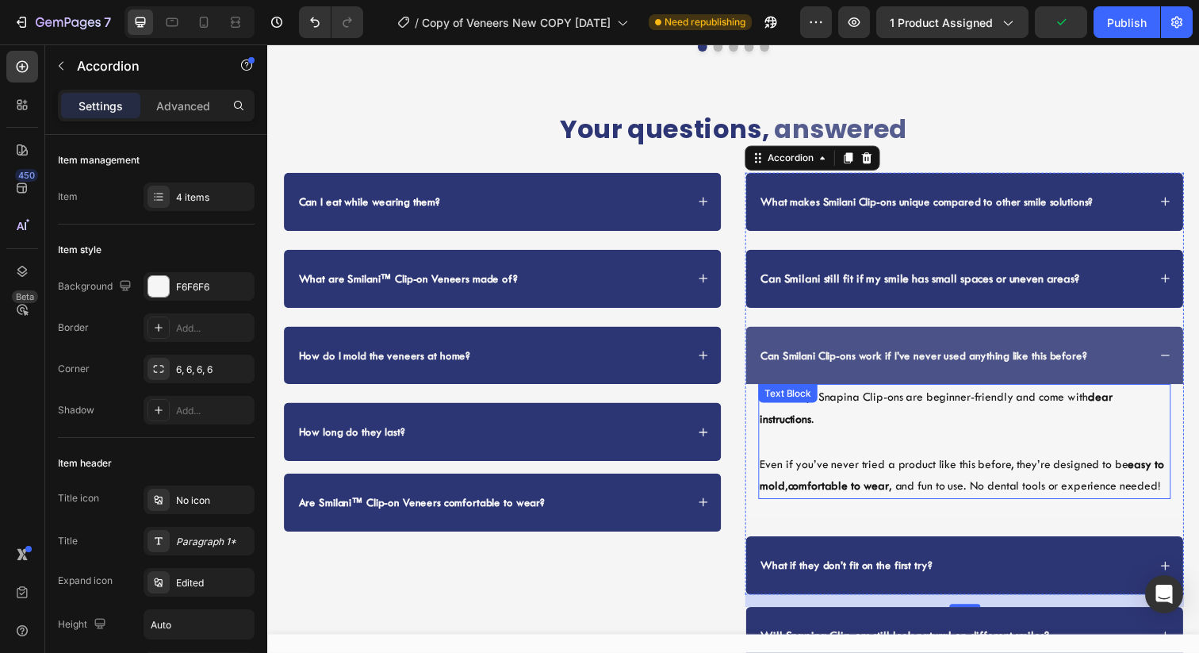
click at [893, 393] on p "Absolutely! Snapina Clip-ons are beginner-friendly and come with clear instruct…" at bounding box center [979, 416] width 418 height 46
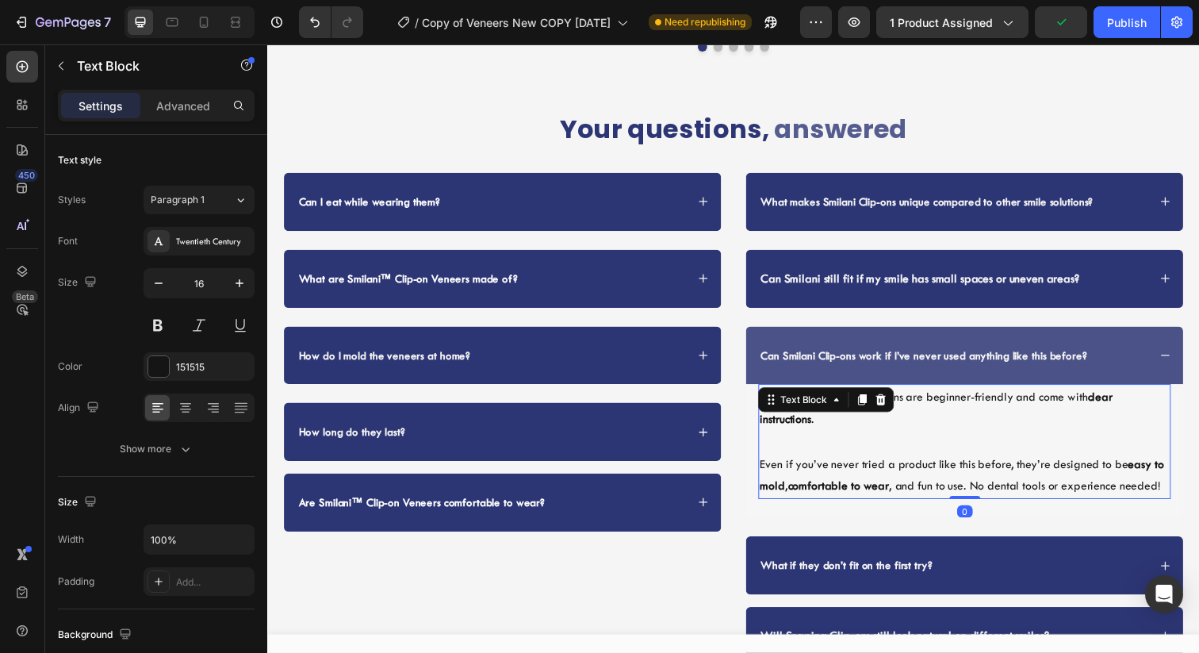
click at [910, 438] on p at bounding box center [979, 449] width 418 height 23
click at [842, 393] on p "Absolutely! Snapina Clip-ons are beginner-friendly and come with clear instruct…" at bounding box center [979, 416] width 418 height 46
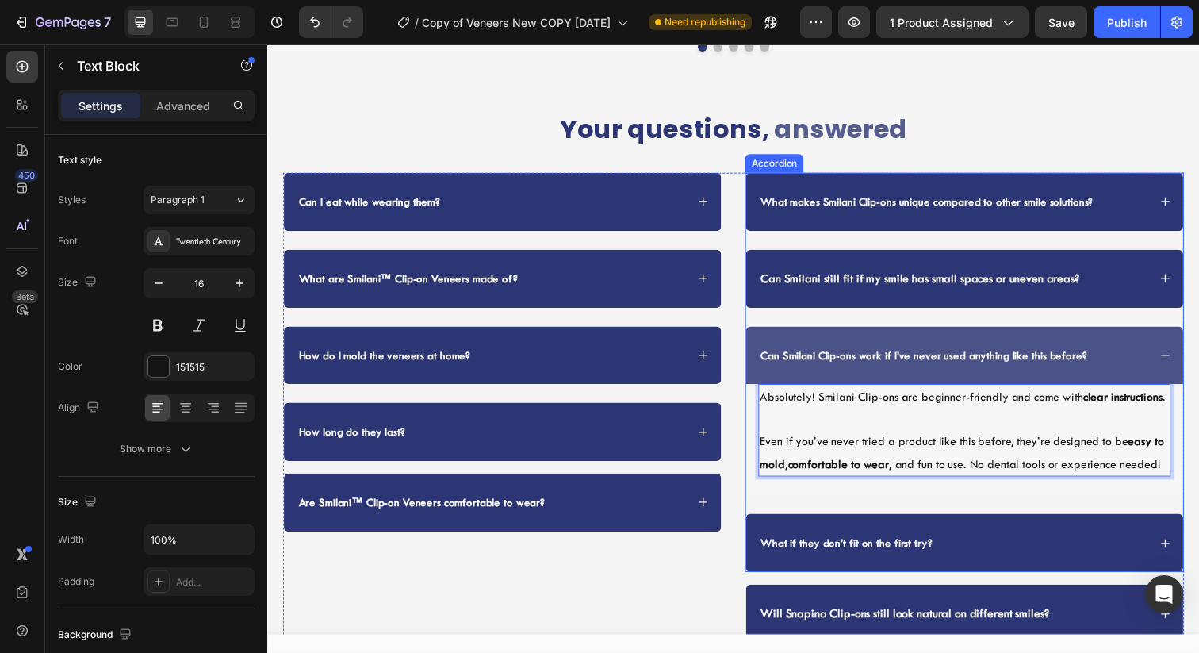
click at [1135, 351] on div "Can Smilani Clip-ons work if I’ve never used anything like this before?" at bounding box center [966, 361] width 397 height 21
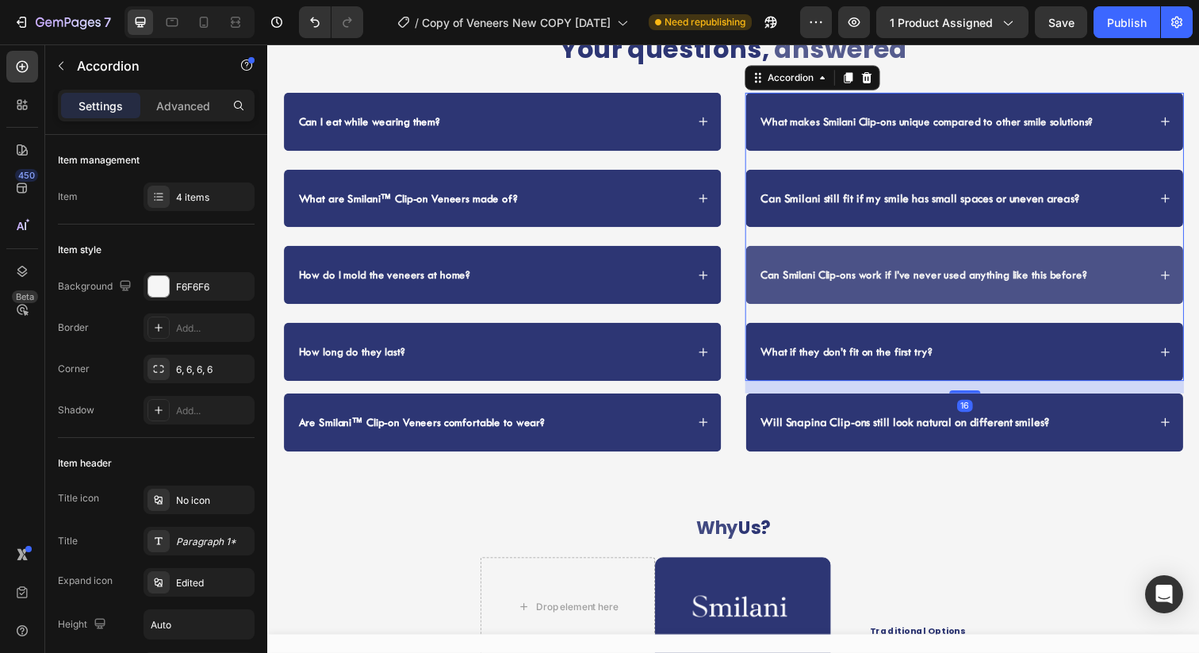
scroll to position [3736, 0]
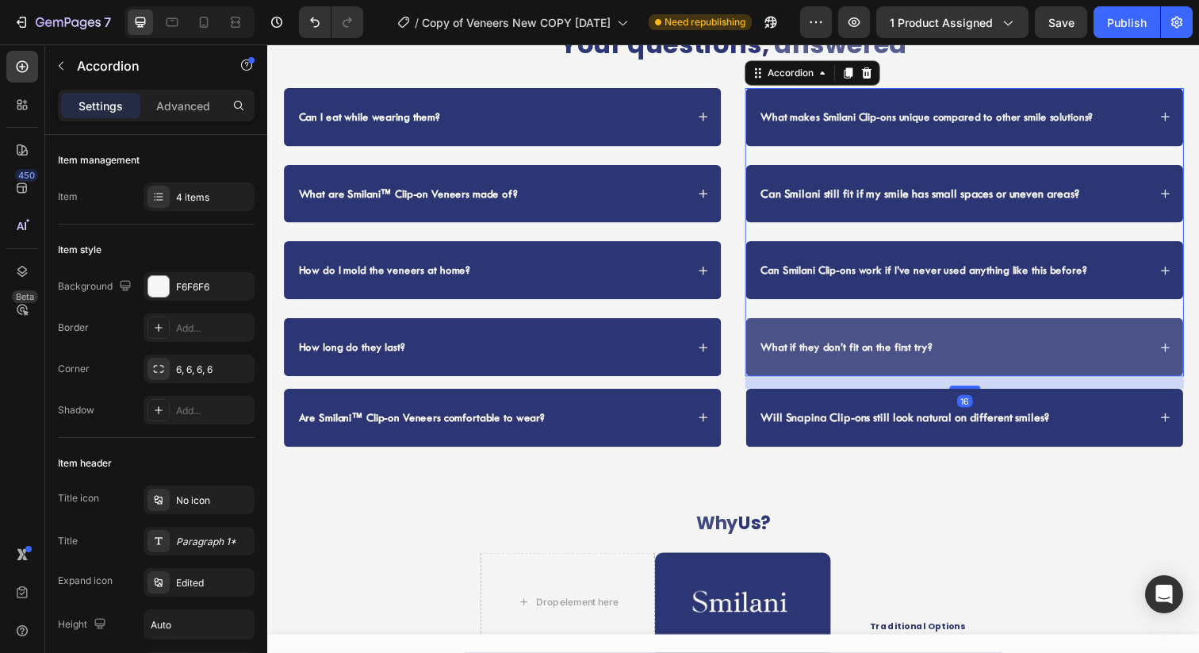
click at [1096, 356] on div "What if they don’t fit on the first try?" at bounding box center [966, 353] width 397 height 21
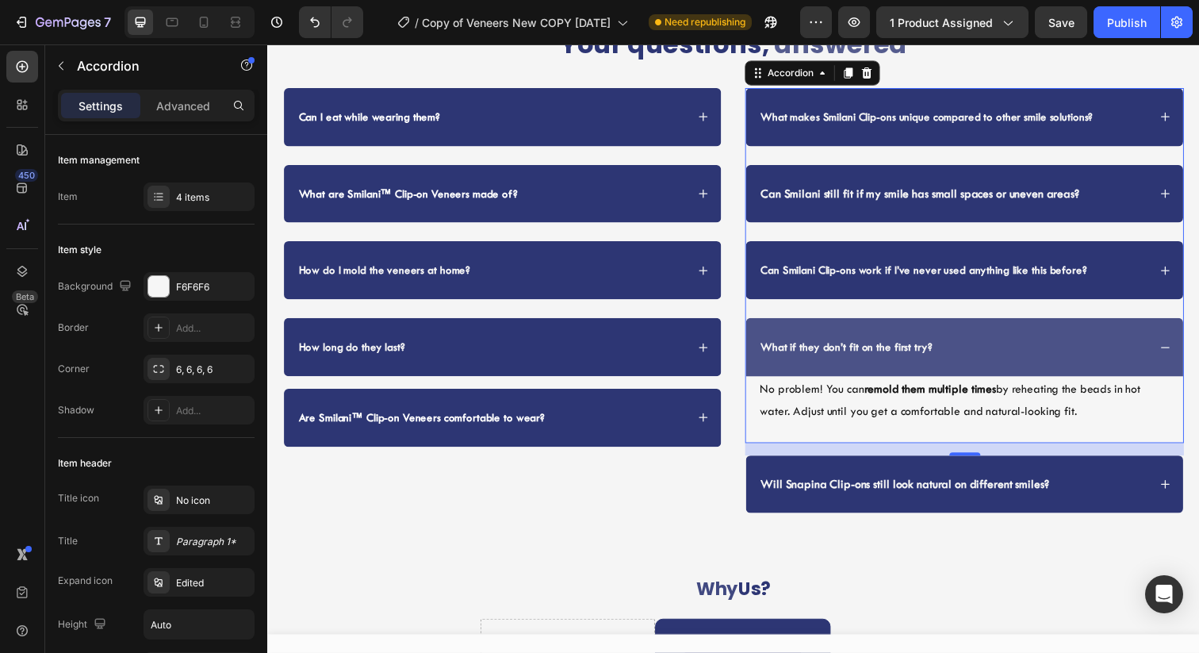
click at [1096, 356] on div "What if they don’t fit on the first try?" at bounding box center [966, 353] width 397 height 21
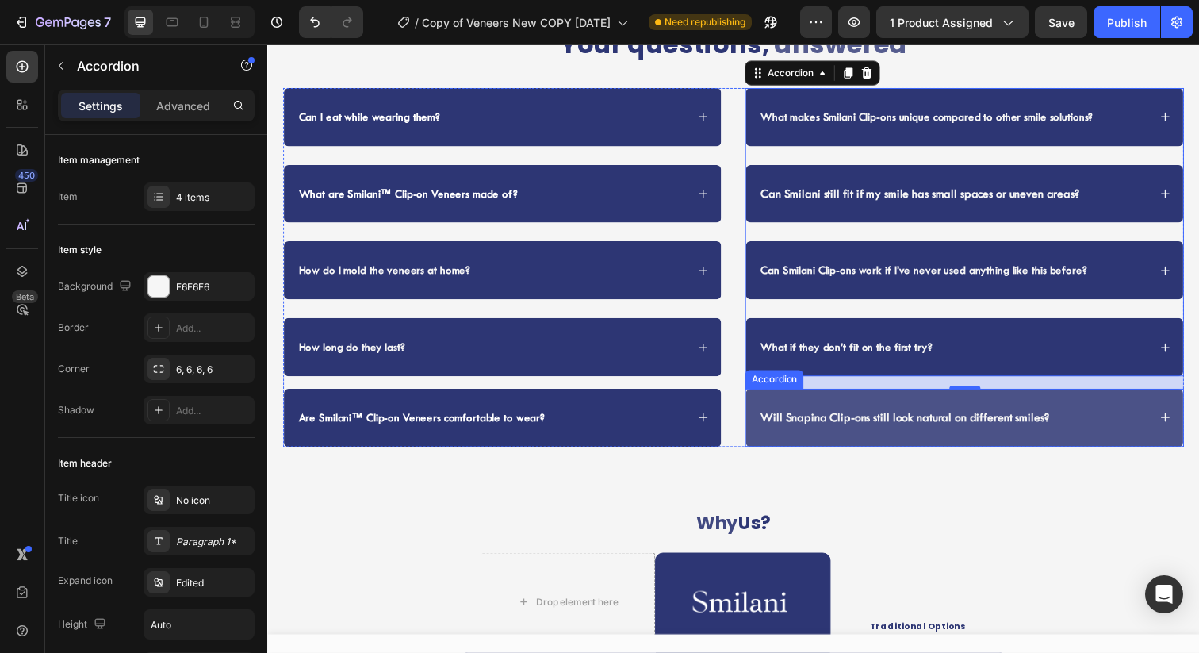
click at [1127, 433] on div "Will Snapina Clip-ons still look natural on different smiles?" at bounding box center [966, 425] width 397 height 21
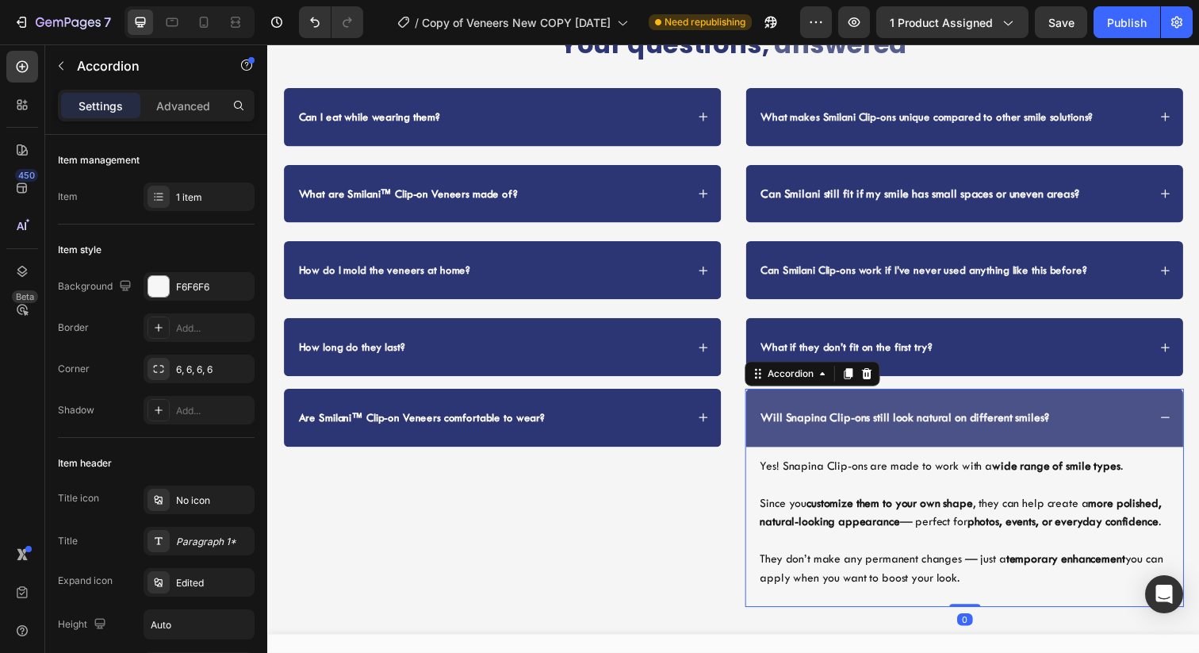
click at [827, 431] on strong "Will Snapina Clip-ons still look natural on different smiles?" at bounding box center [918, 425] width 294 height 14
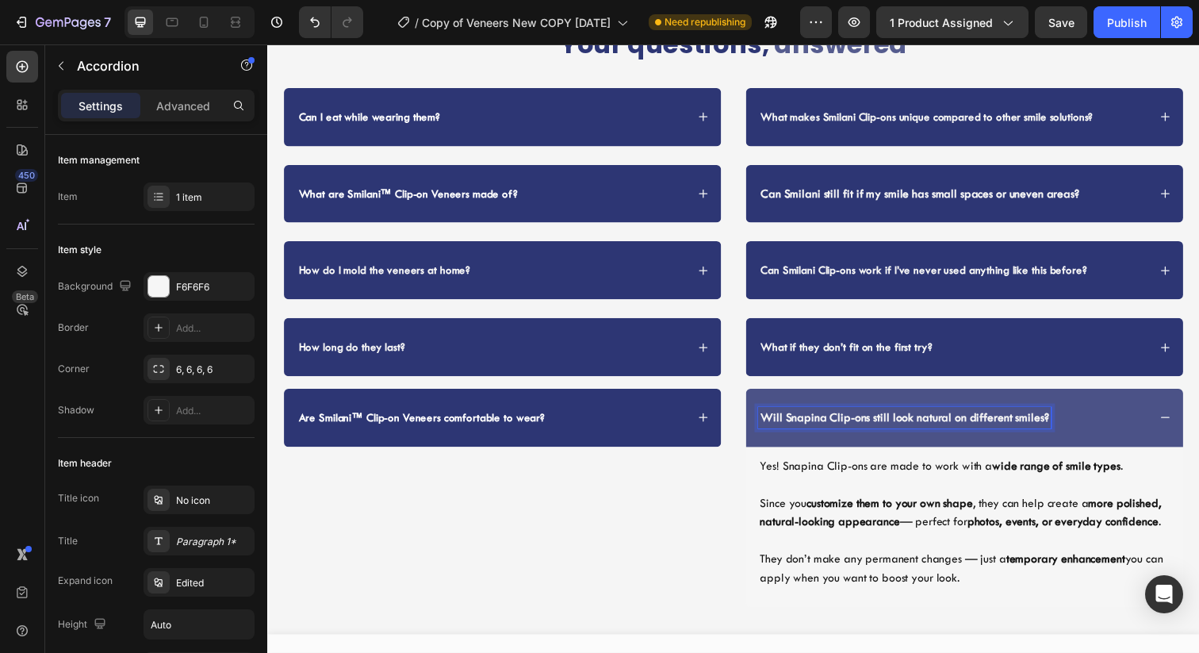
click at [821, 426] on strong "Will Snapina Clip-ons still look natural on different smiles?" at bounding box center [918, 425] width 294 height 14
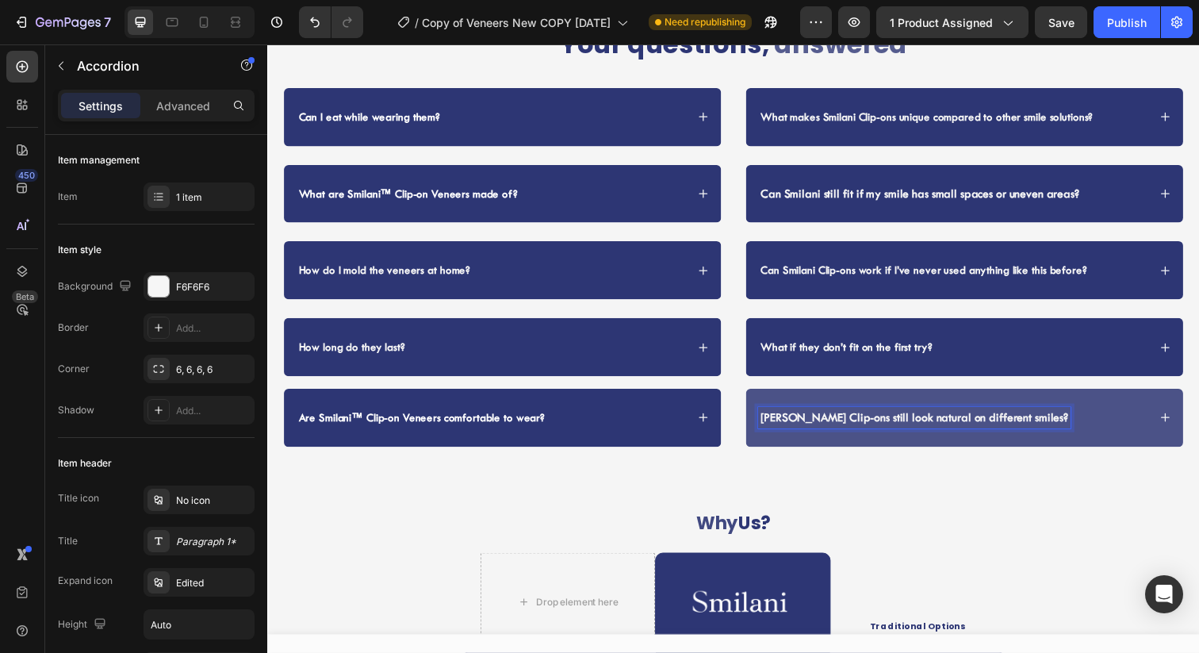
click at [1112, 420] on div "[PERSON_NAME] Clip-ons still look natural on different smiles?" at bounding box center [966, 425] width 397 height 21
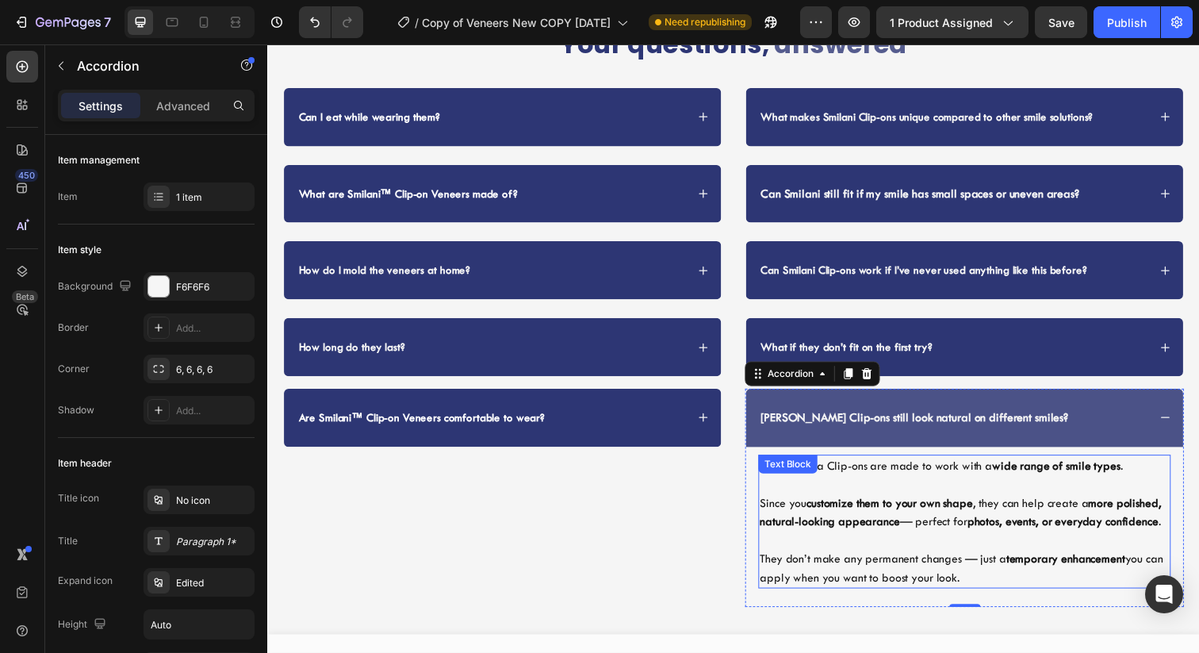
click at [837, 484] on div "Yes! Snapina Clip-ons are made to work with a wide range of smile types . Since…" at bounding box center [978, 531] width 421 height 136
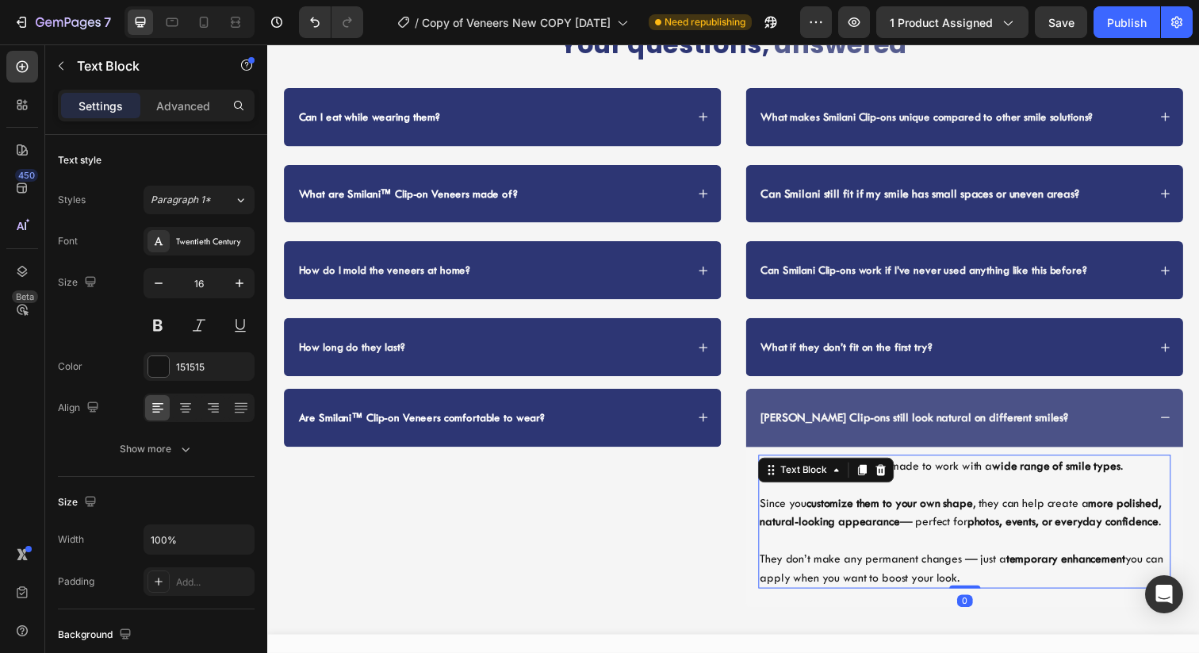
click at [837, 484] on div "Text Block" at bounding box center [815, 479] width 54 height 14
click at [867, 523] on p "Since you customize them to your own shape , they can help create a more polish…" at bounding box center [979, 522] width 418 height 38
click at [812, 481] on p "Yes! Snapina Clip-ons are made to work with a wide range of smile types ." at bounding box center [979, 474] width 418 height 19
click at [812, 477] on p "Yes! Snapina Clip-ons are made to work with a wide range of smile types ." at bounding box center [979, 474] width 418 height 19
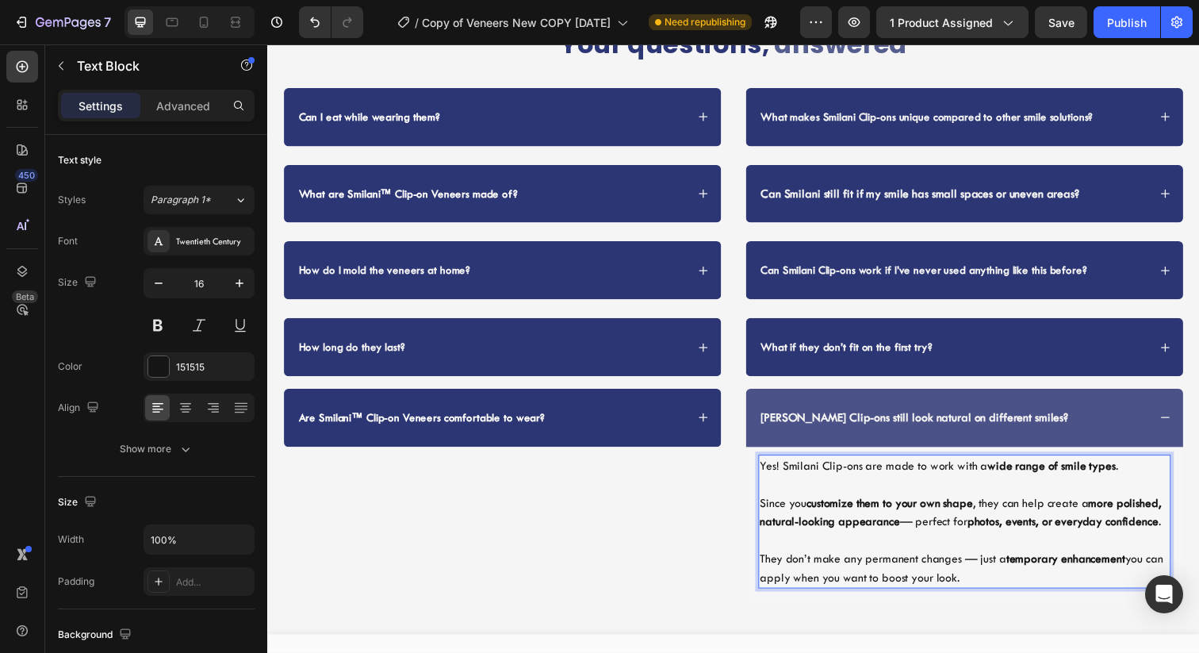
click at [891, 523] on strong "more polished, natural-looking appearance" at bounding box center [975, 521] width 410 height 33
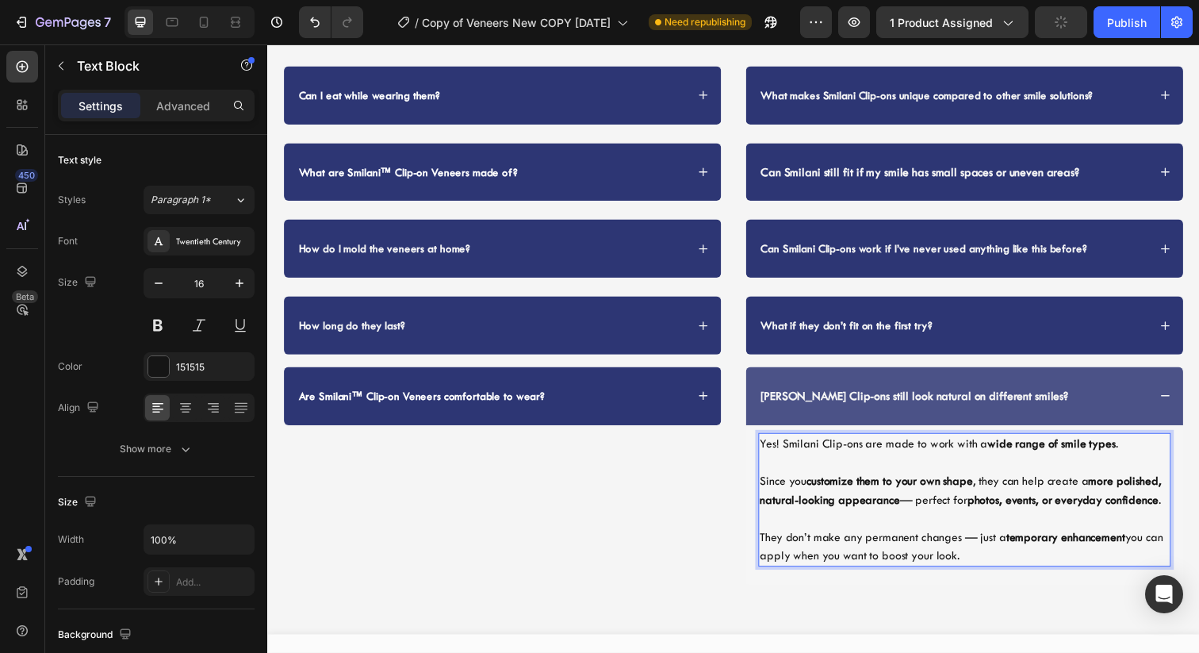
scroll to position [3776, 0]
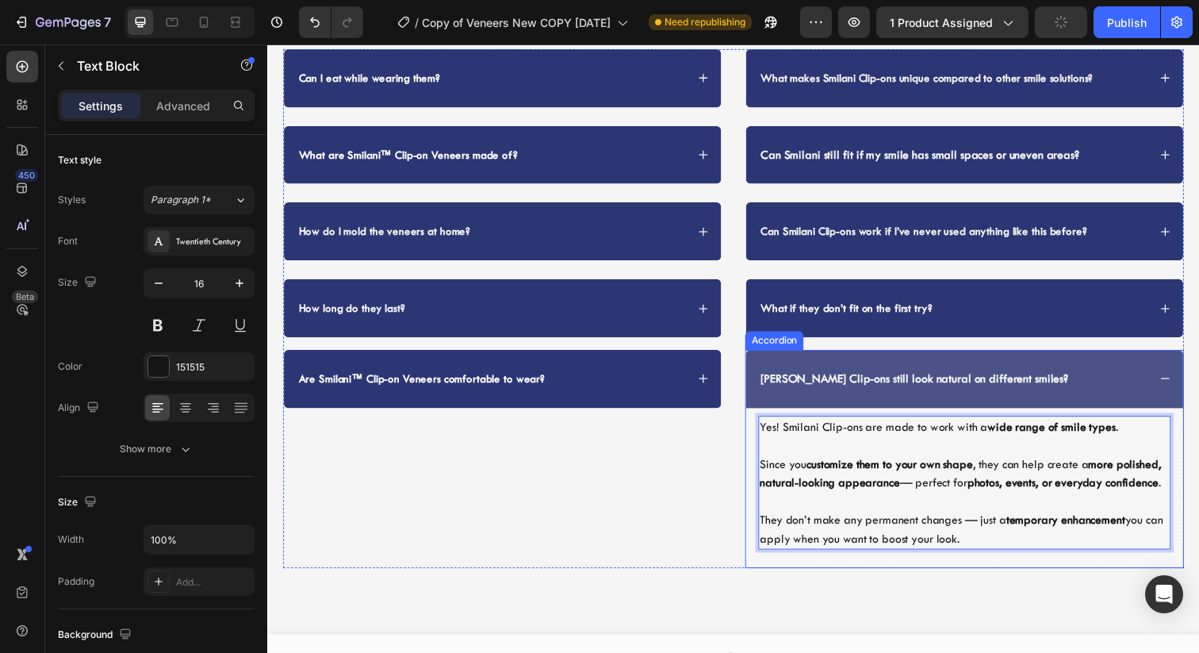
click at [1147, 384] on div "[PERSON_NAME] Clip-ons still look natural on different smiles?" at bounding box center [966, 385] width 397 height 21
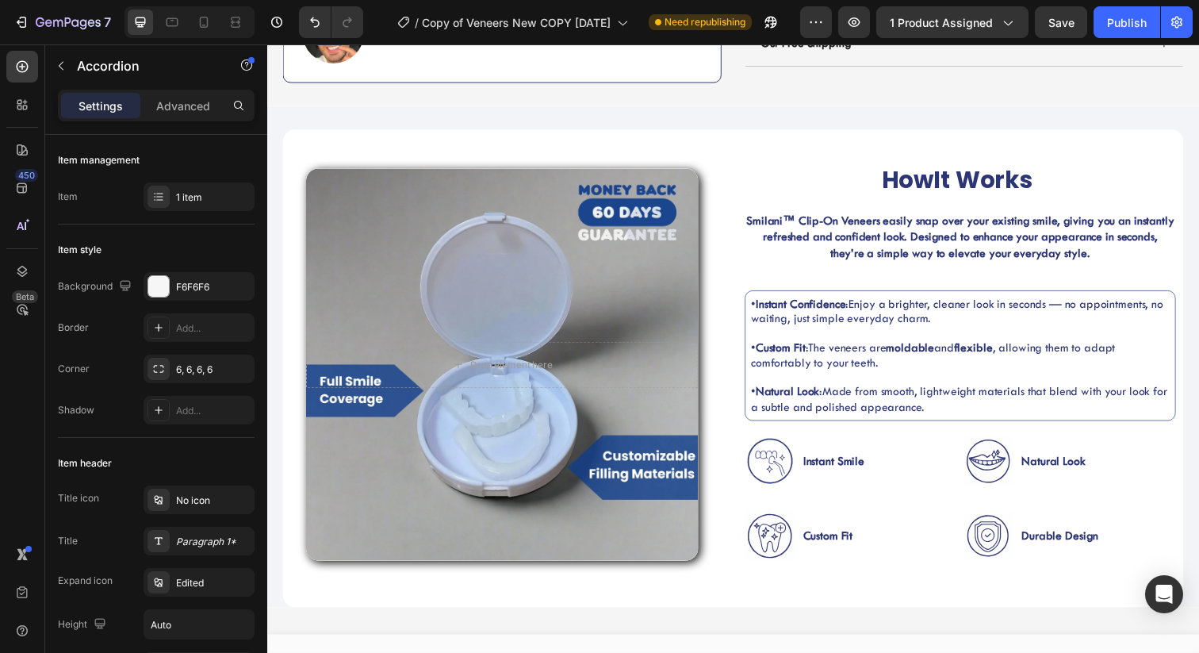
scroll to position [0, 0]
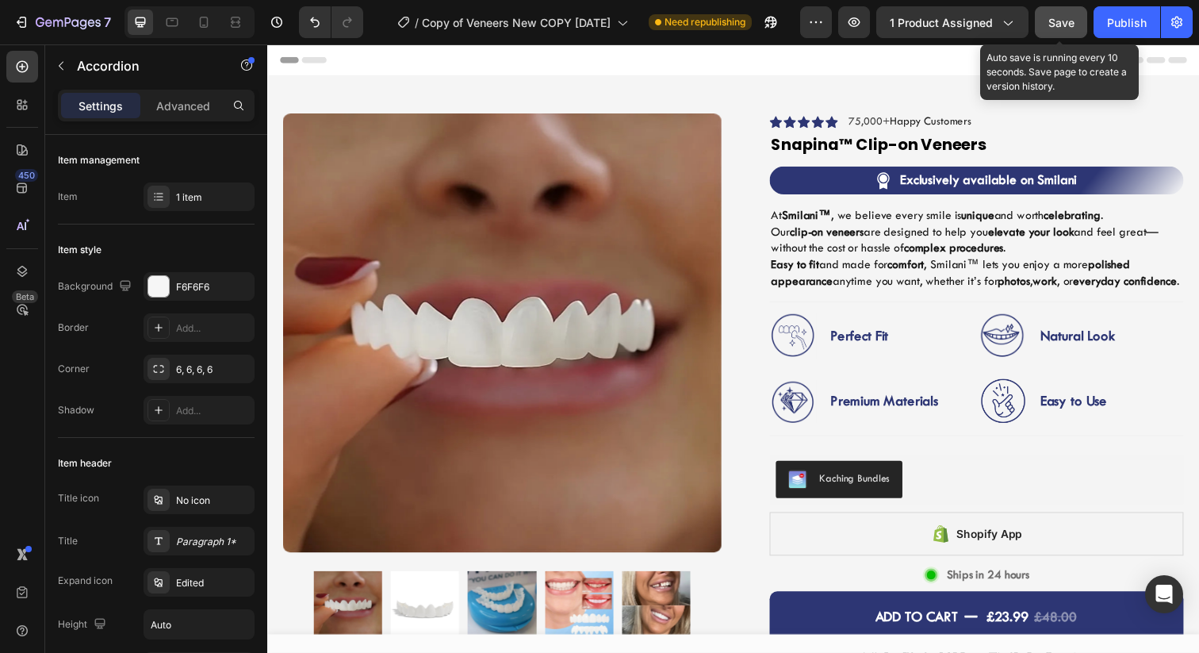
click at [1074, 33] on button "Save" at bounding box center [1061, 22] width 52 height 32
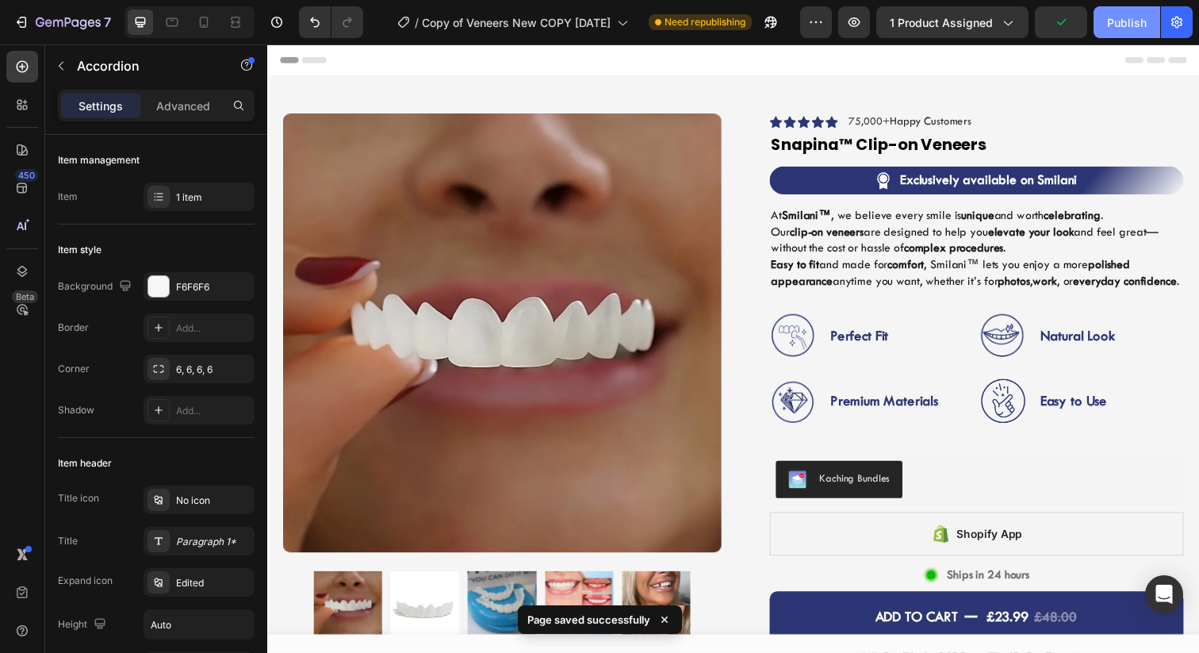
click at [1125, 31] on button "Publish" at bounding box center [1126, 22] width 67 height 32
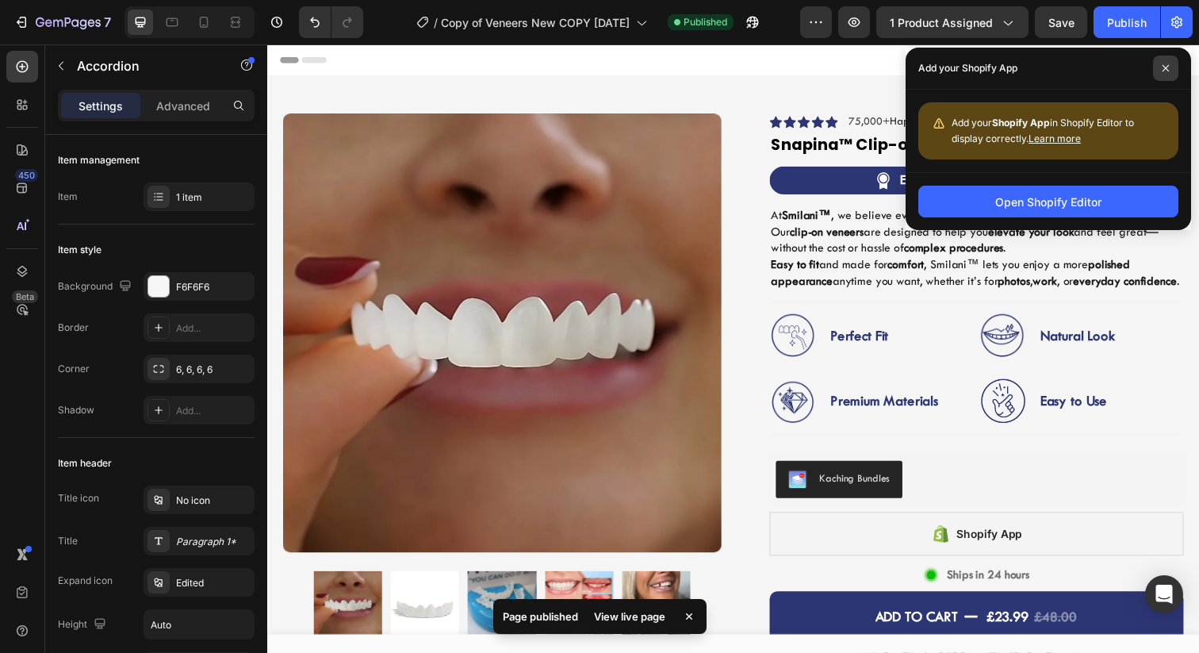
click at [1159, 75] on span at bounding box center [1165, 68] width 25 height 25
